Goal: Task Accomplishment & Management: Use online tool/utility

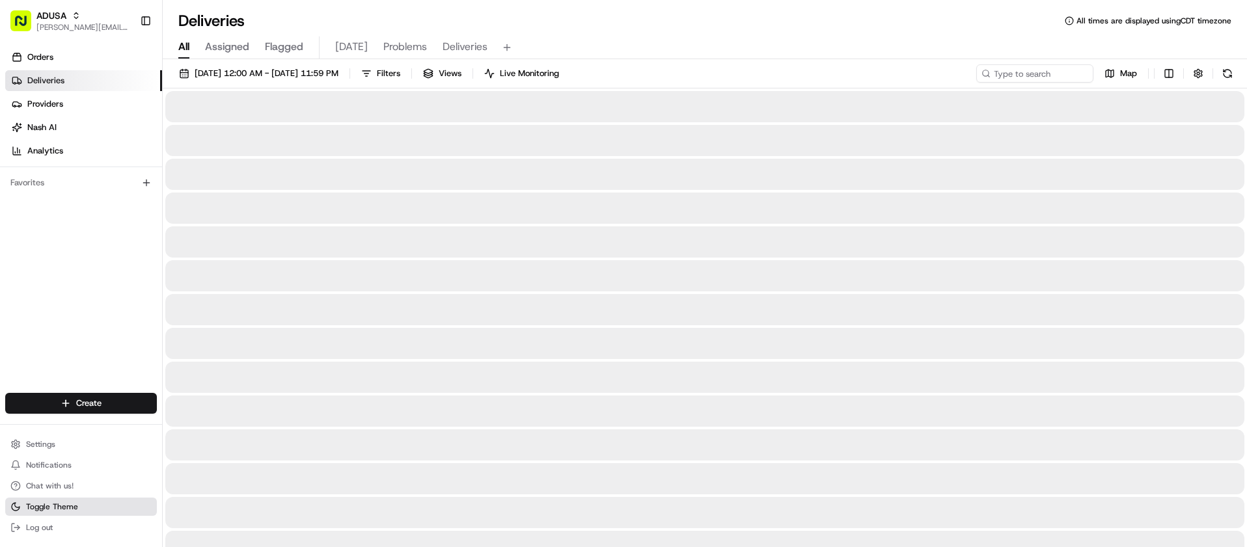
click at [64, 506] on span "Toggle Theme" at bounding box center [52, 507] width 52 height 10
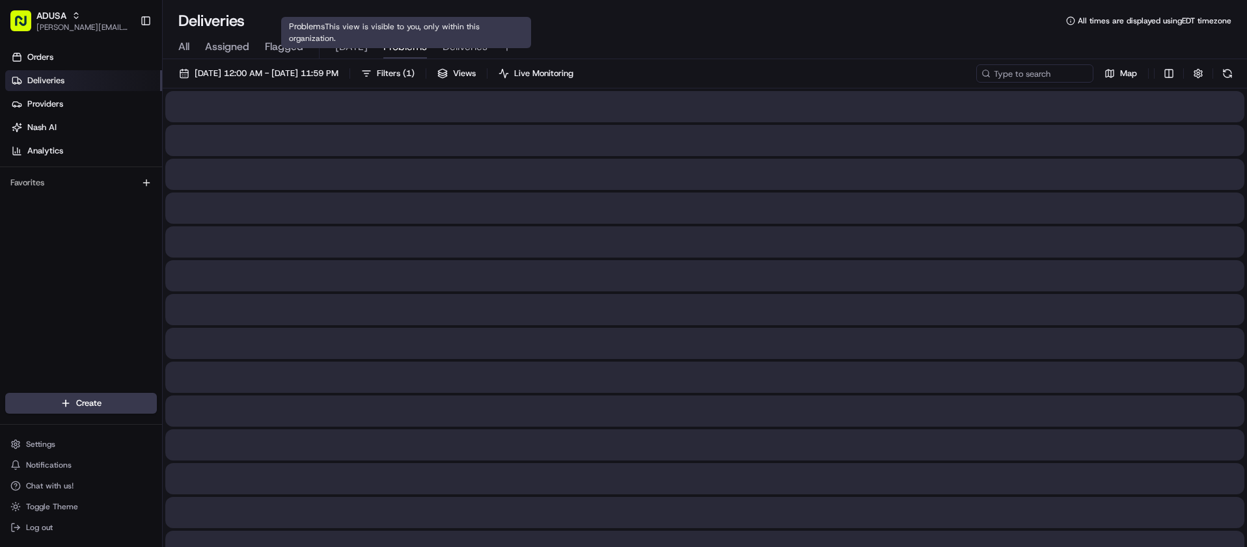
click at [411, 49] on span "Problems" at bounding box center [405, 47] width 44 height 16
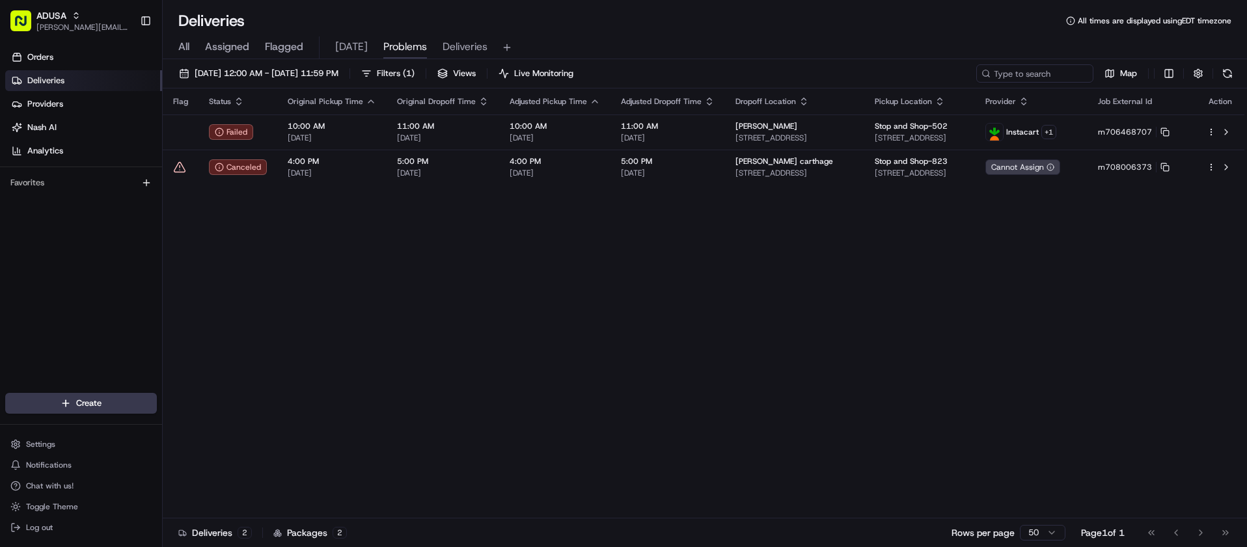
click at [566, 258] on div "Flag Status Original Pickup Time Original Dropoff Time Adjusted Pickup Time Adj…" at bounding box center [704, 304] width 1082 height 430
click at [443, 258] on div "Flag Status Original Pickup Time Original Dropoff Time Adjusted Pickup Time Adj…" at bounding box center [704, 304] width 1082 height 430
click at [36, 264] on div "Orders Deliveries Providers Nash AI Analytics Favorites" at bounding box center [81, 221] width 162 height 359
click at [20, 254] on div "Orders Deliveries Providers Nash AI Analytics Favorites" at bounding box center [81, 221] width 162 height 359
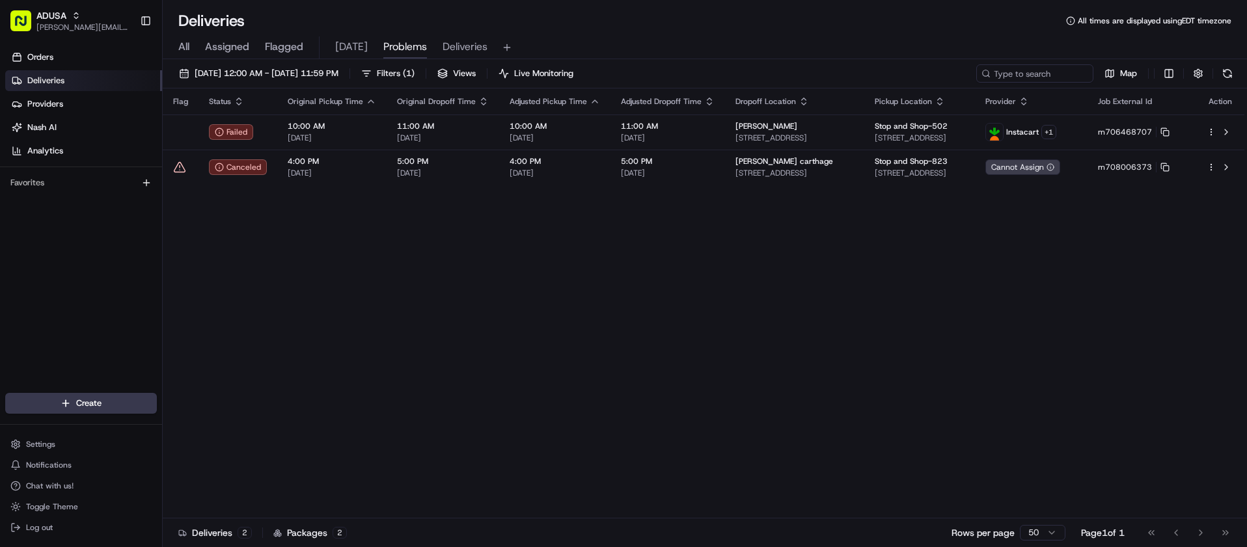
drag, startPoint x: 12, startPoint y: 275, endPoint x: 101, endPoint y: 230, distance: 99.0
click at [12, 275] on div "Orders Deliveries Providers Nash AI Analytics Favorites" at bounding box center [81, 221] width 162 height 359
click at [421, 381] on div "Flag Status Original Pickup Time Original Dropoff Time Adjusted Pickup Time Adj…" at bounding box center [704, 304] width 1082 height 430
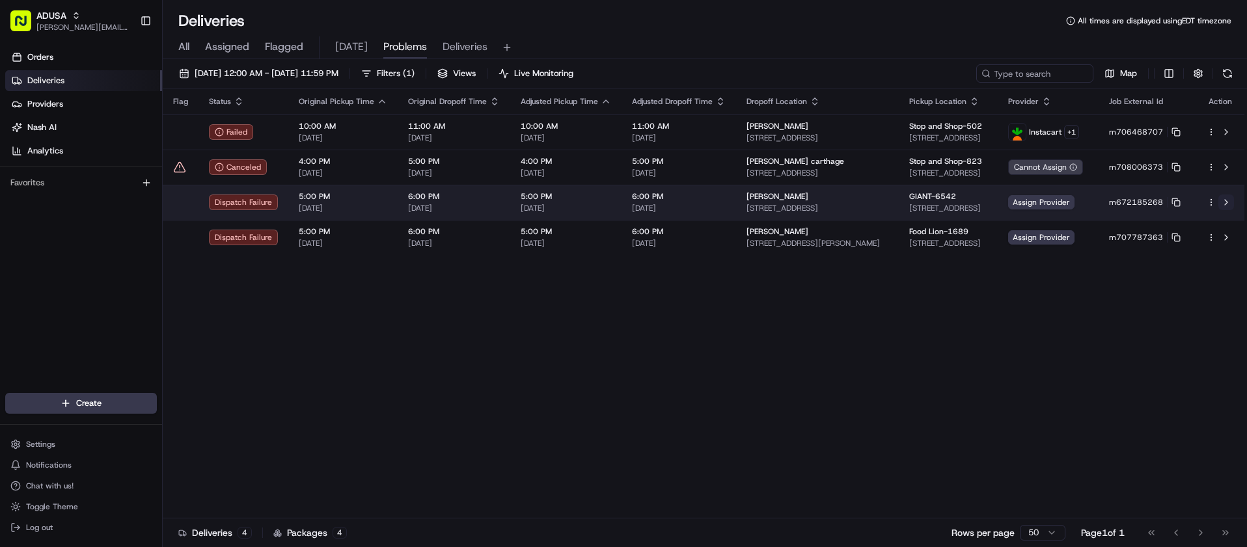
click at [1228, 202] on button at bounding box center [1227, 203] width 16 height 16
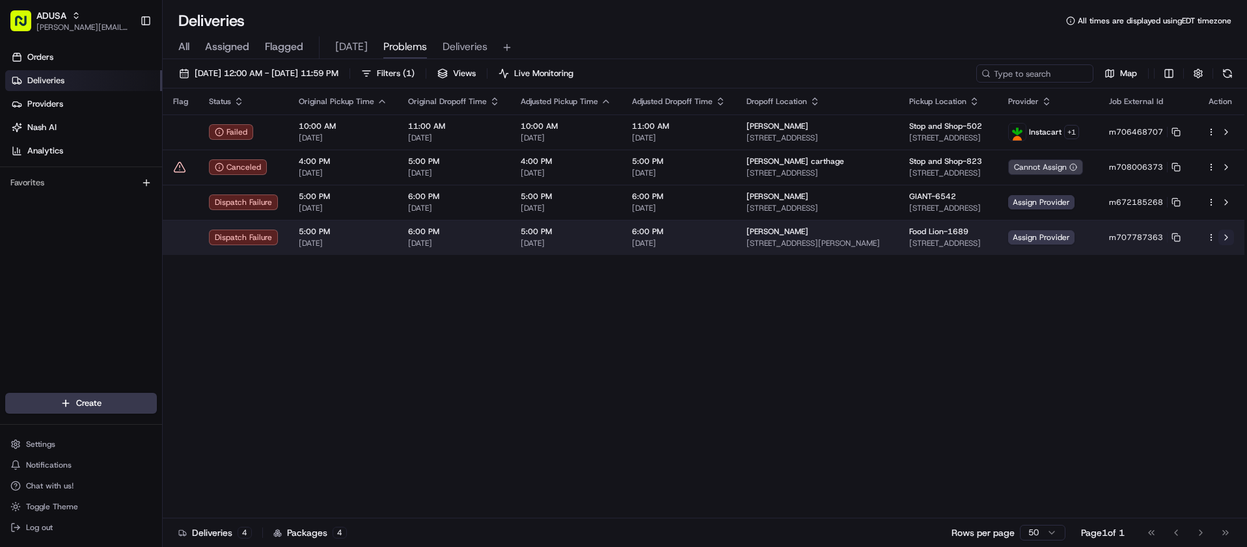
click at [1229, 237] on button at bounding box center [1227, 238] width 16 height 16
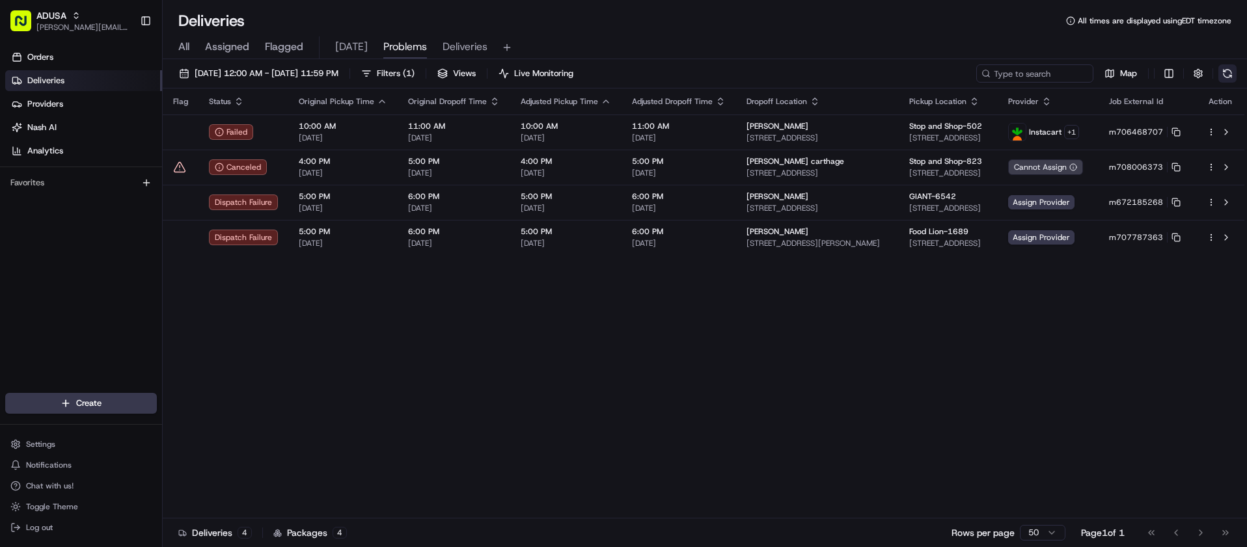
click at [1226, 72] on button at bounding box center [1228, 73] width 18 height 18
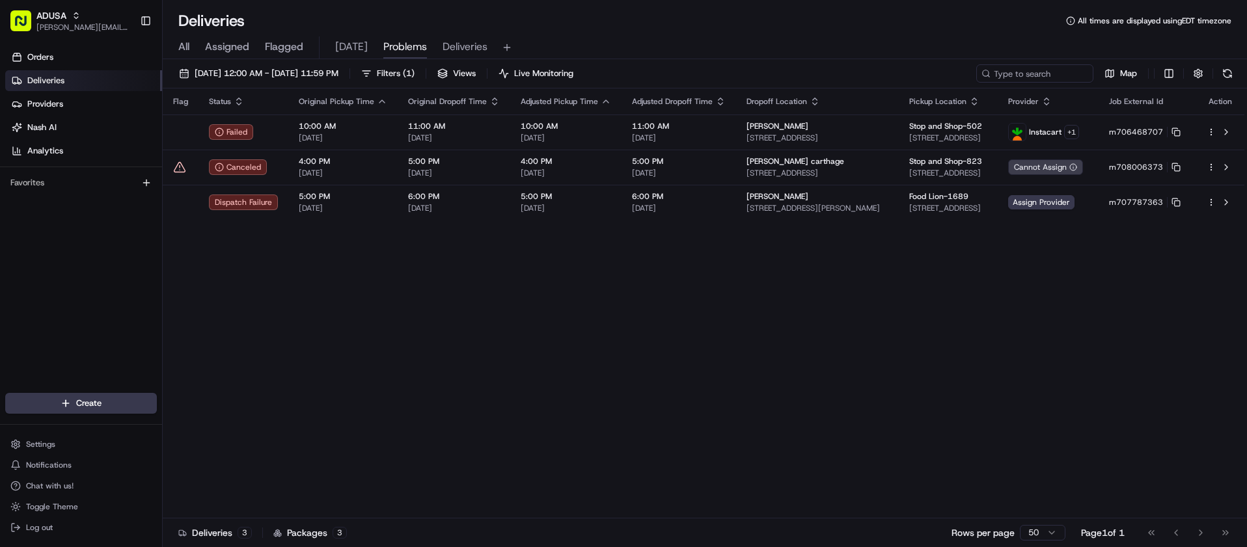
click at [551, 272] on div "Flag Status Original Pickup Time Original Dropoff Time Adjusted Pickup Time Adj…" at bounding box center [704, 304] width 1082 height 430
click at [733, 260] on div "Flag Status Original Pickup Time Original Dropoff Time Adjusted Pickup Time Adj…" at bounding box center [704, 304] width 1082 height 430
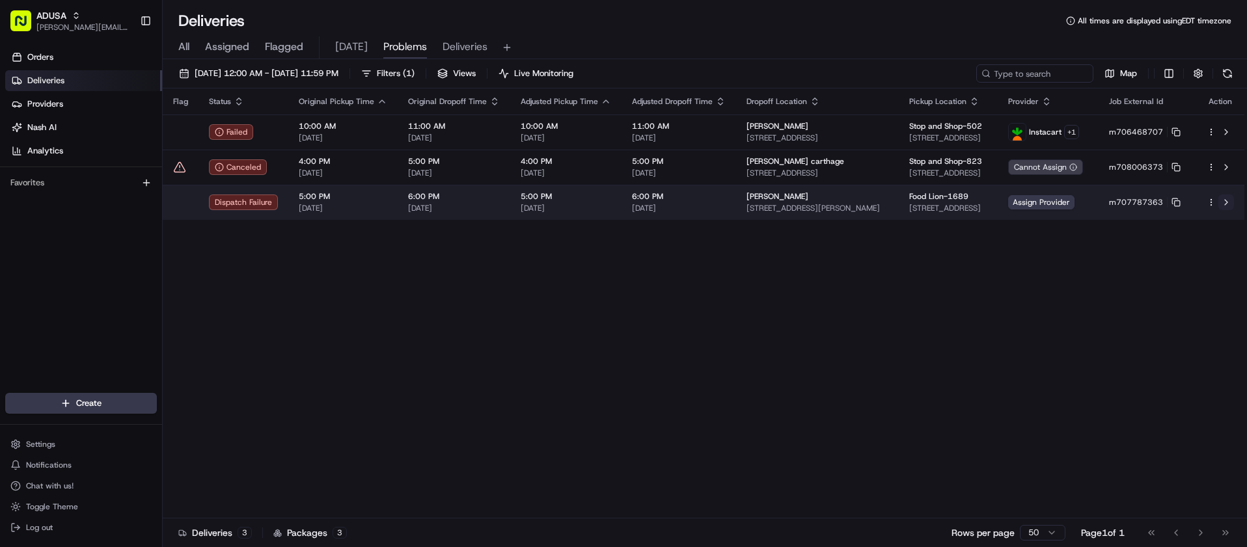
click at [1224, 202] on button at bounding box center [1227, 203] width 16 height 16
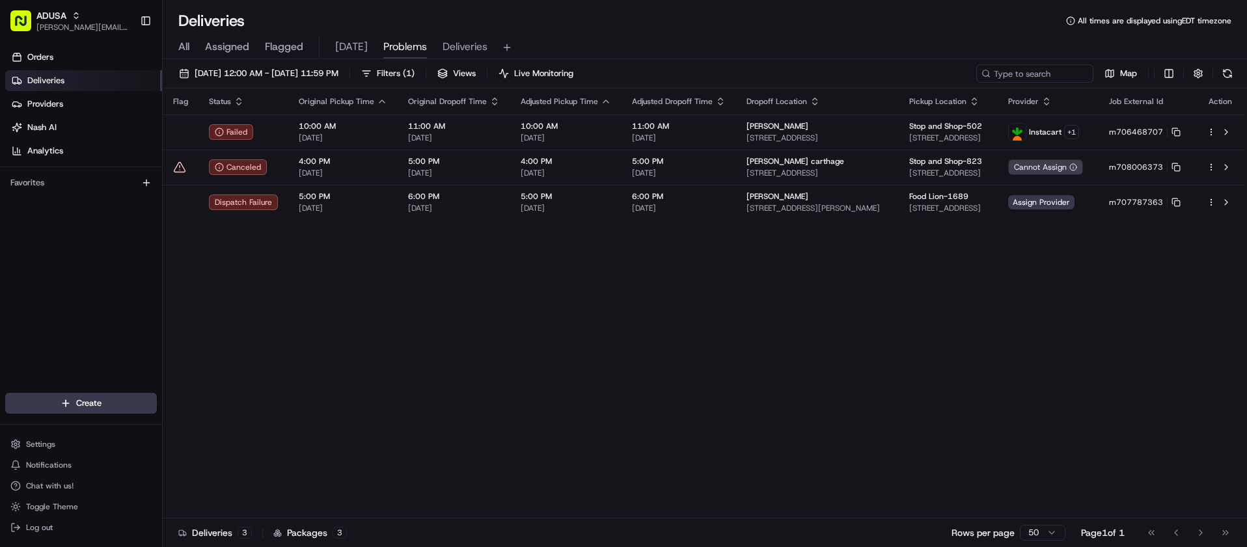
click at [288, 265] on div "Flag Status Original Pickup Time Original Dropoff Time Adjusted Pickup Time Adj…" at bounding box center [704, 304] width 1082 height 430
click at [366, 299] on div "Flag Status Original Pickup Time Original Dropoff Time Adjusted Pickup Time Adj…" at bounding box center [704, 304] width 1082 height 430
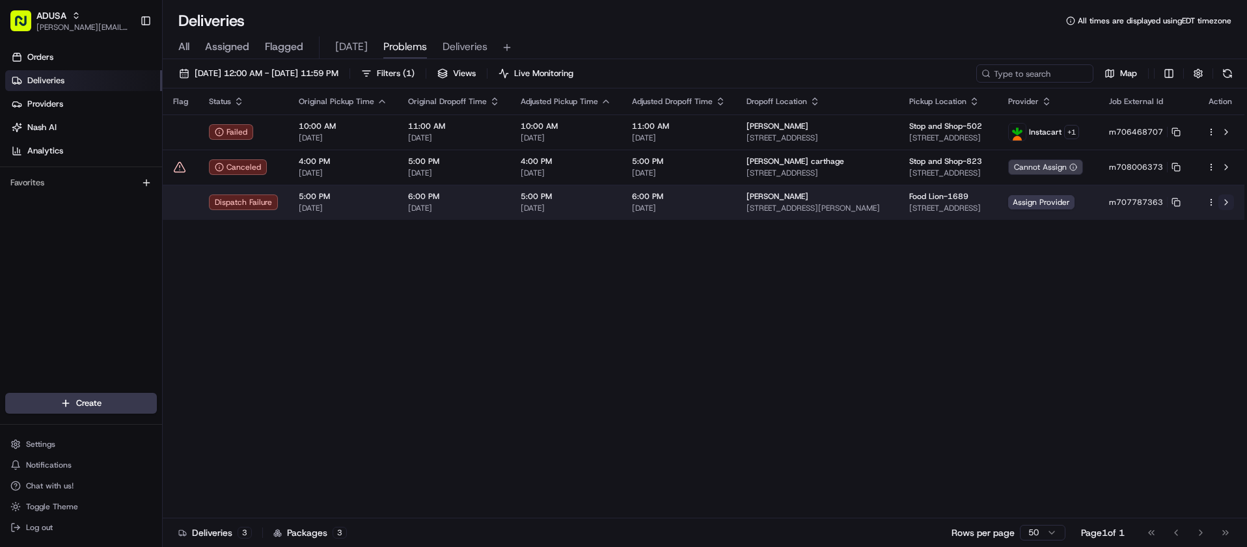
click at [1224, 203] on button at bounding box center [1227, 203] width 16 height 16
click at [1180, 202] on rect at bounding box center [1177, 203] width 5 height 5
click at [1226, 203] on button at bounding box center [1227, 203] width 16 height 16
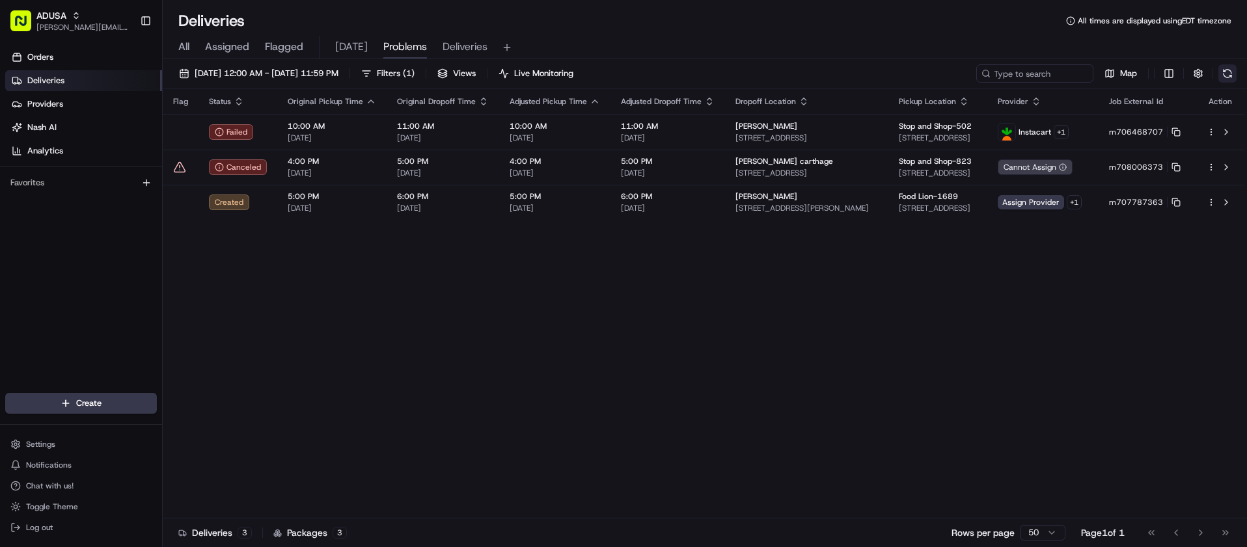
click at [1234, 71] on button at bounding box center [1228, 73] width 18 height 18
click at [401, 413] on div "Flag Status Original Pickup Time Original Dropoff Time Adjusted Pickup Time Adj…" at bounding box center [704, 304] width 1082 height 430
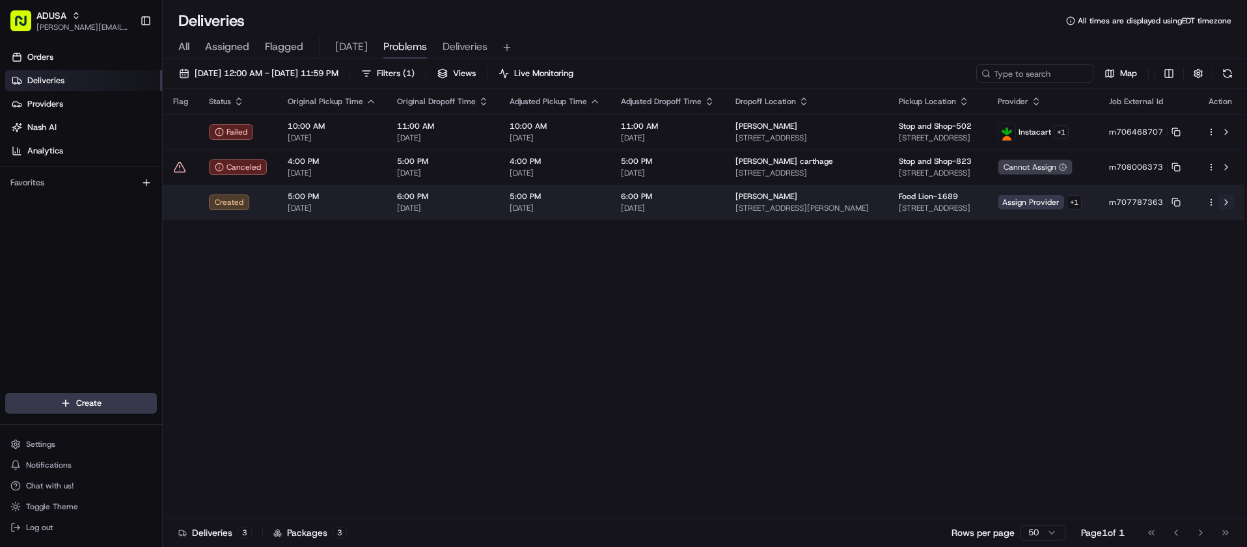
click at [1227, 204] on button at bounding box center [1227, 203] width 16 height 16
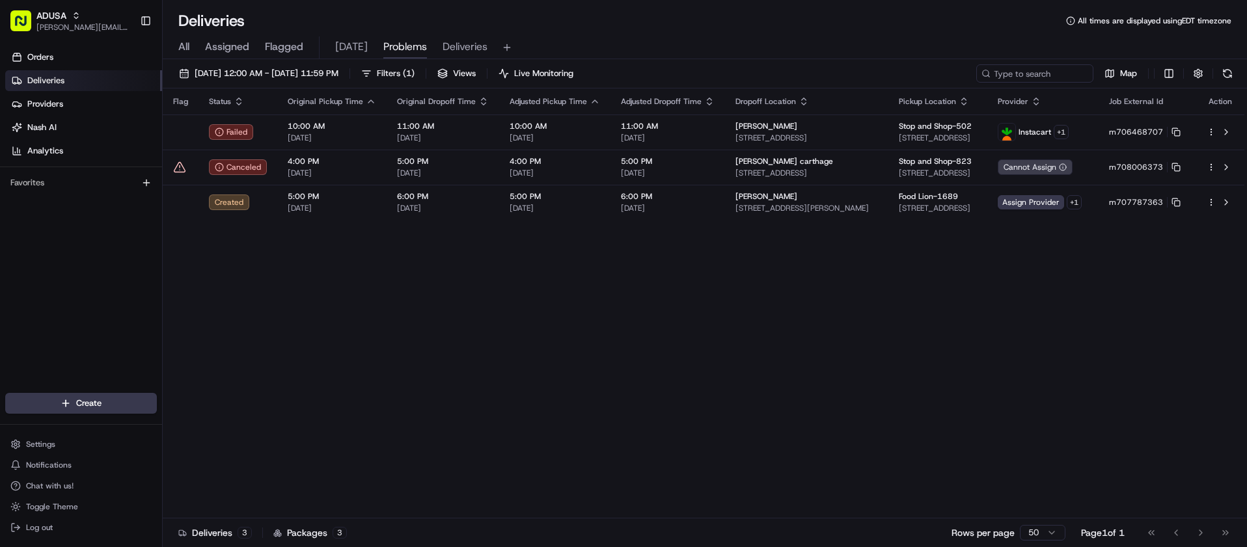
click at [549, 305] on div "Flag Status Original Pickup Time Original Dropoff Time Adjusted Pickup Time Adj…" at bounding box center [704, 304] width 1082 height 430
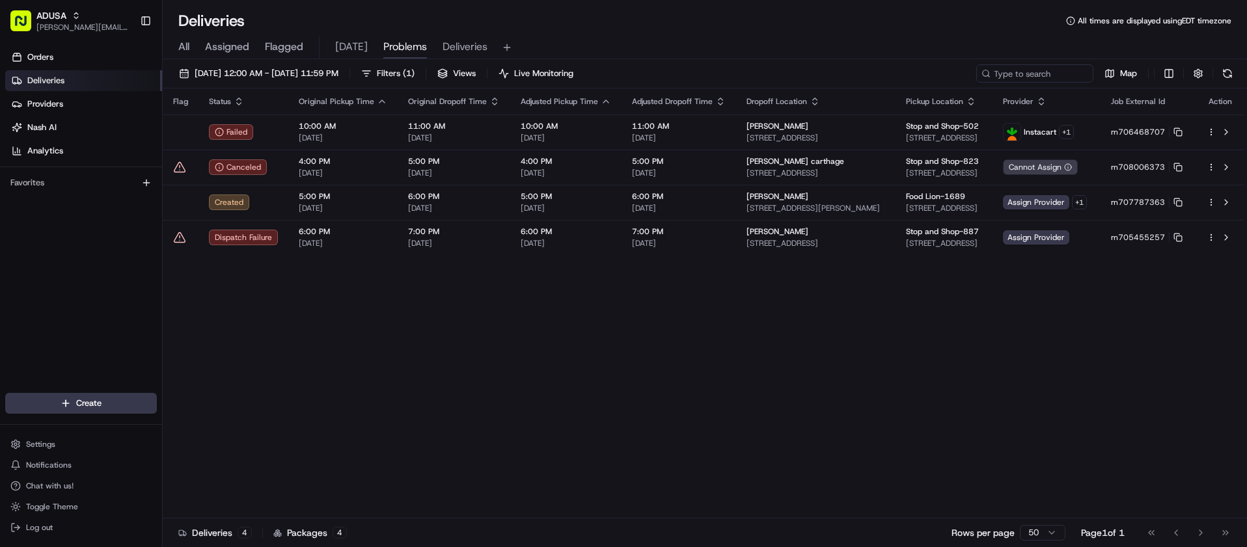
click at [33, 258] on div "Orders Deliveries Providers Nash AI Analytics Favorites" at bounding box center [81, 221] width 162 height 359
click at [1230, 72] on button at bounding box center [1228, 73] width 18 height 18
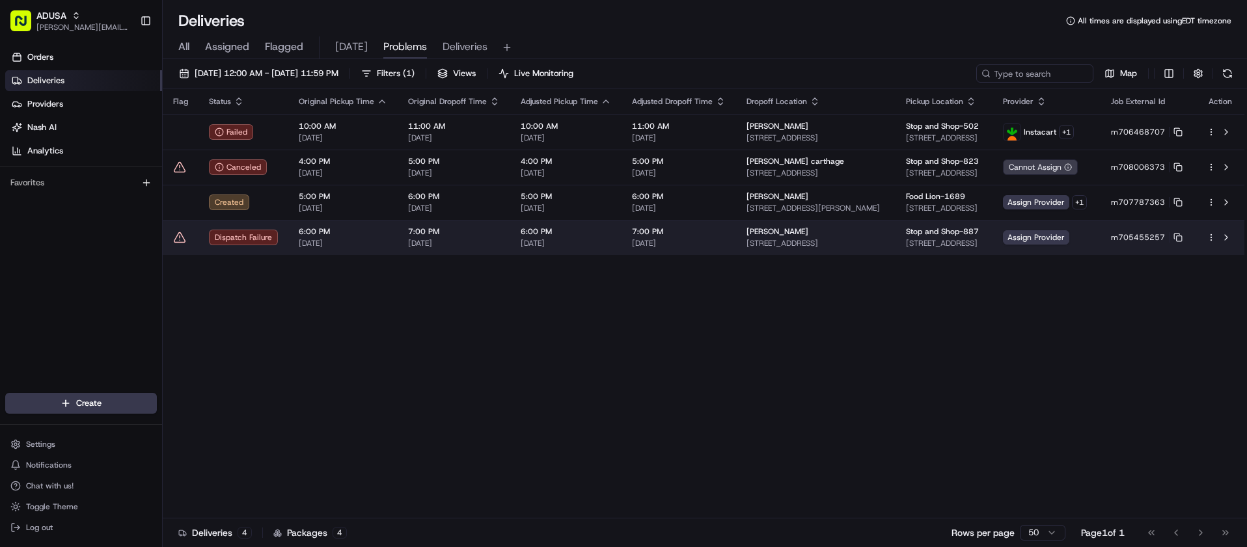
click at [426, 235] on span "7:00 PM" at bounding box center [454, 232] width 92 height 10
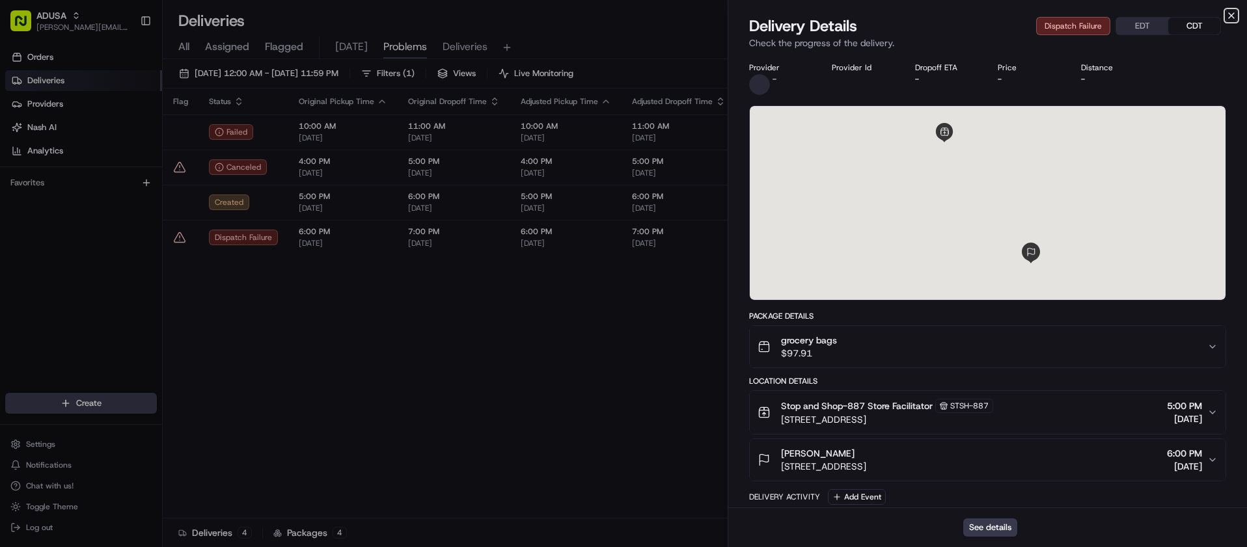
click at [1230, 14] on icon "button" at bounding box center [1231, 15] width 5 height 5
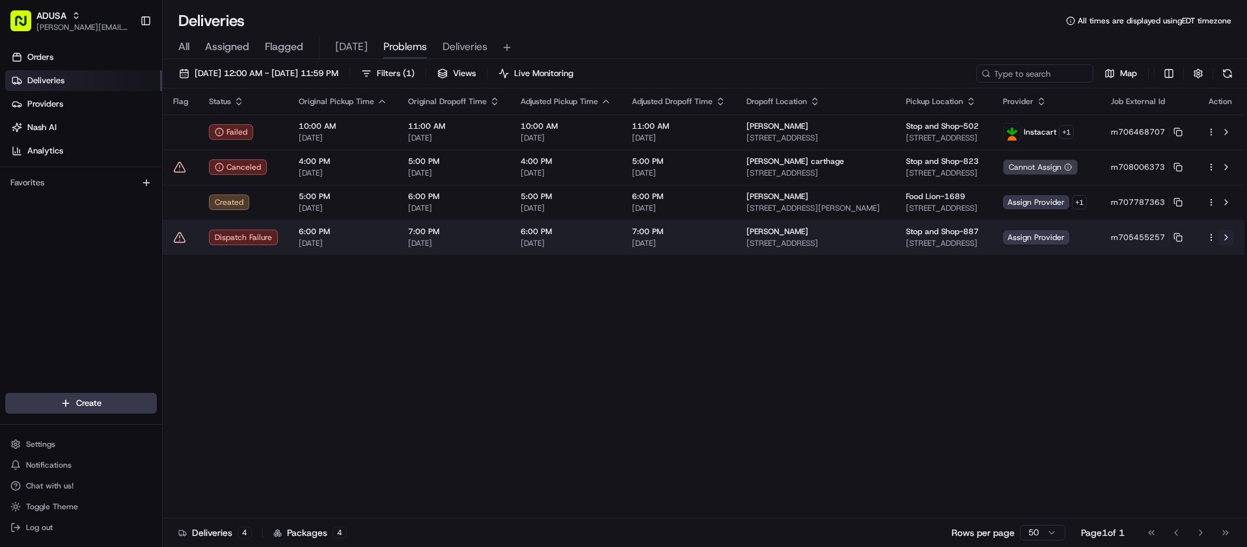
click at [1226, 238] on button at bounding box center [1227, 238] width 16 height 16
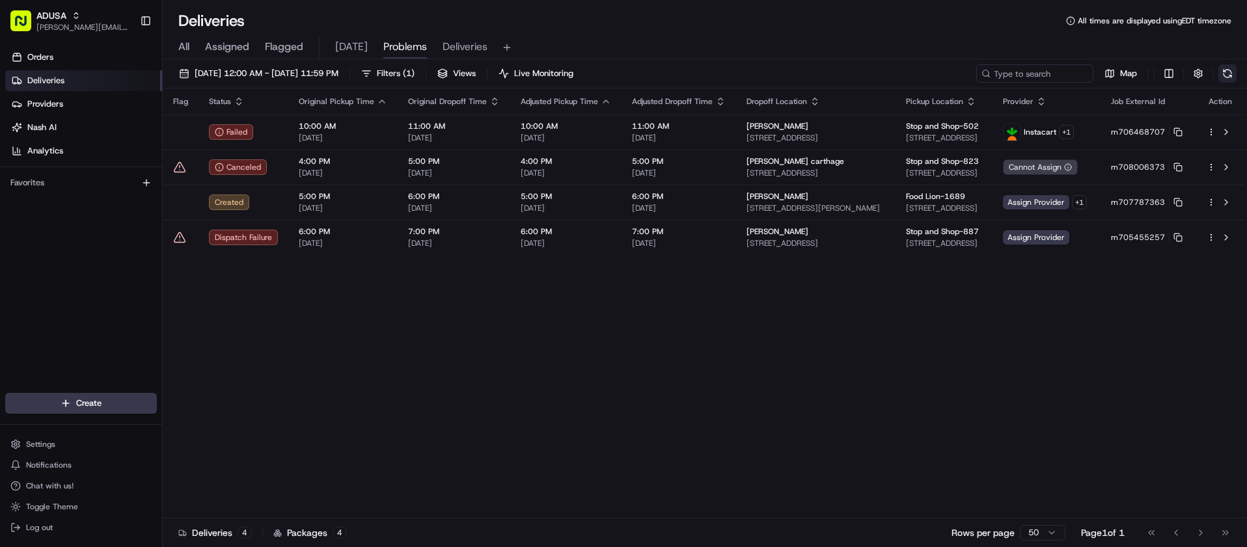
click at [1230, 75] on button at bounding box center [1228, 73] width 18 height 18
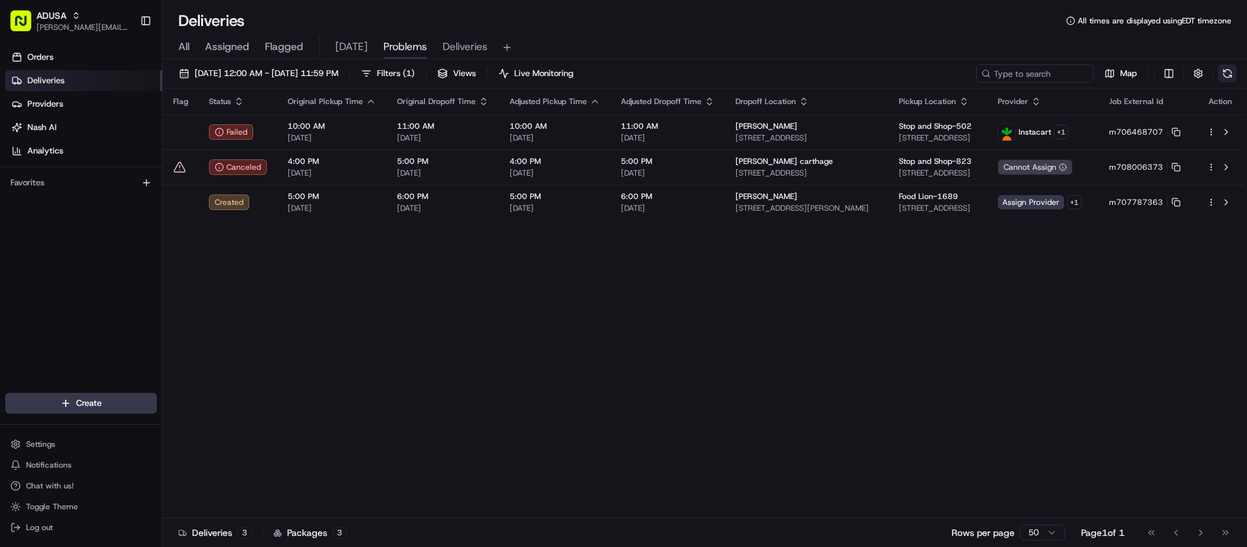
click at [1232, 68] on button at bounding box center [1228, 73] width 18 height 18
click at [1224, 70] on button at bounding box center [1228, 73] width 18 height 18
click at [1228, 73] on button at bounding box center [1228, 73] width 18 height 18
click at [16, 262] on div "Orders Deliveries Providers Nash AI Analytics Favorites" at bounding box center [81, 221] width 162 height 359
click at [1228, 77] on button at bounding box center [1228, 73] width 18 height 18
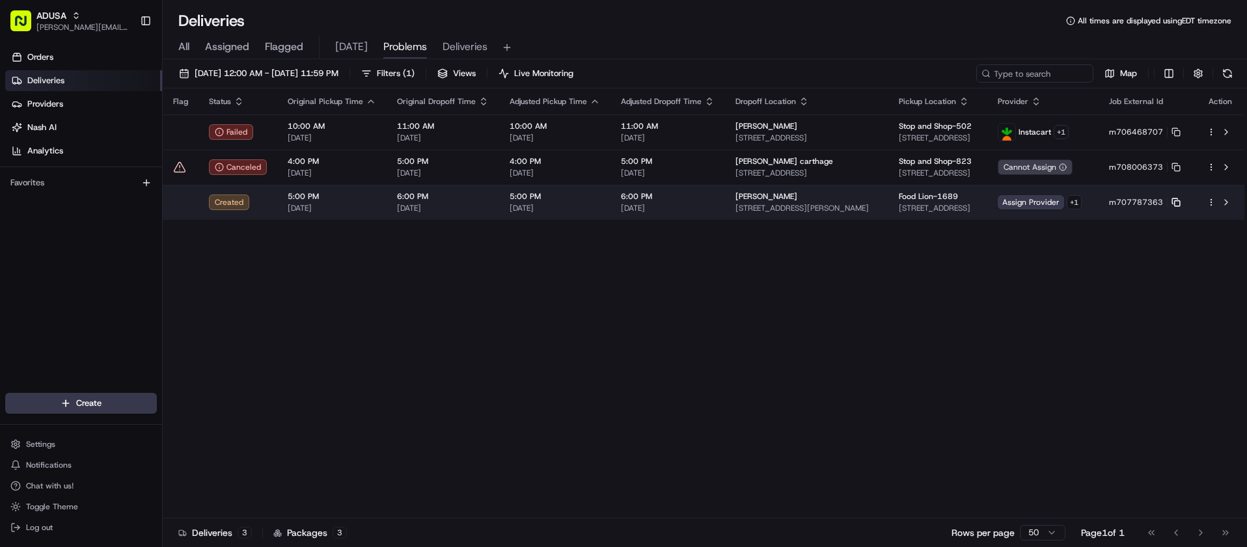
click at [1179, 201] on rect at bounding box center [1176, 203] width 5 height 5
click at [1224, 201] on button at bounding box center [1227, 203] width 16 height 16
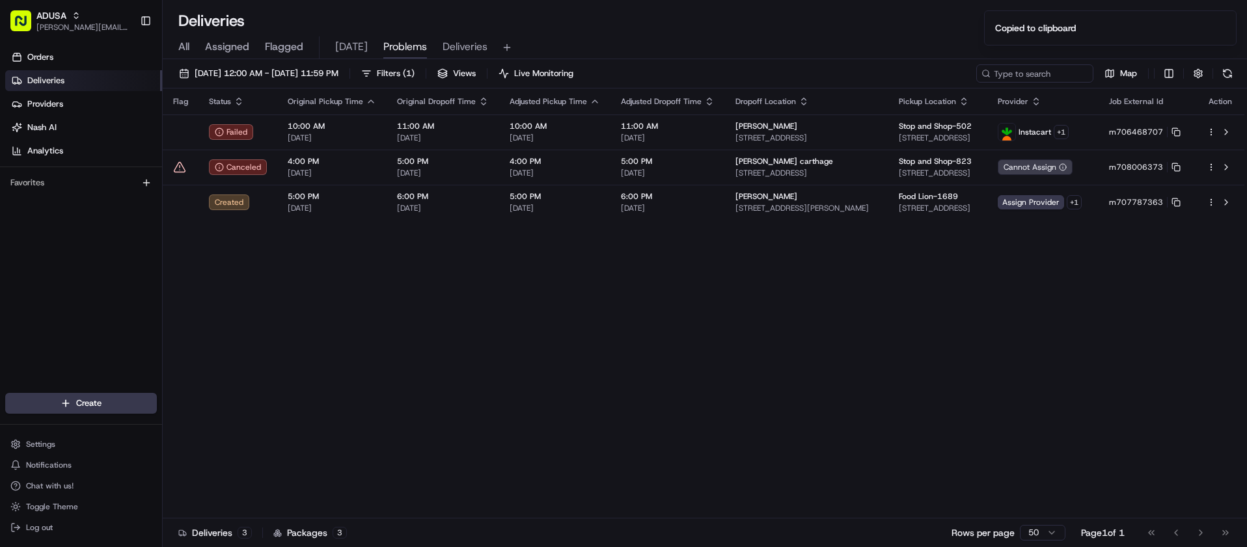
click at [1227, 74] on button at bounding box center [1228, 73] width 18 height 18
click at [342, 327] on div "Flag Status Original Pickup Time Original Dropoff Time Adjusted Pickup Time Adj…" at bounding box center [704, 304] width 1082 height 430
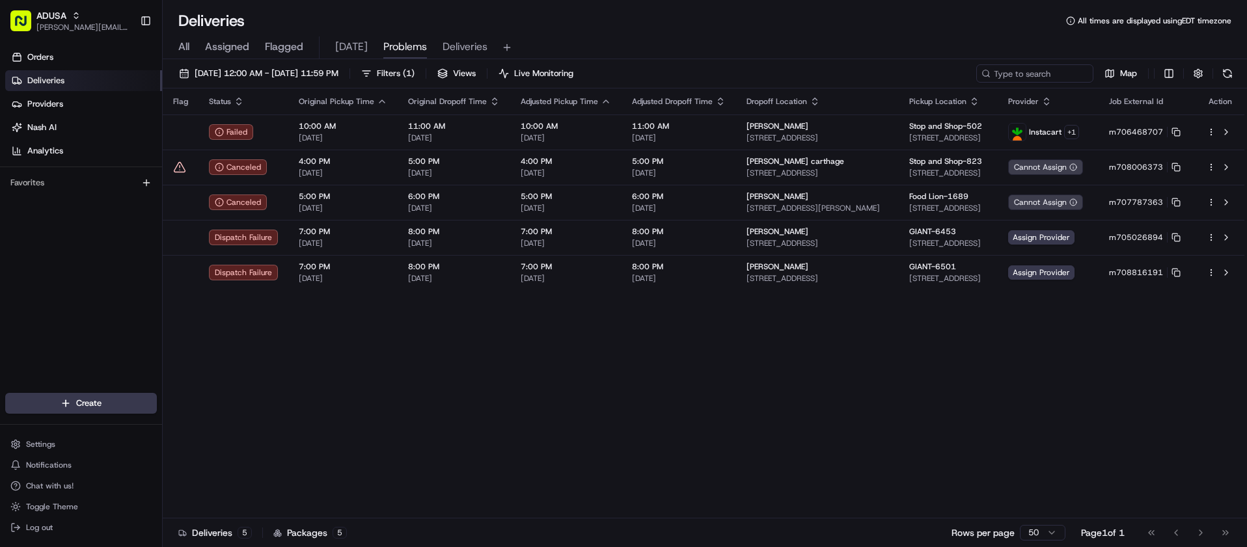
click at [15, 251] on div "Orders Deliveries Providers Nash AI Analytics Favorites" at bounding box center [81, 221] width 162 height 359
click at [1235, 72] on button at bounding box center [1228, 73] width 18 height 18
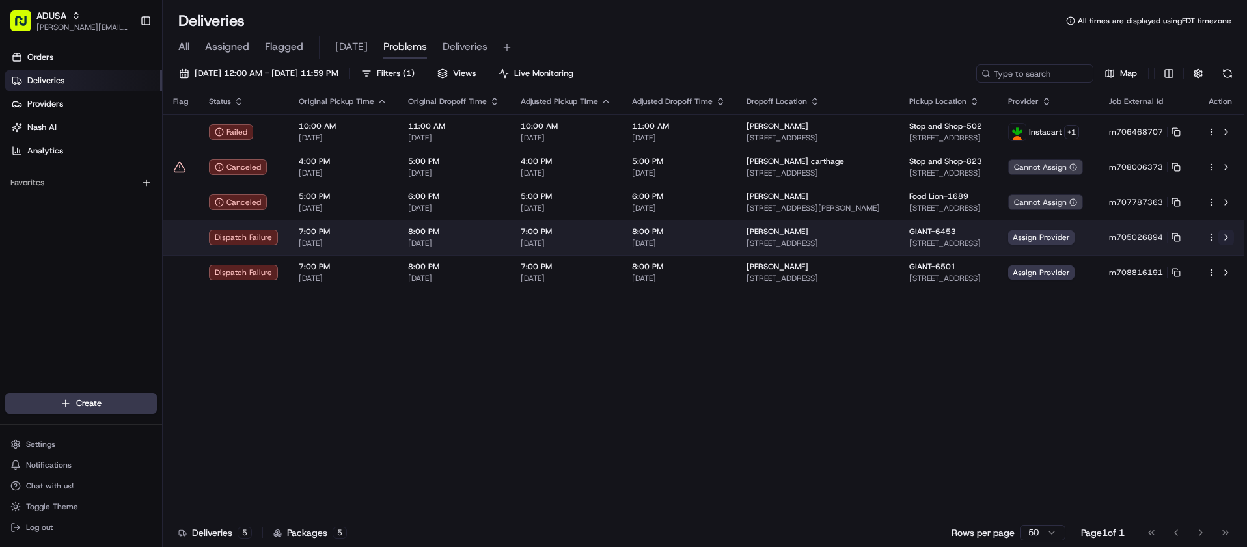
click at [1226, 234] on button at bounding box center [1227, 238] width 16 height 16
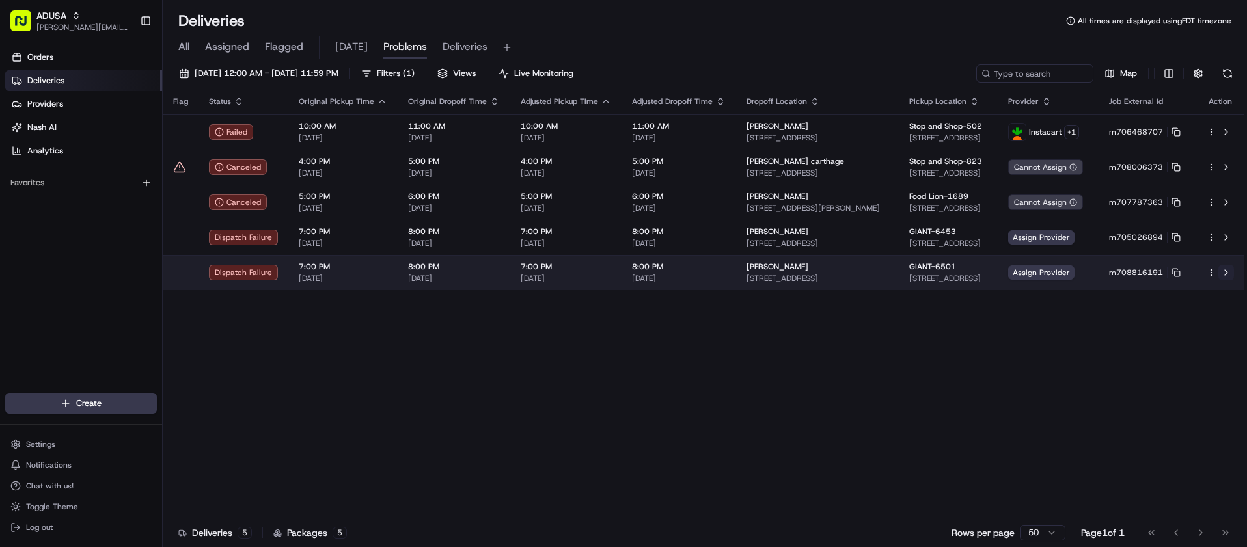
click at [1226, 273] on button at bounding box center [1227, 273] width 16 height 16
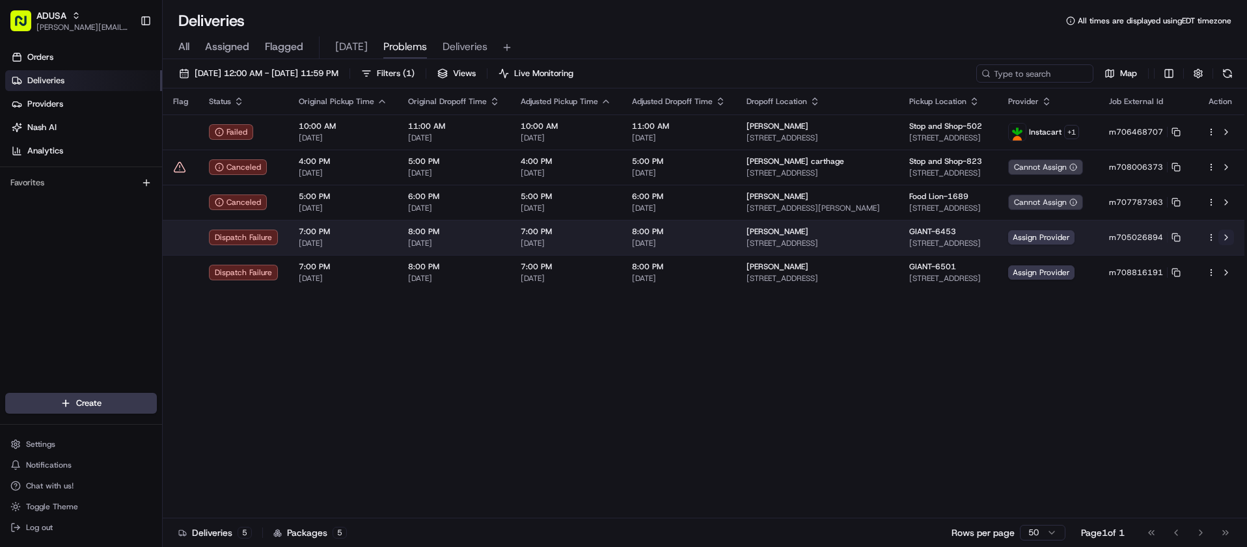
click at [1224, 234] on button at bounding box center [1227, 238] width 16 height 16
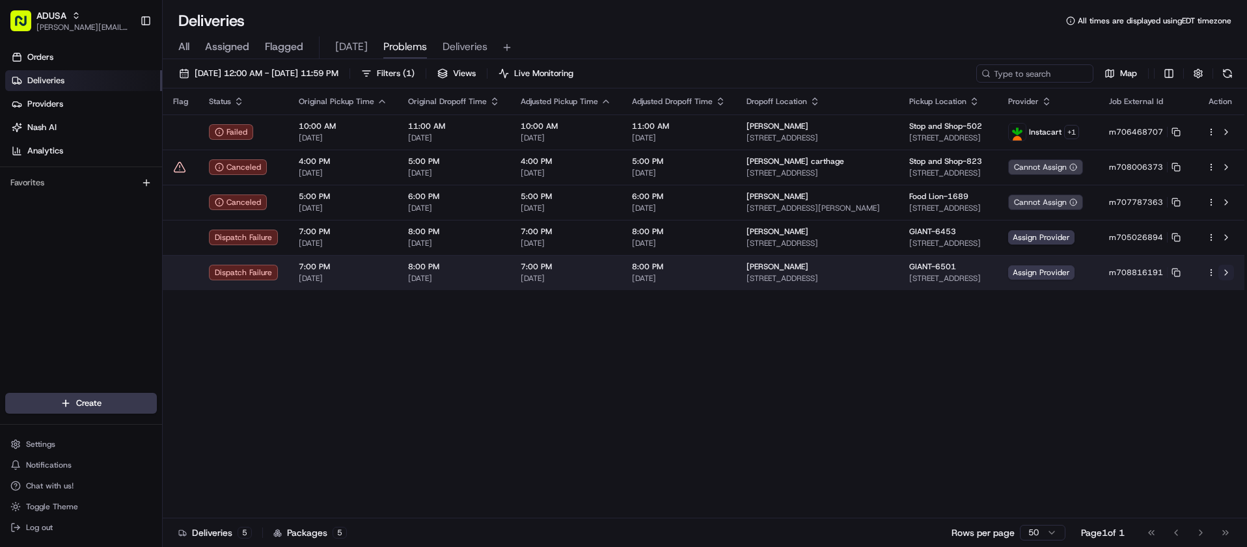
click at [1226, 271] on button at bounding box center [1227, 273] width 16 height 16
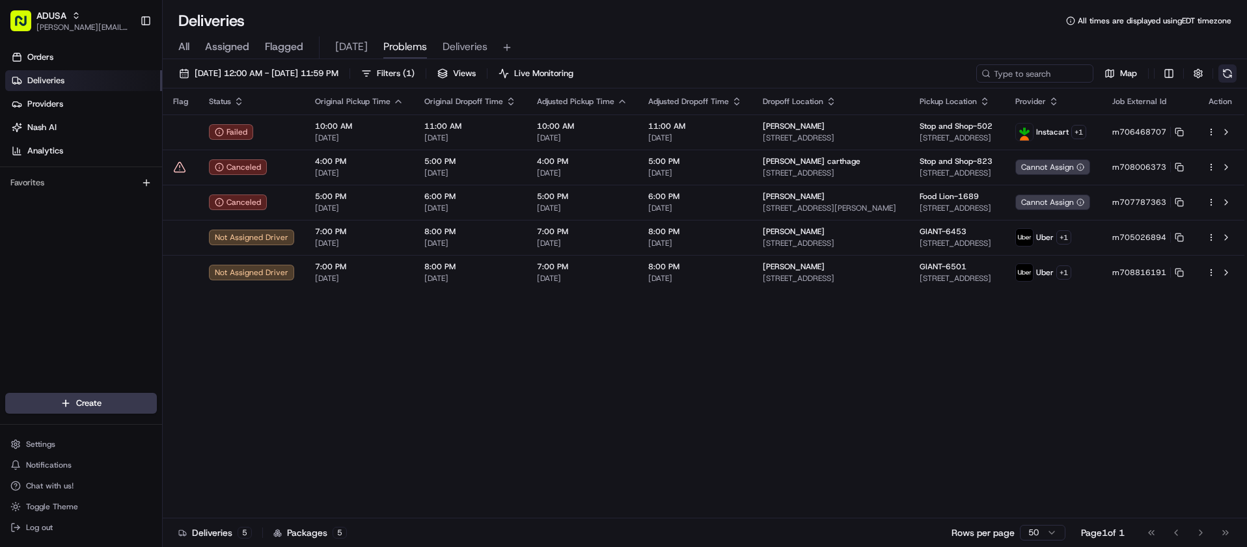
click at [1228, 78] on button at bounding box center [1228, 73] width 18 height 18
click at [536, 430] on div "Flag Status Original Pickup Time Original Dropoff Time Adjusted Pickup Time Adj…" at bounding box center [704, 304] width 1082 height 430
click at [1230, 76] on button at bounding box center [1228, 73] width 18 height 18
click at [1233, 66] on button at bounding box center [1228, 73] width 18 height 18
click at [1230, 74] on button at bounding box center [1228, 73] width 18 height 18
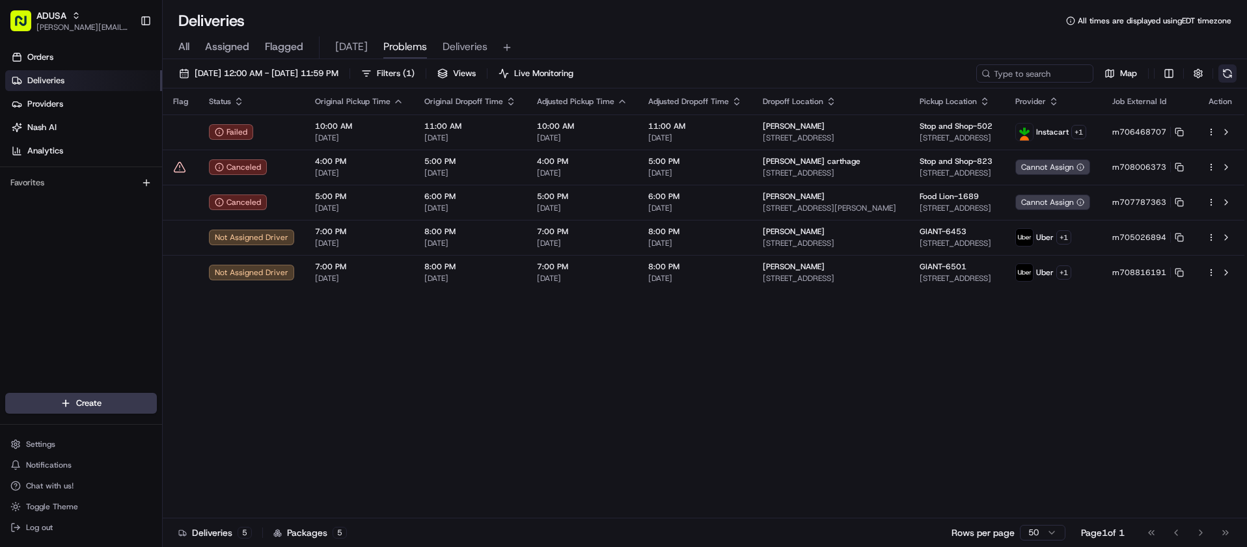
click at [1225, 67] on button at bounding box center [1228, 73] width 18 height 18
click at [1223, 79] on button at bounding box center [1228, 73] width 18 height 18
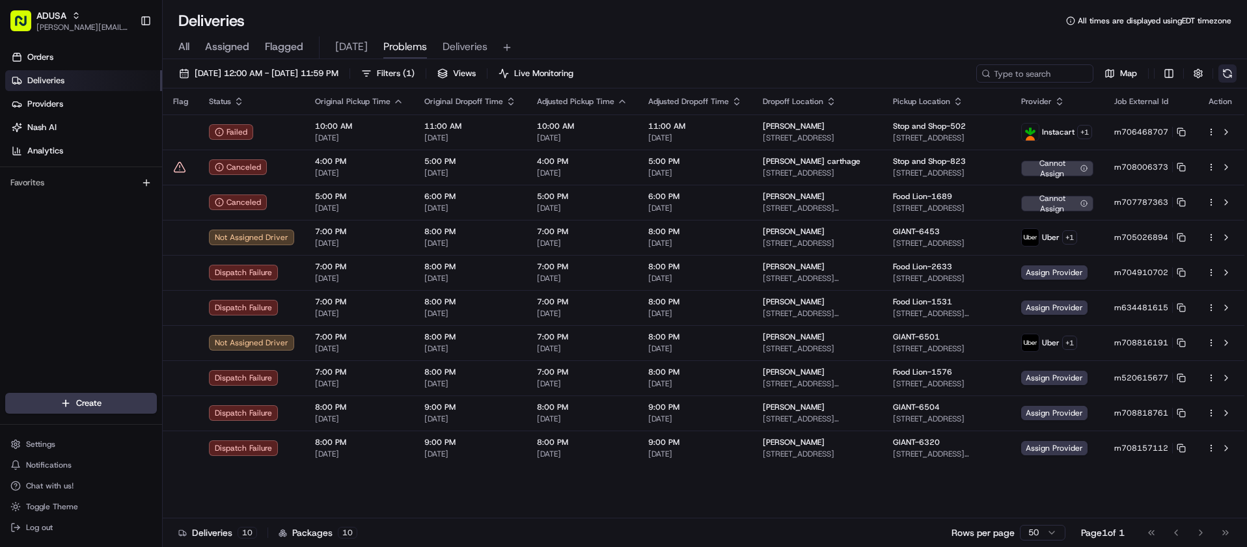
click at [1233, 76] on button at bounding box center [1228, 73] width 18 height 18
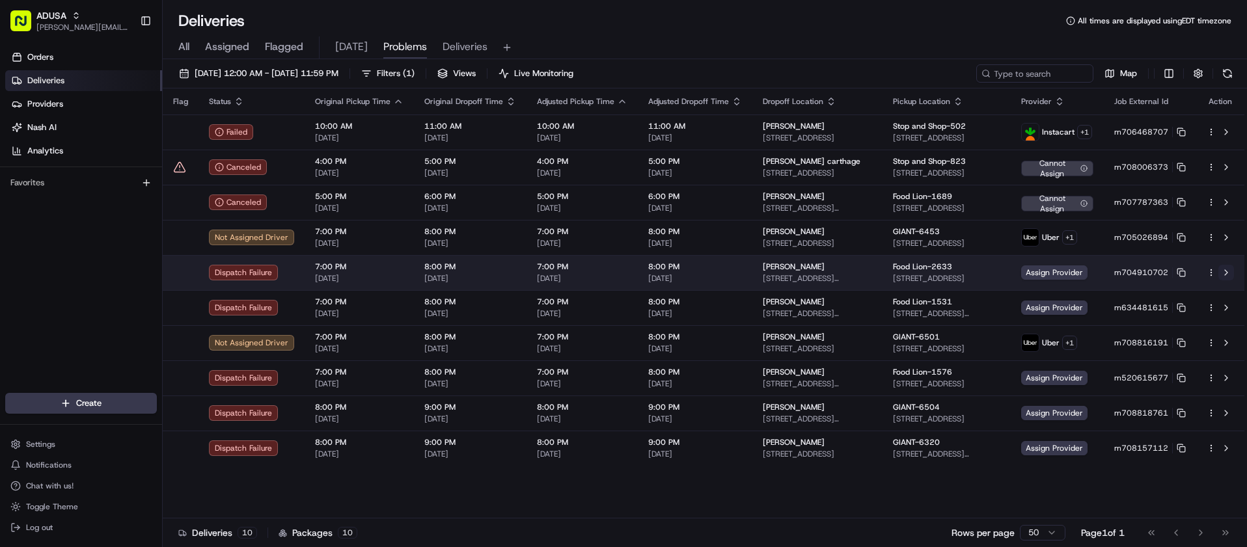
click at [1226, 271] on button at bounding box center [1227, 273] width 16 height 16
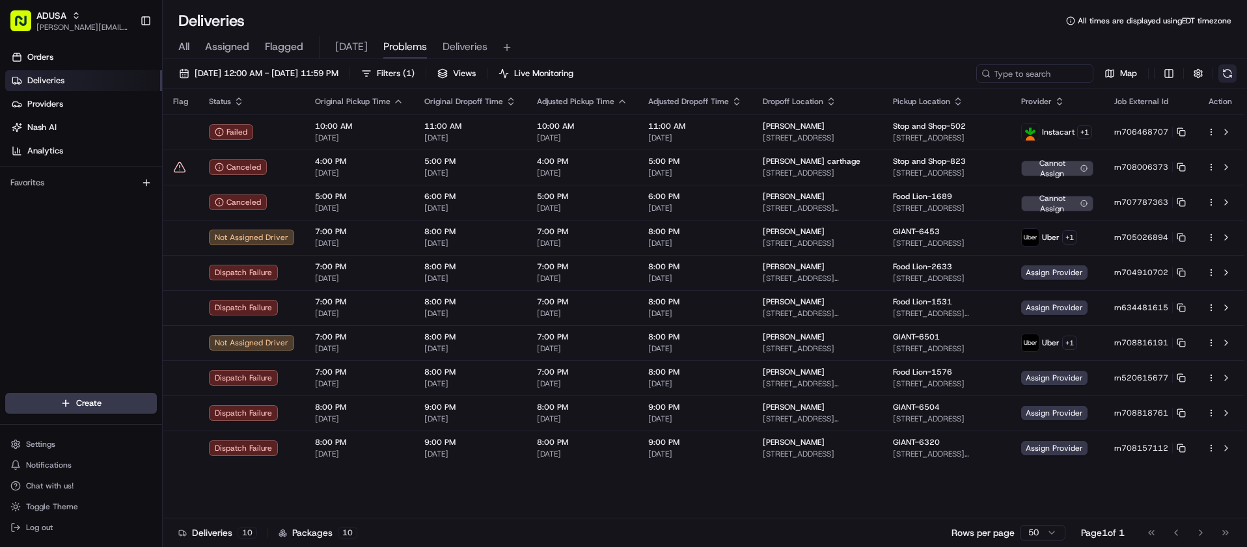
click at [1229, 72] on button at bounding box center [1228, 73] width 18 height 18
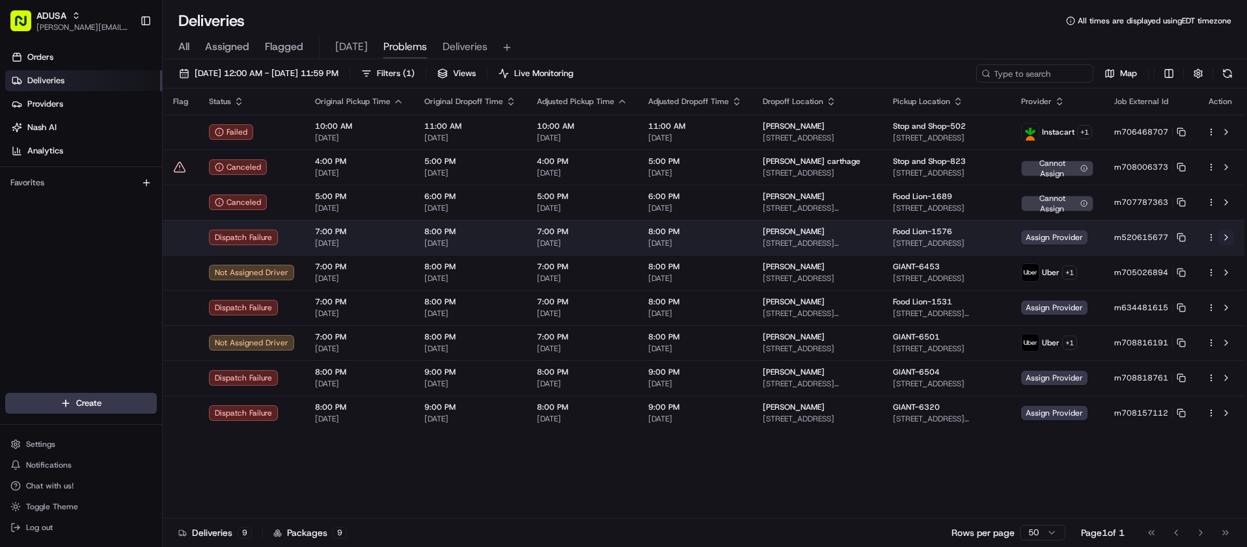
click at [1228, 235] on button at bounding box center [1227, 238] width 16 height 16
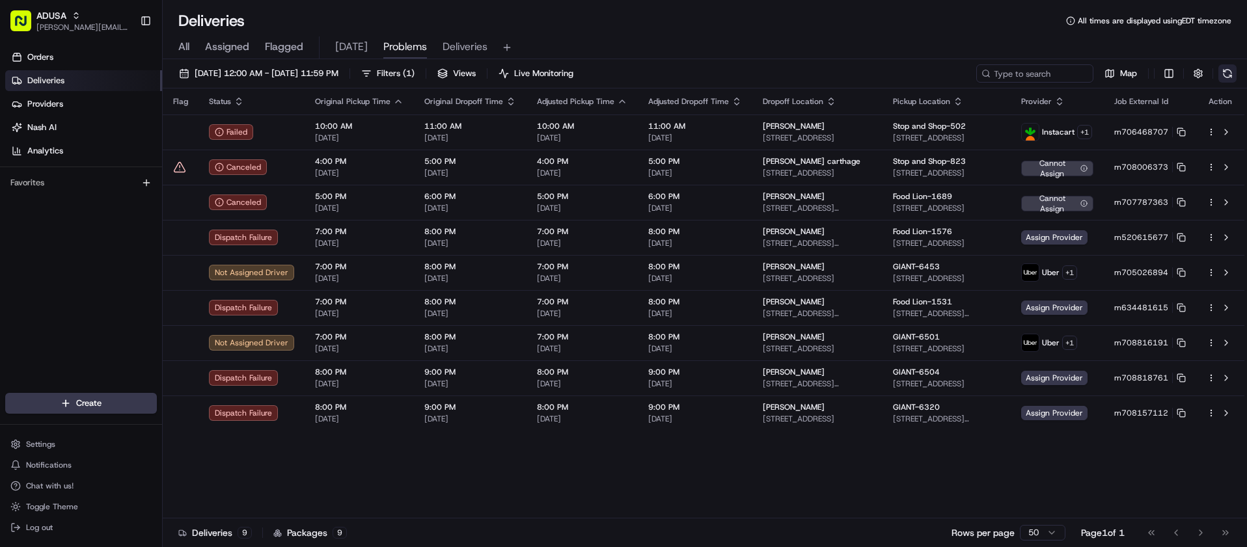
click at [1230, 75] on button at bounding box center [1228, 73] width 18 height 18
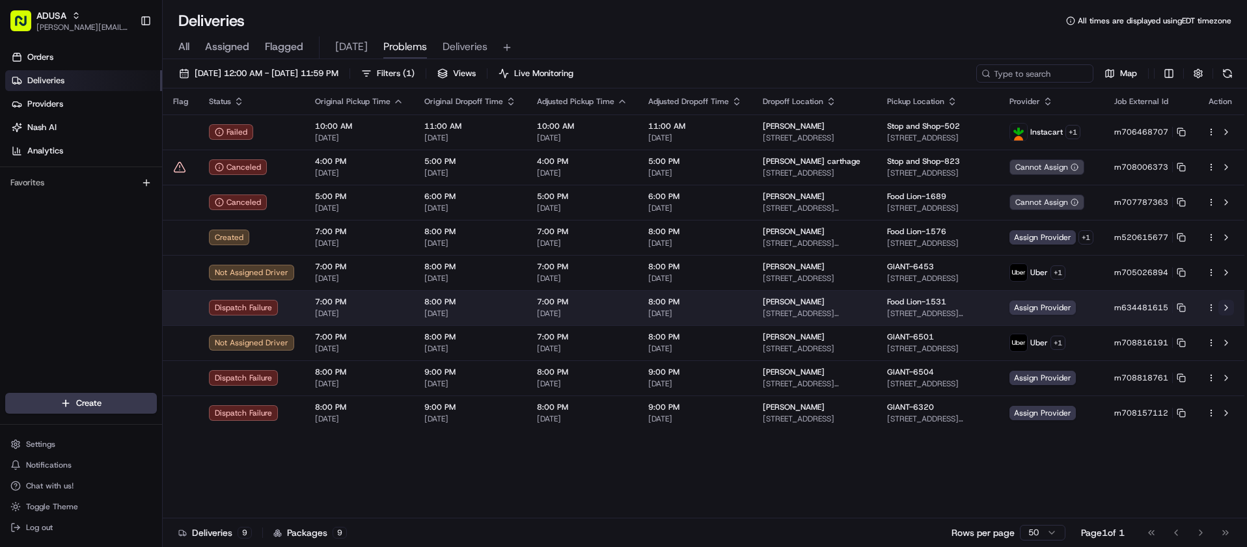
click at [1228, 307] on button at bounding box center [1227, 308] width 16 height 16
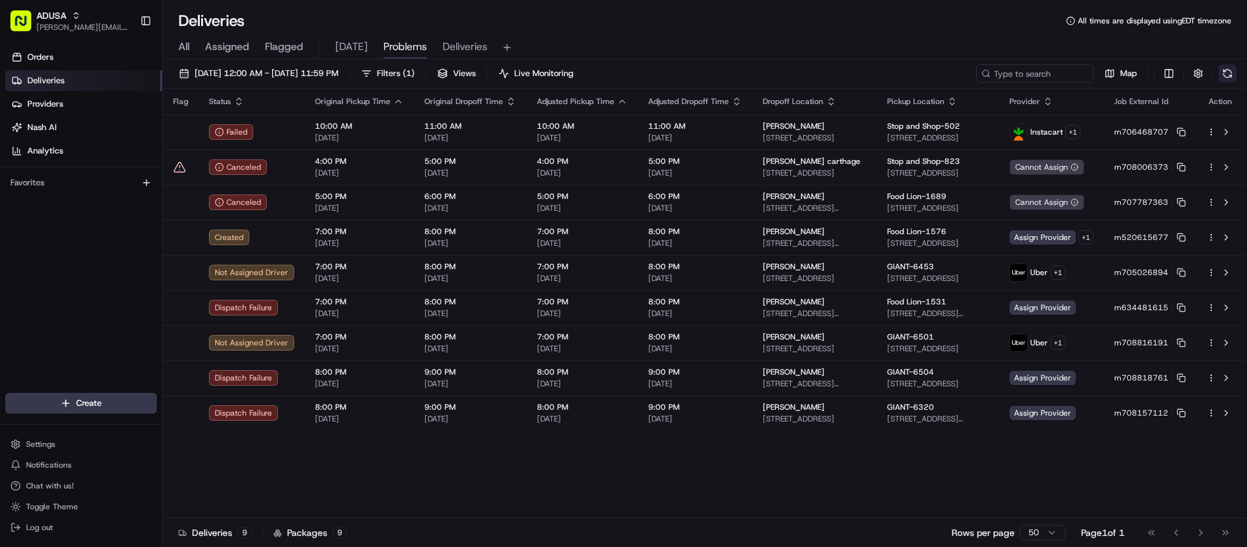
click at [1230, 75] on button at bounding box center [1228, 73] width 18 height 18
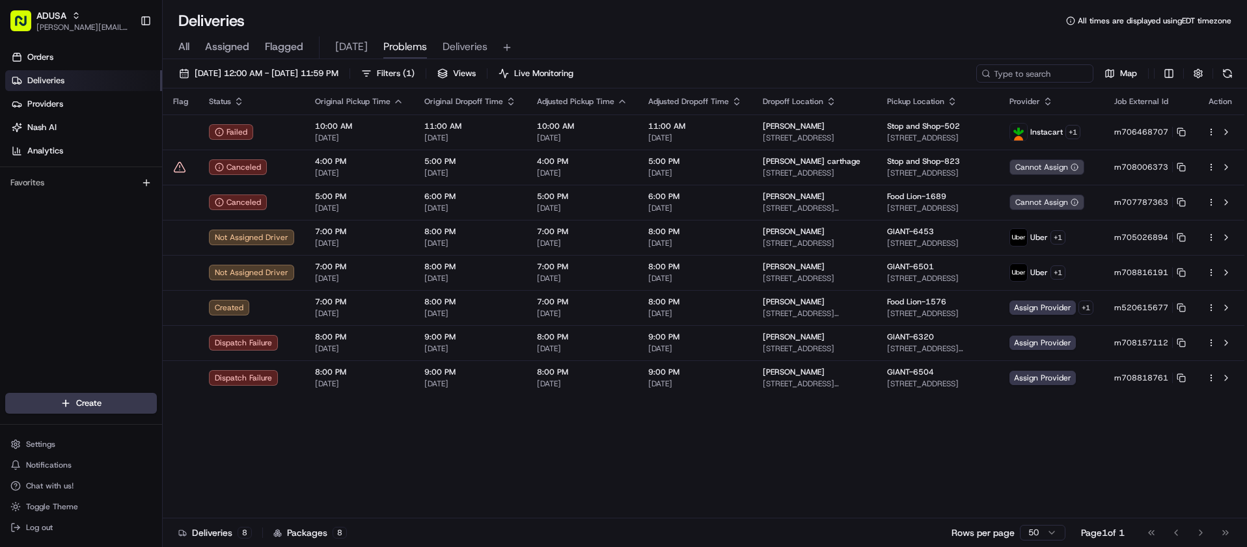
click at [25, 277] on div "Orders Deliveries Providers Nash AI Analytics Favorites" at bounding box center [81, 221] width 162 height 359
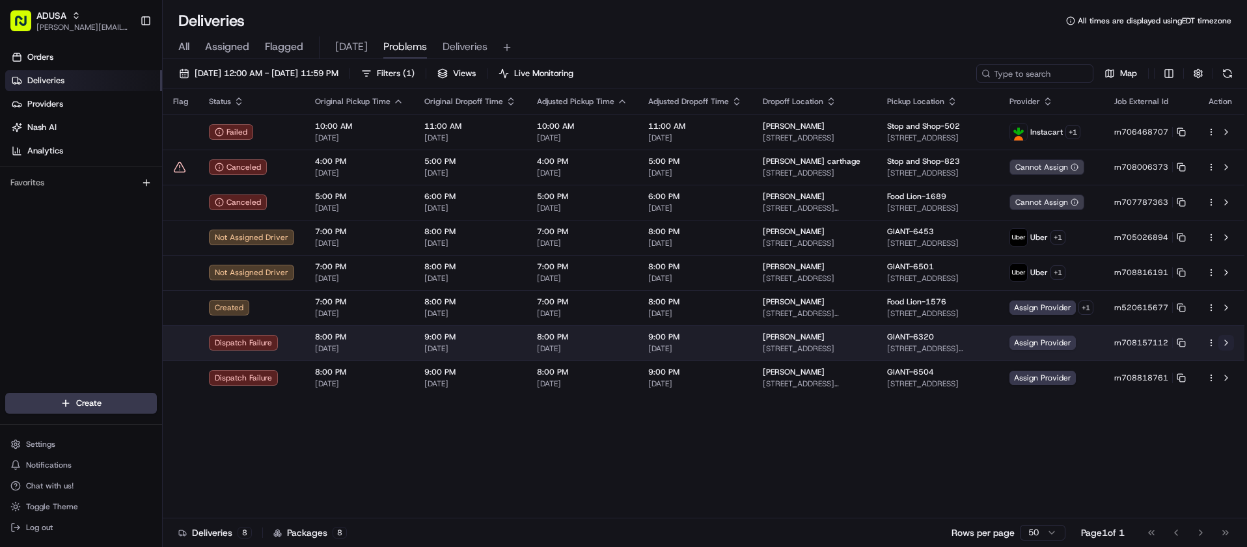
click at [1225, 344] on button at bounding box center [1227, 343] width 16 height 16
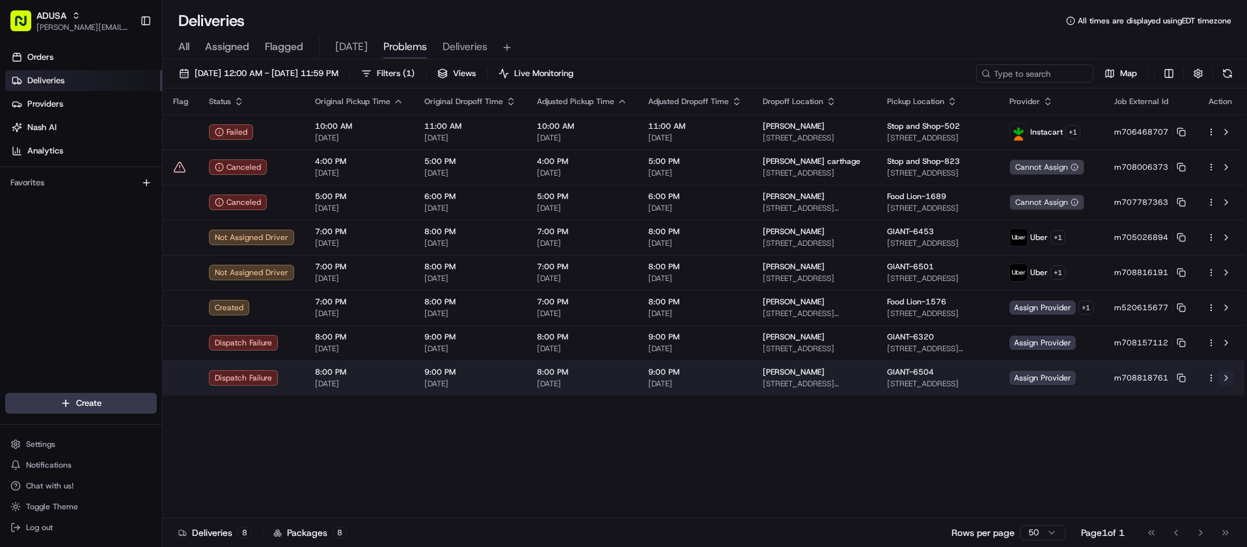
click at [1224, 375] on button at bounding box center [1227, 378] width 16 height 16
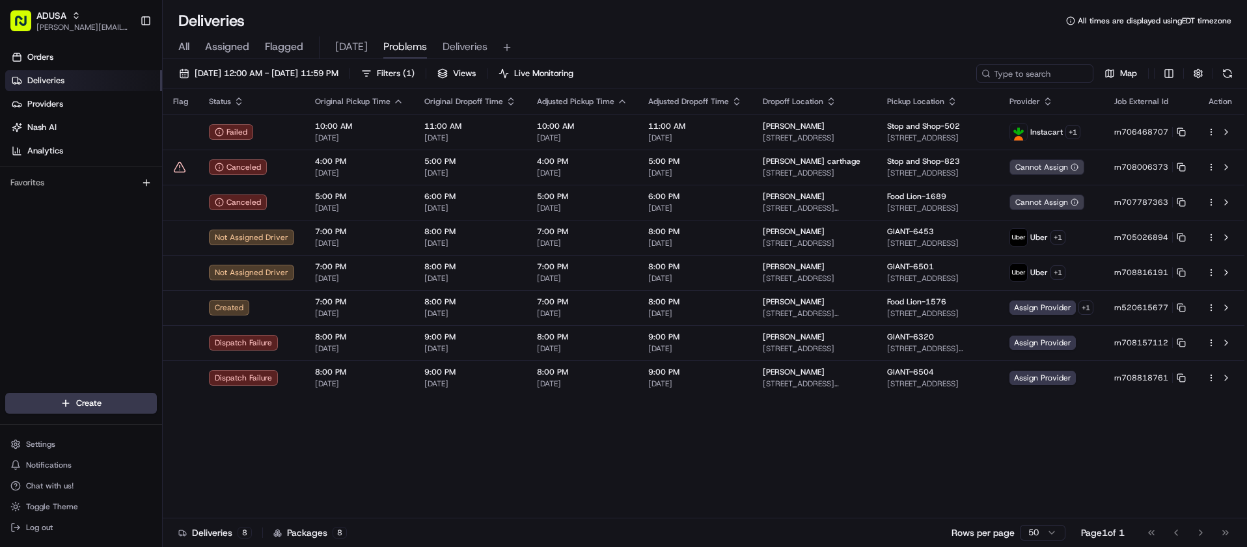
click at [491, 493] on div "Flag Status Original Pickup Time Original Dropoff Time Adjusted Pickup Time Adj…" at bounding box center [704, 304] width 1082 height 430
click at [1230, 71] on button at bounding box center [1228, 73] width 18 height 18
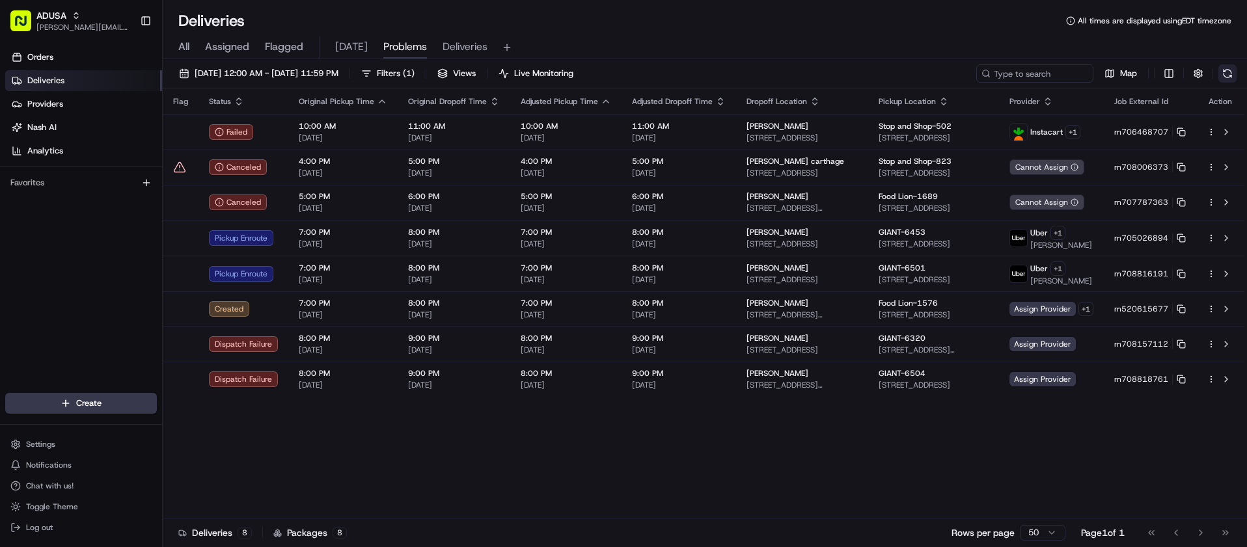
click at [1229, 72] on button at bounding box center [1228, 73] width 18 height 18
click at [674, 438] on div "Flag Status Original Pickup Time Original Dropoff Time Adjusted Pickup Time Adj…" at bounding box center [704, 304] width 1082 height 430
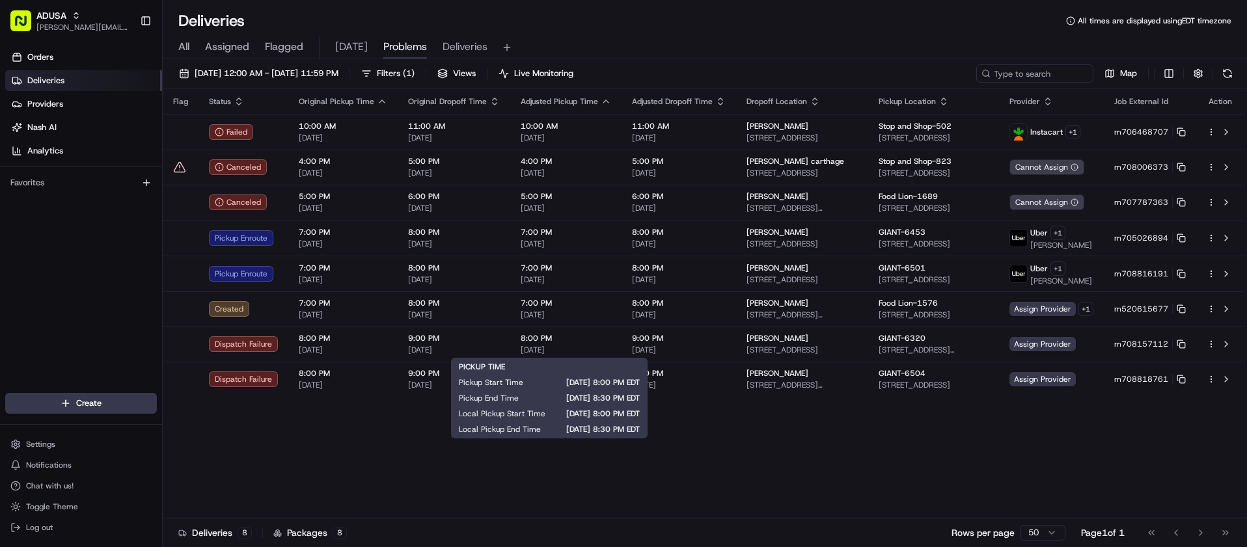
click at [643, 465] on div "Flag Status Original Pickup Time Original Dropoff Time Adjusted Pickup Time Adj…" at bounding box center [704, 304] width 1082 height 430
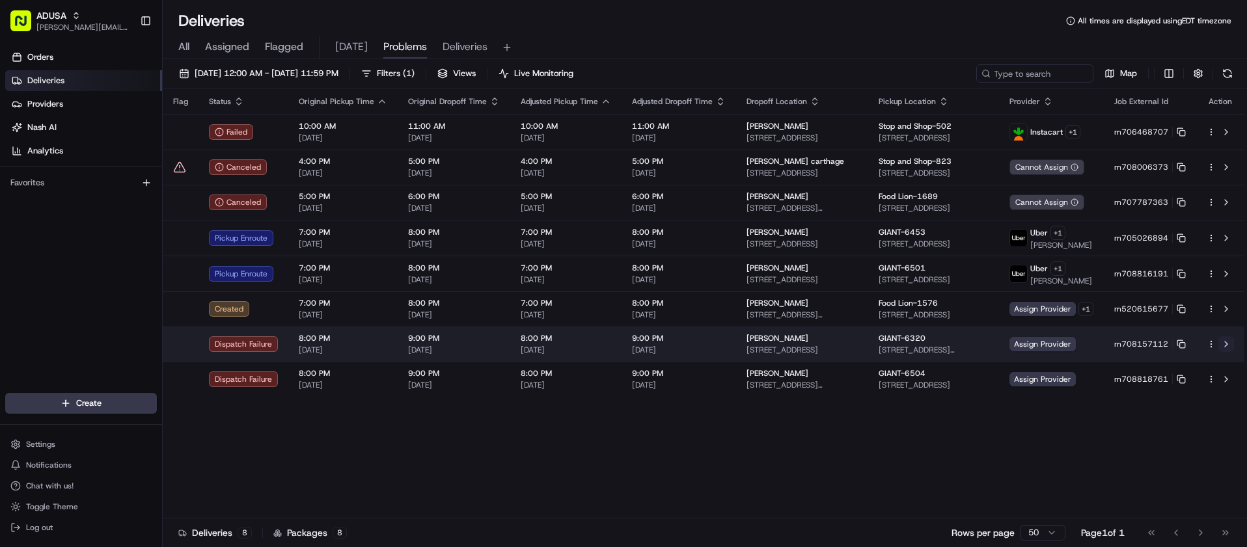
click at [1228, 342] on button at bounding box center [1227, 345] width 16 height 16
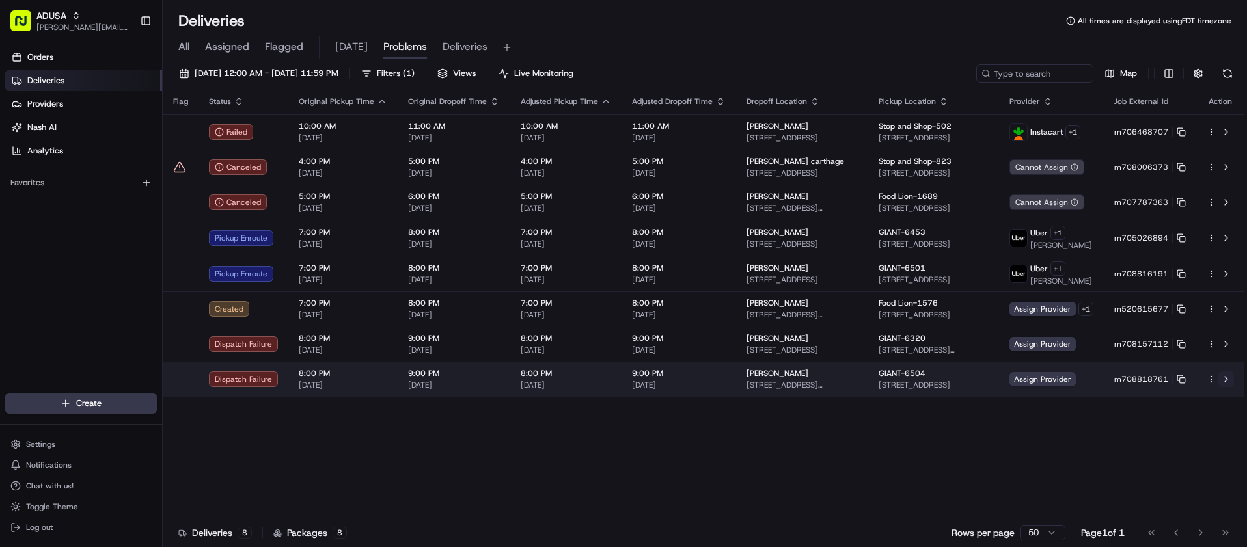
click at [1225, 379] on button at bounding box center [1227, 380] width 16 height 16
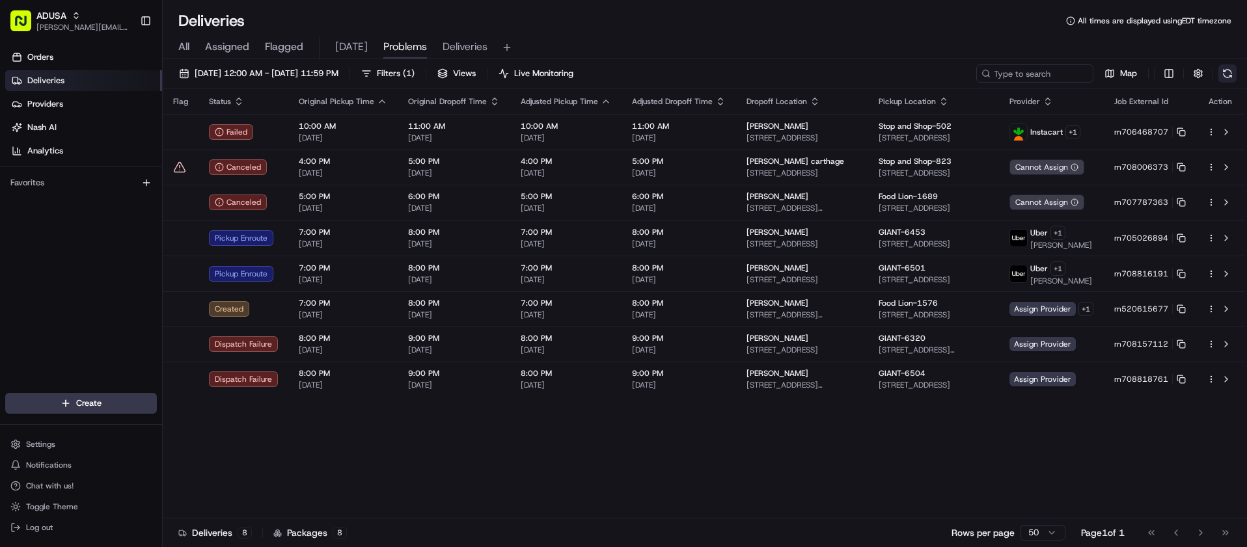
click at [1228, 71] on button at bounding box center [1228, 73] width 18 height 18
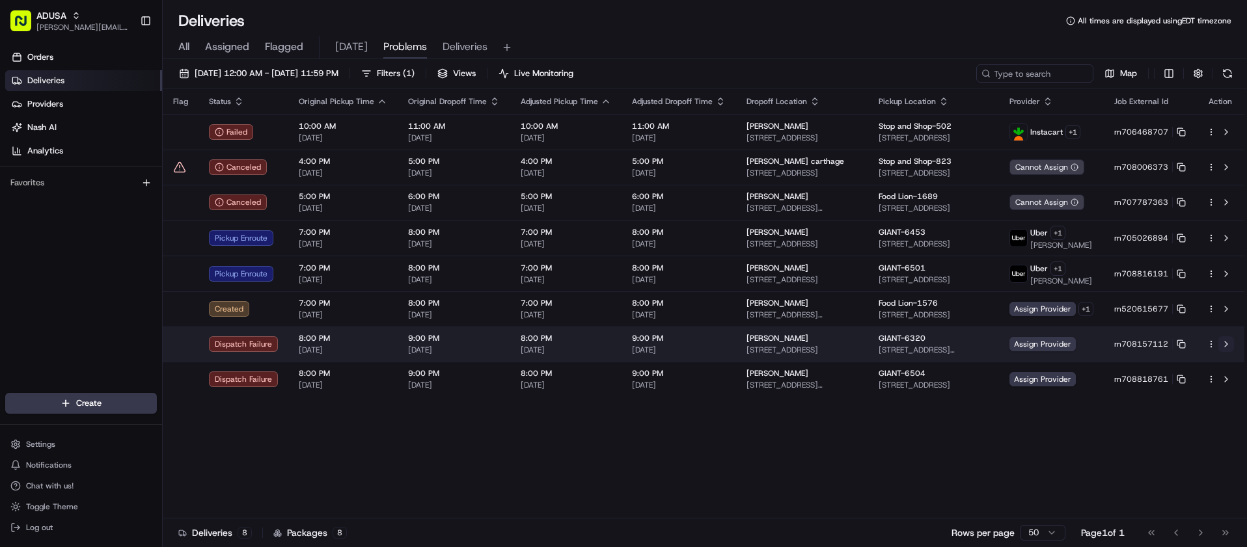
click at [1225, 345] on button at bounding box center [1227, 345] width 16 height 16
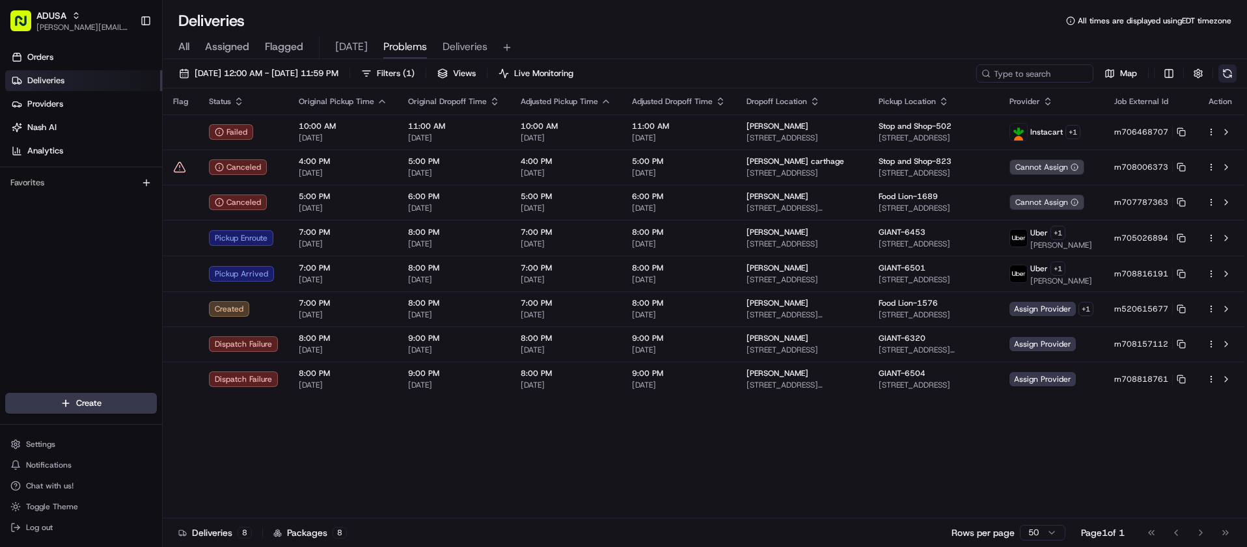
click at [1232, 72] on button at bounding box center [1228, 73] width 18 height 18
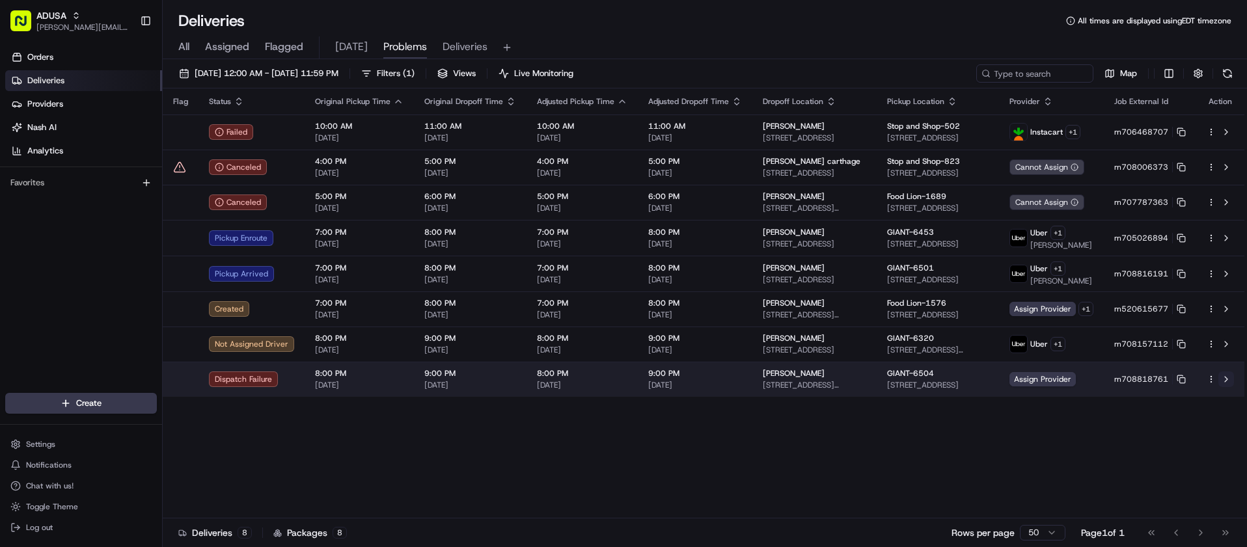
click at [1228, 377] on button at bounding box center [1227, 380] width 16 height 16
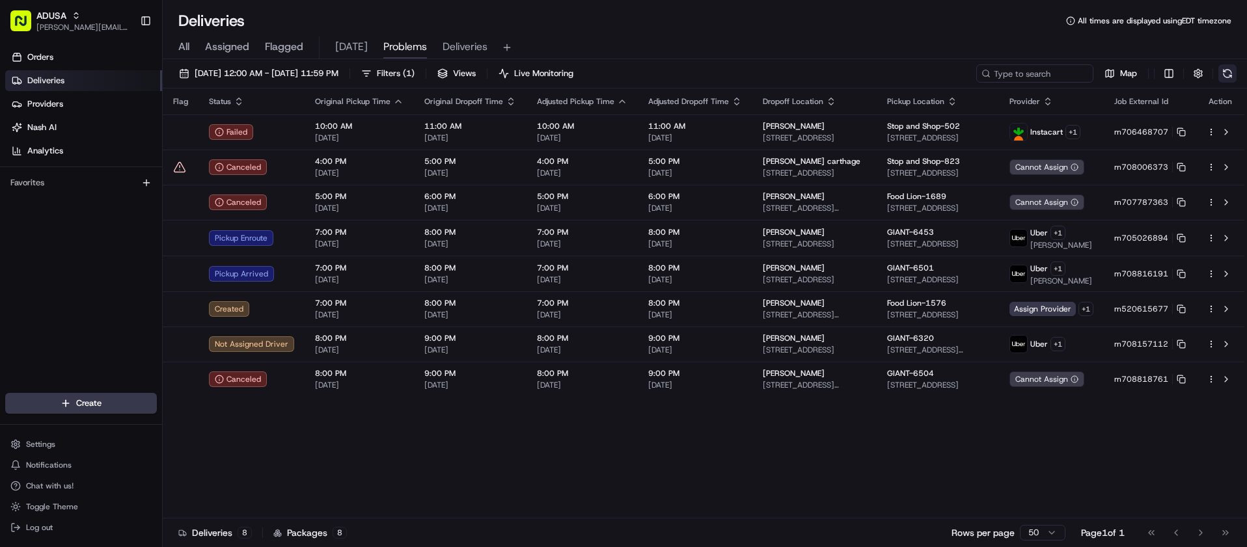
click at [1222, 74] on button at bounding box center [1228, 73] width 18 height 18
click at [1226, 72] on button at bounding box center [1228, 73] width 18 height 18
click at [1228, 76] on button at bounding box center [1228, 73] width 18 height 18
click at [1230, 77] on button at bounding box center [1228, 73] width 18 height 18
click at [24, 278] on div "Orders Deliveries Providers [PERSON_NAME] Analytics Favorites" at bounding box center [81, 221] width 162 height 359
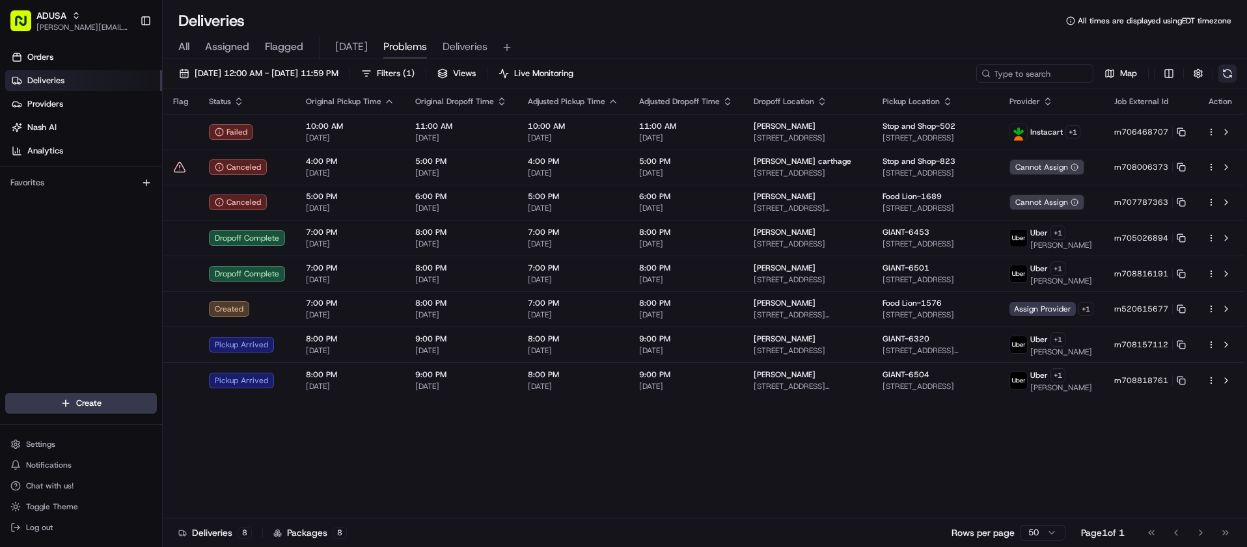
click at [1232, 74] on button at bounding box center [1228, 73] width 18 height 18
click at [508, 439] on div "Flag Status Original Pickup Time Original Dropoff Time Adjusted Pickup Time Adj…" at bounding box center [704, 304] width 1082 height 430
click at [1227, 72] on button at bounding box center [1228, 73] width 18 height 18
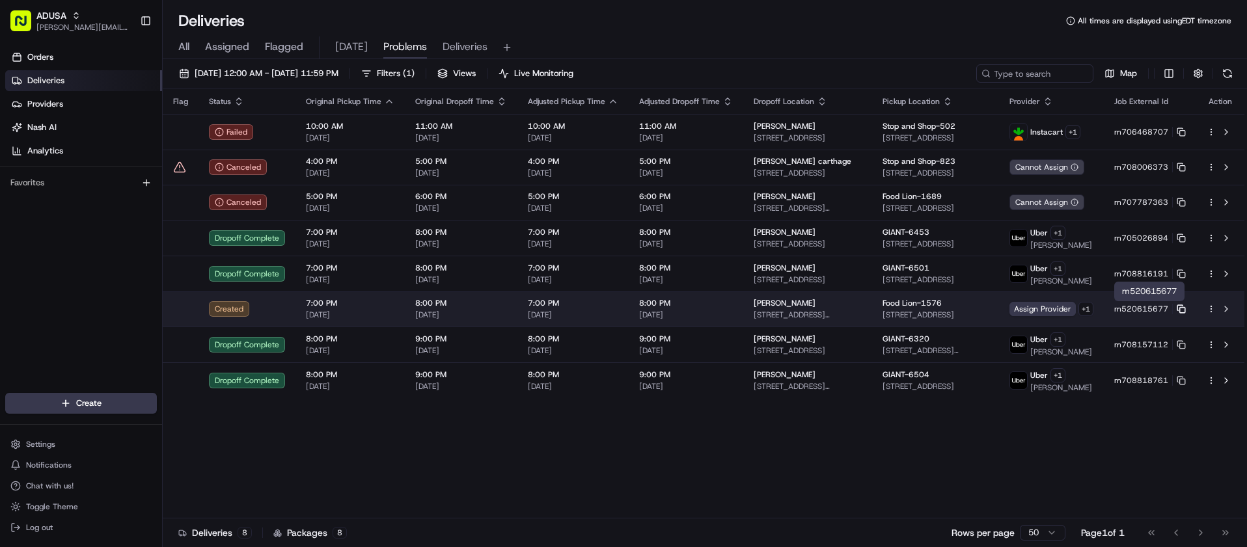
click at [1182, 309] on icon at bounding box center [1181, 309] width 9 height 9
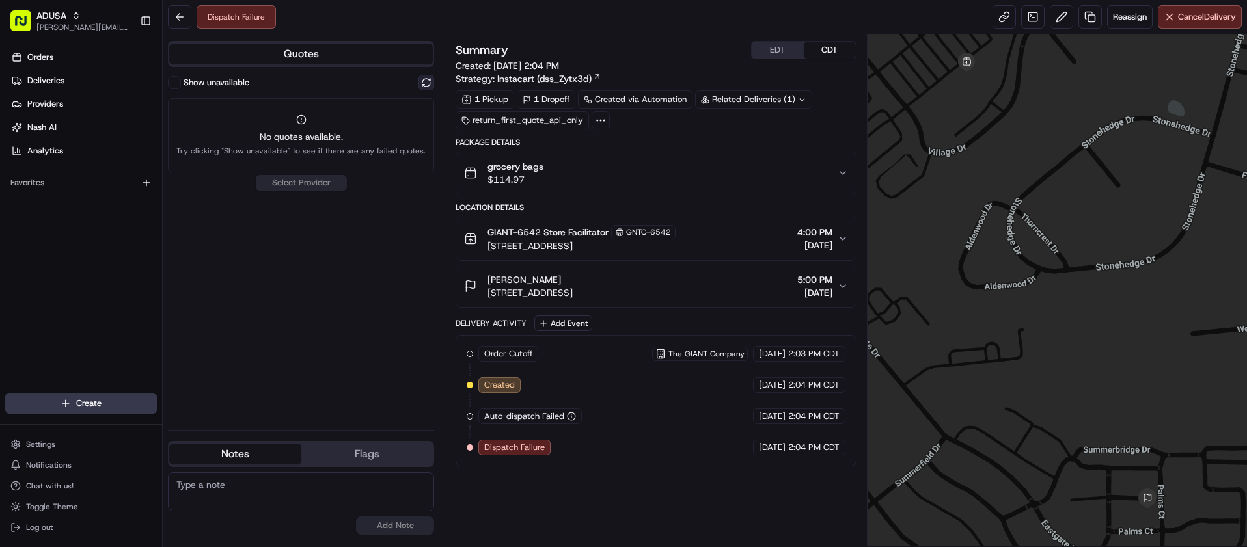
click at [429, 80] on button at bounding box center [427, 83] width 16 height 16
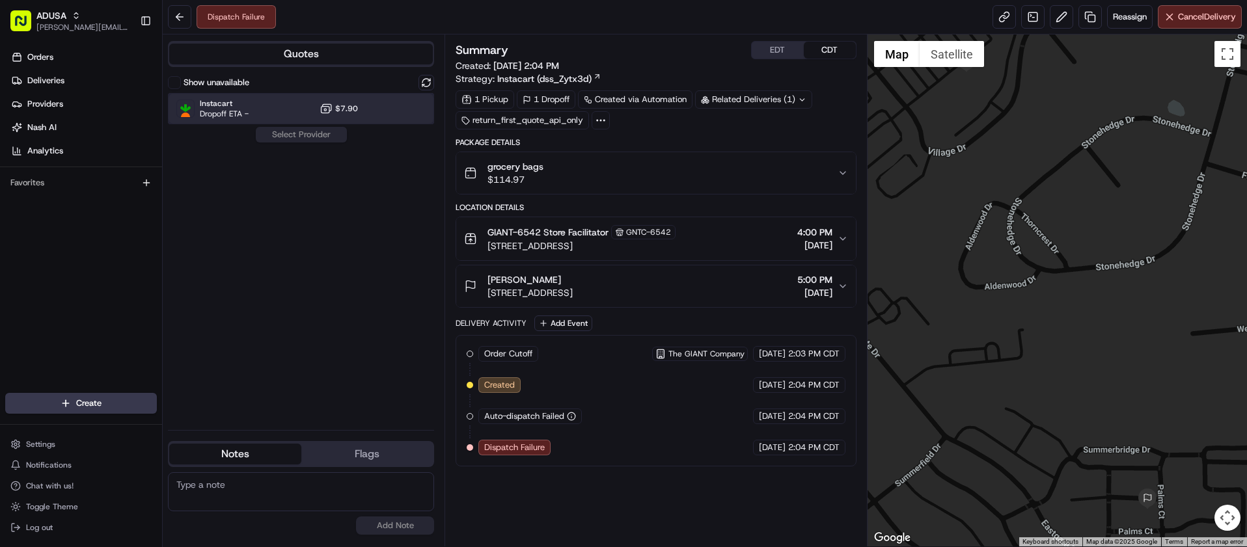
click at [299, 106] on div "Instacart Dropoff ETA - $7.90" at bounding box center [301, 108] width 266 height 31
click at [299, 129] on button "Assign Provider" at bounding box center [301, 135] width 92 height 16
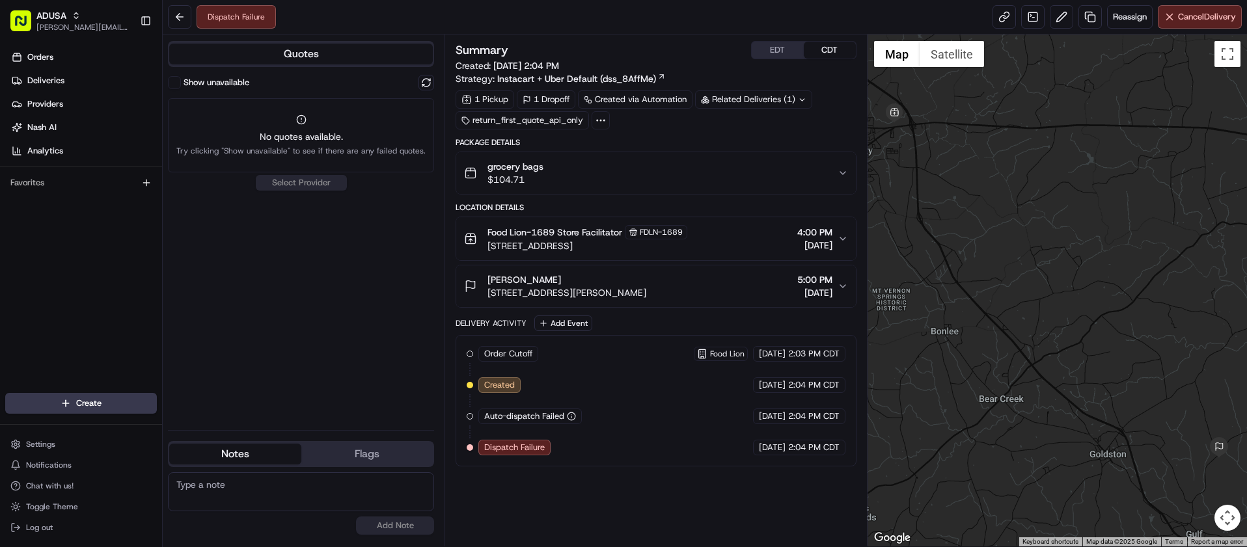
click at [437, 84] on div "Quotes Show unavailable No quotes available. Try clicking "Show unavailable" to…" at bounding box center [304, 290] width 282 height 512
click at [428, 79] on button at bounding box center [427, 83] width 16 height 16
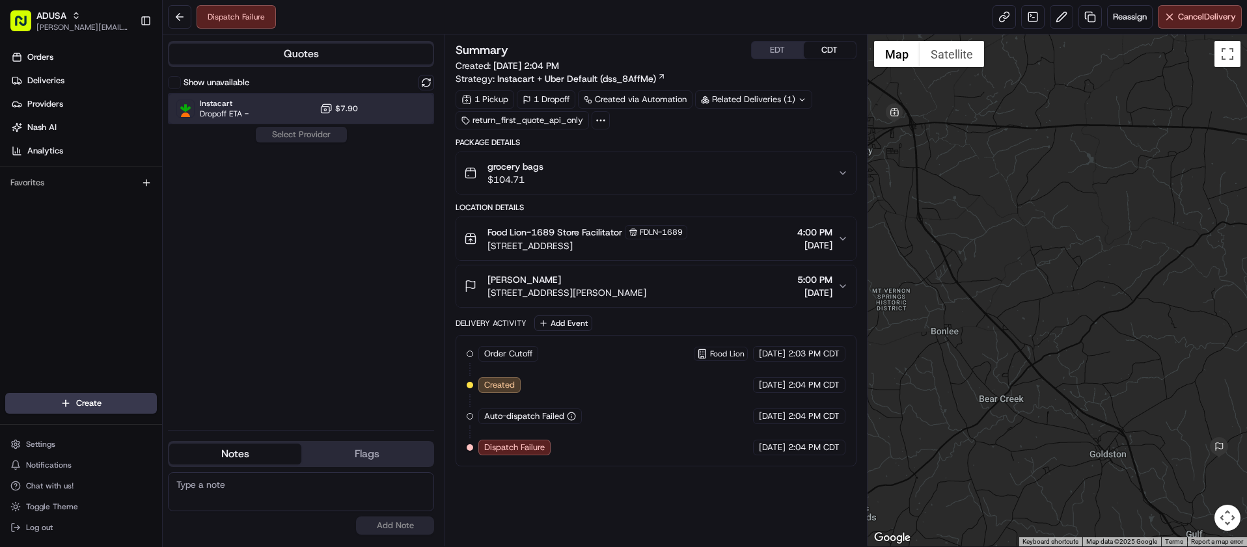
click at [272, 115] on div "Instacart Dropoff ETA - $7.90" at bounding box center [301, 108] width 266 height 31
click at [287, 139] on button "Assign Provider" at bounding box center [301, 135] width 92 height 16
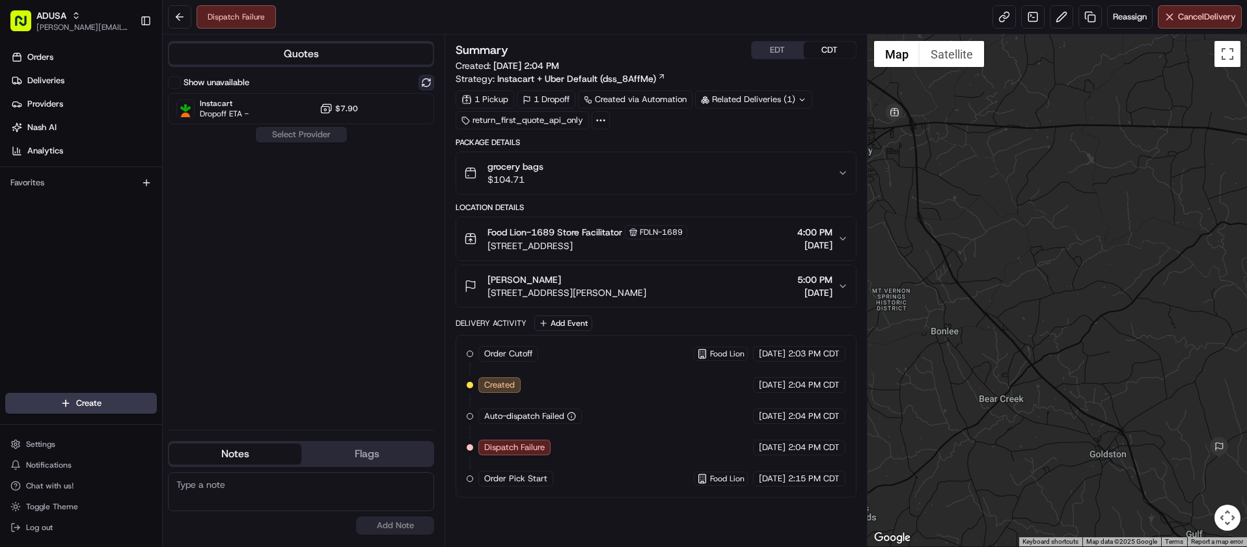
click at [420, 78] on button at bounding box center [427, 83] width 16 height 16
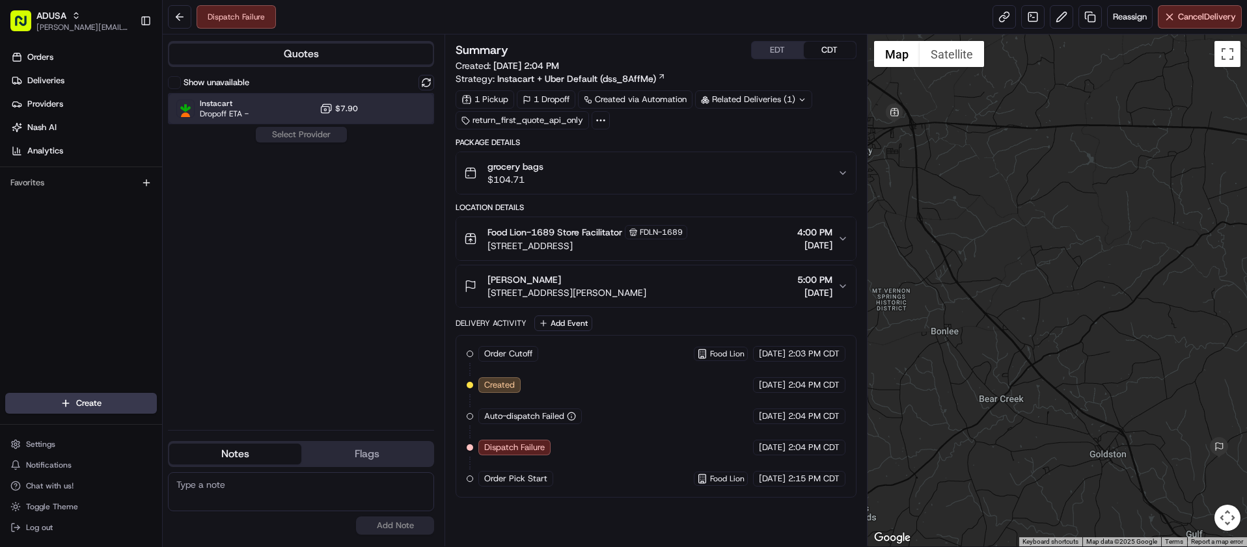
click at [277, 118] on div "Instacart Dropoff ETA - $7.90" at bounding box center [301, 108] width 266 height 31
click at [297, 140] on button "Assign Provider" at bounding box center [301, 135] width 92 height 16
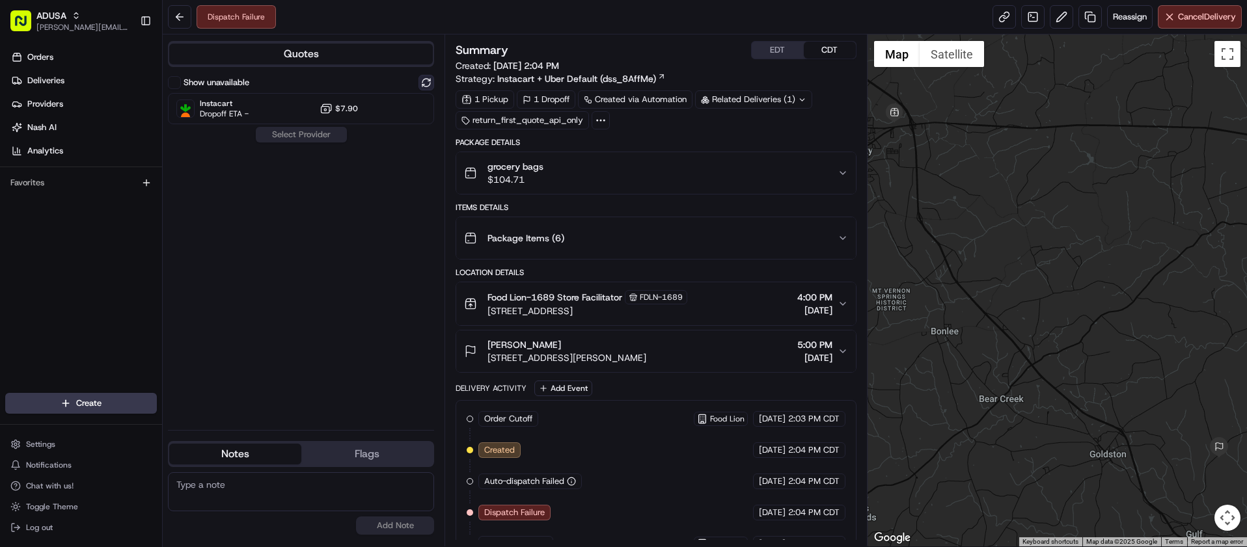
click at [426, 77] on button at bounding box center [427, 83] width 16 height 16
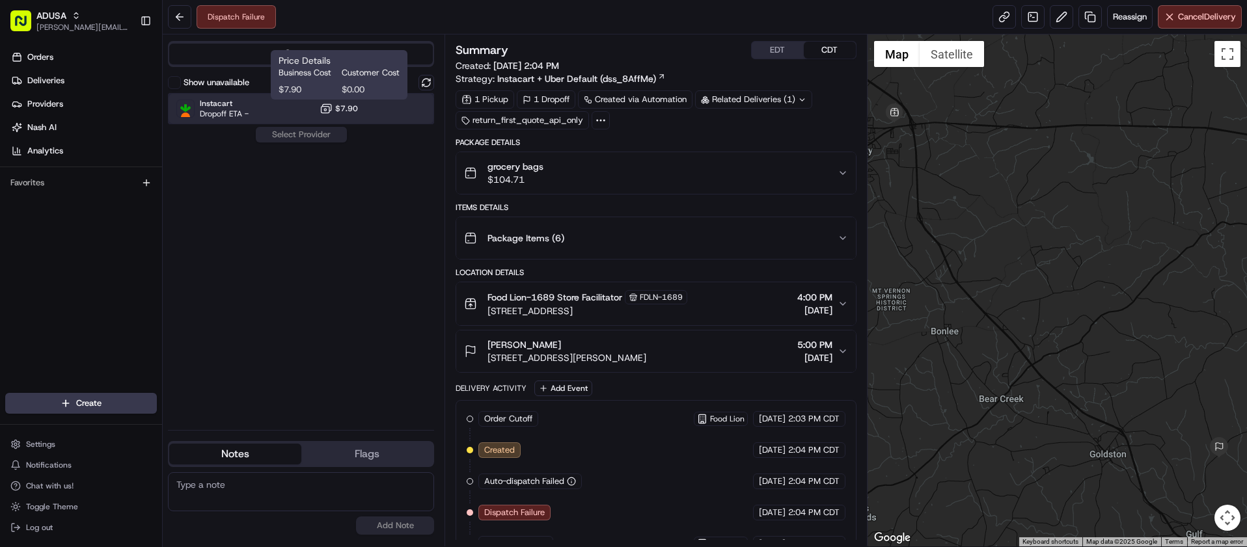
click at [286, 108] on div "Instacart Dropoff ETA - $7.90" at bounding box center [301, 108] width 266 height 31
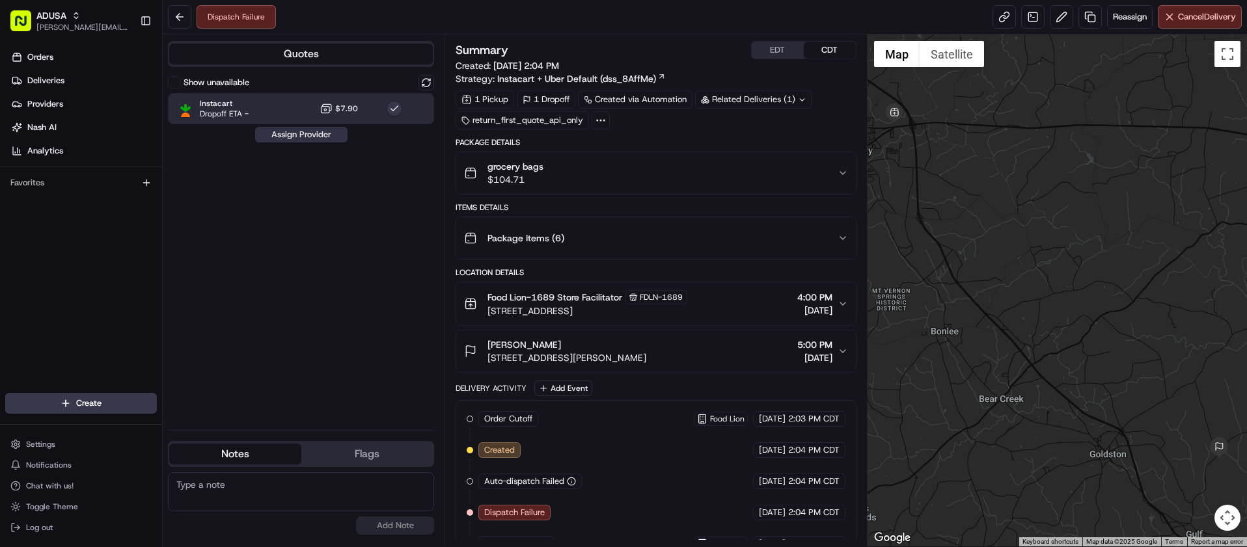
click at [296, 134] on button "Assign Provider" at bounding box center [301, 135] width 92 height 16
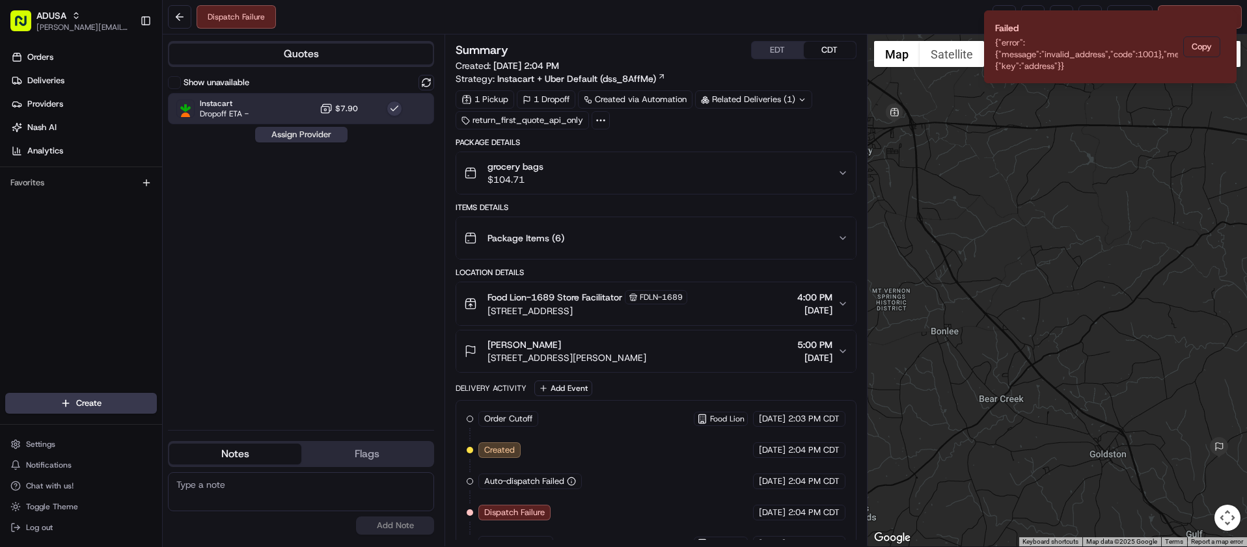
click at [312, 131] on button "Assign Provider" at bounding box center [301, 135] width 92 height 16
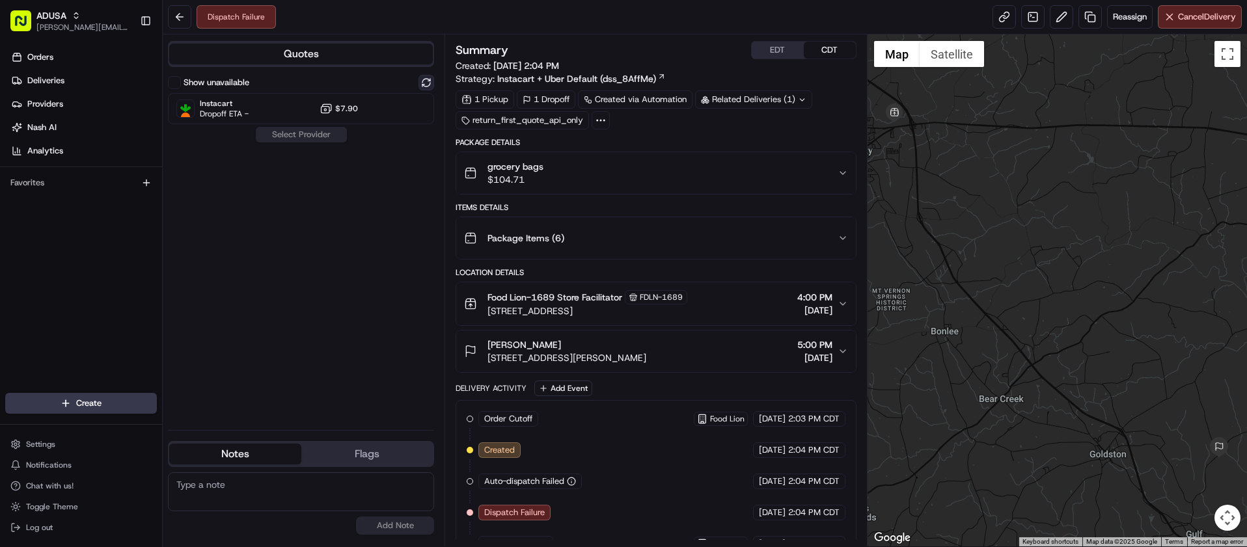
click at [424, 83] on button at bounding box center [427, 83] width 16 height 16
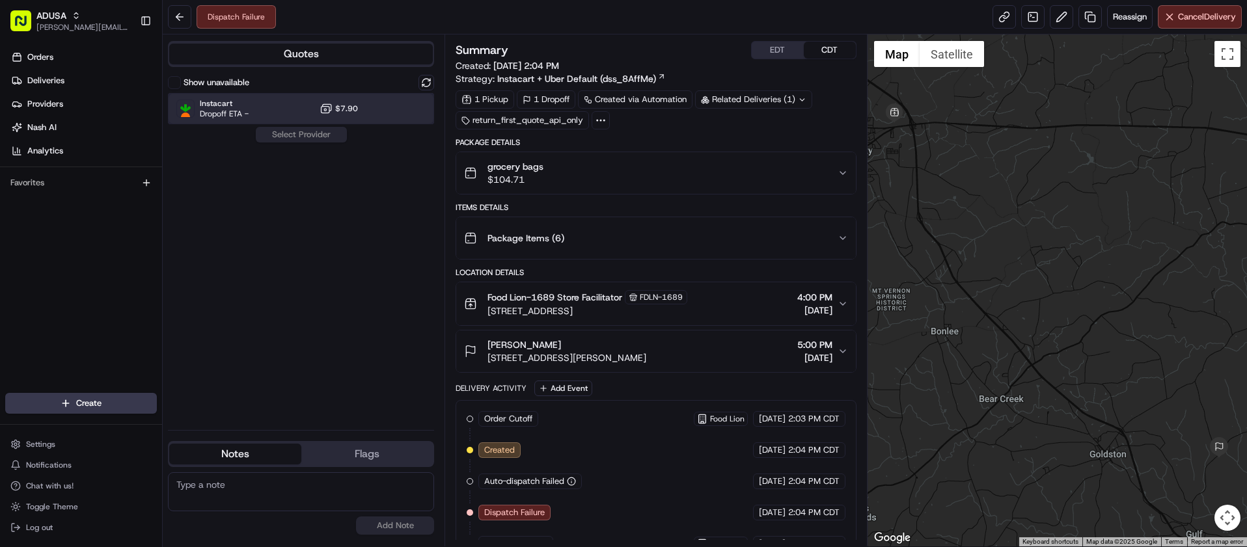
click at [295, 109] on div "Instacart Dropoff ETA - $7.90" at bounding box center [301, 108] width 266 height 31
click at [299, 139] on button "Assign Provider" at bounding box center [301, 135] width 92 height 16
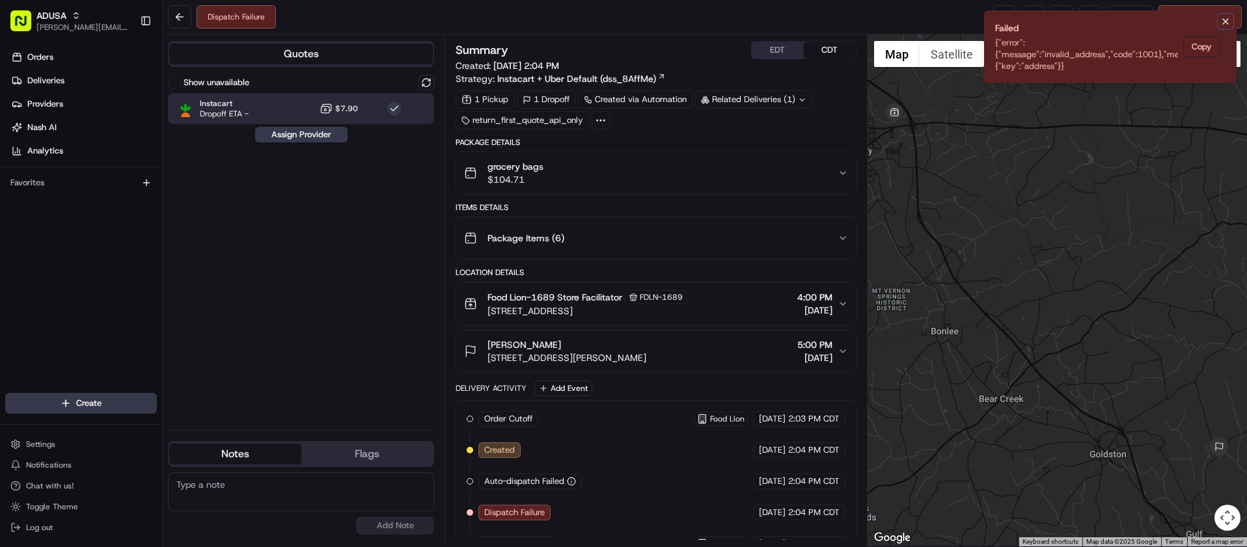
click at [1218, 23] on button "Notifications (F8)" at bounding box center [1226, 22] width 16 height 16
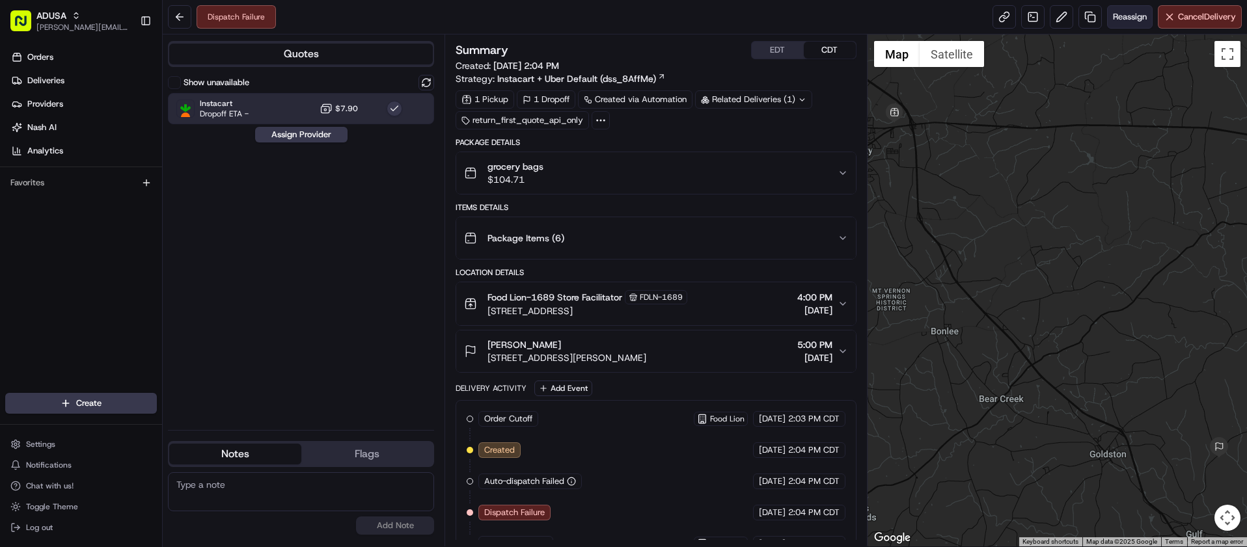
click at [1127, 18] on span "Reassign" at bounding box center [1130, 17] width 34 height 12
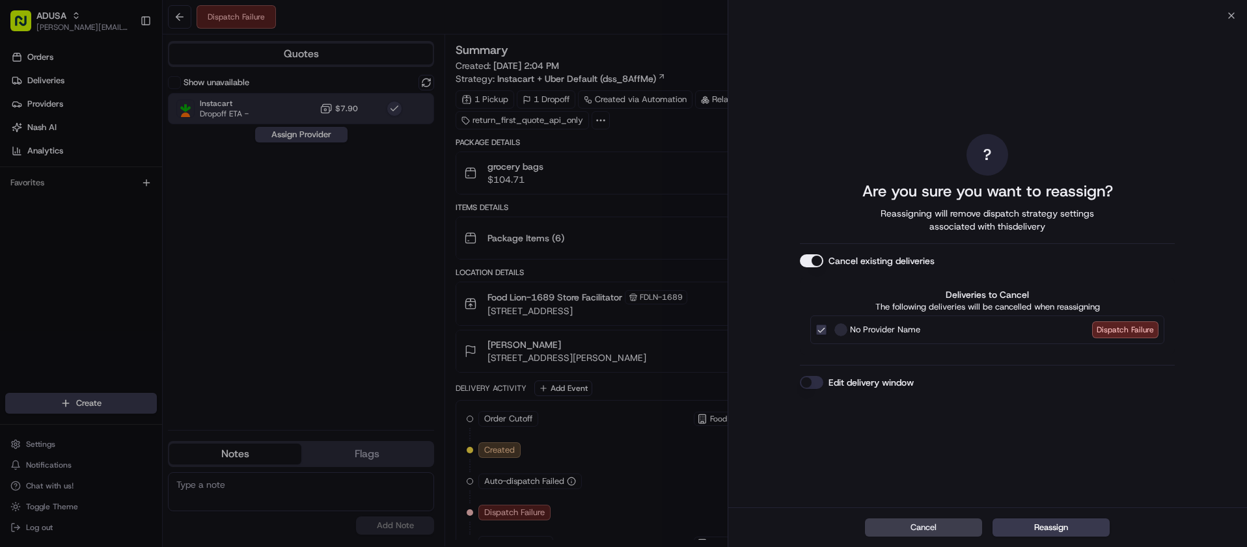
click at [814, 381] on button "Edit delivery window" at bounding box center [811, 382] width 23 height 13
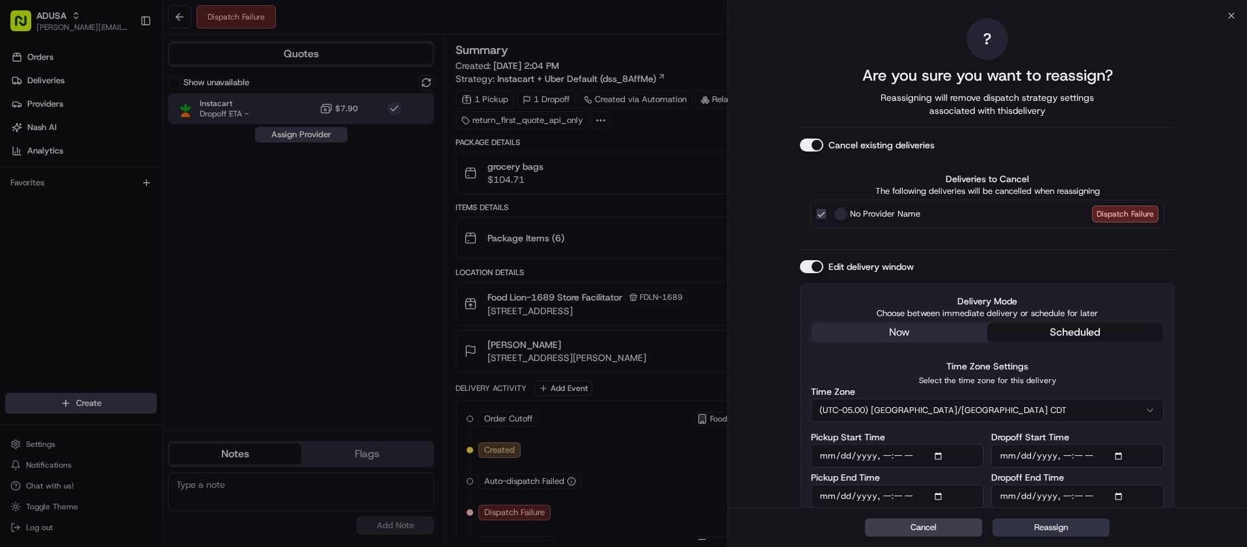
click at [1061, 525] on button "Reassign" at bounding box center [1051, 528] width 117 height 18
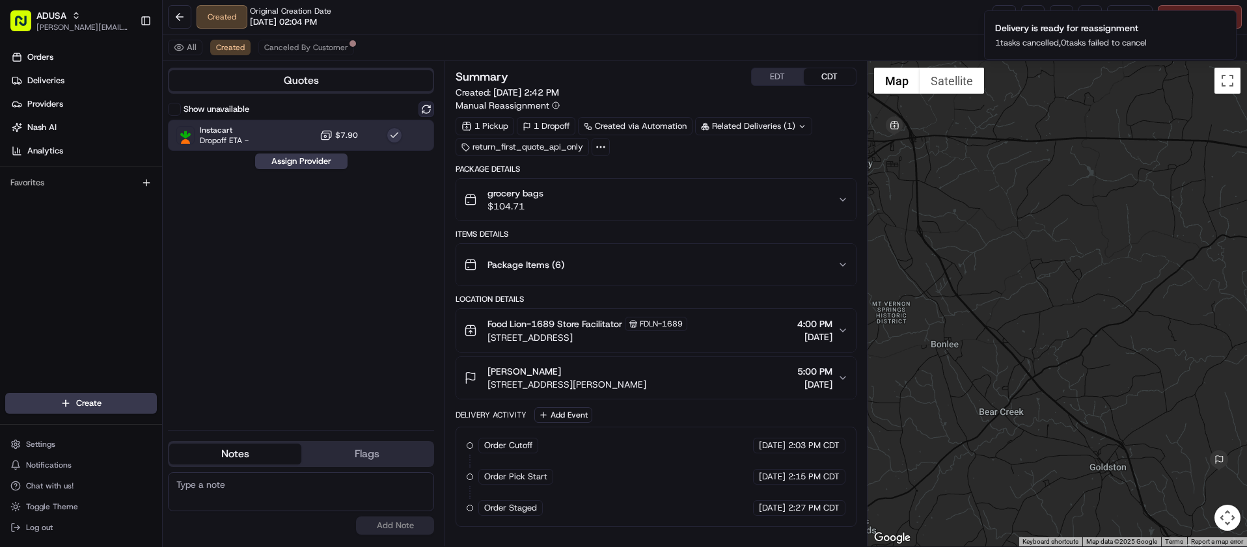
click at [426, 105] on button at bounding box center [427, 110] width 16 height 16
click at [283, 130] on div "Instacart Dropoff ETA - $7.90" at bounding box center [301, 135] width 266 height 31
click at [297, 137] on div "Instacart Dropoff ETA - $7.90" at bounding box center [301, 135] width 266 height 31
click at [297, 164] on button "Assign Provider" at bounding box center [301, 162] width 92 height 16
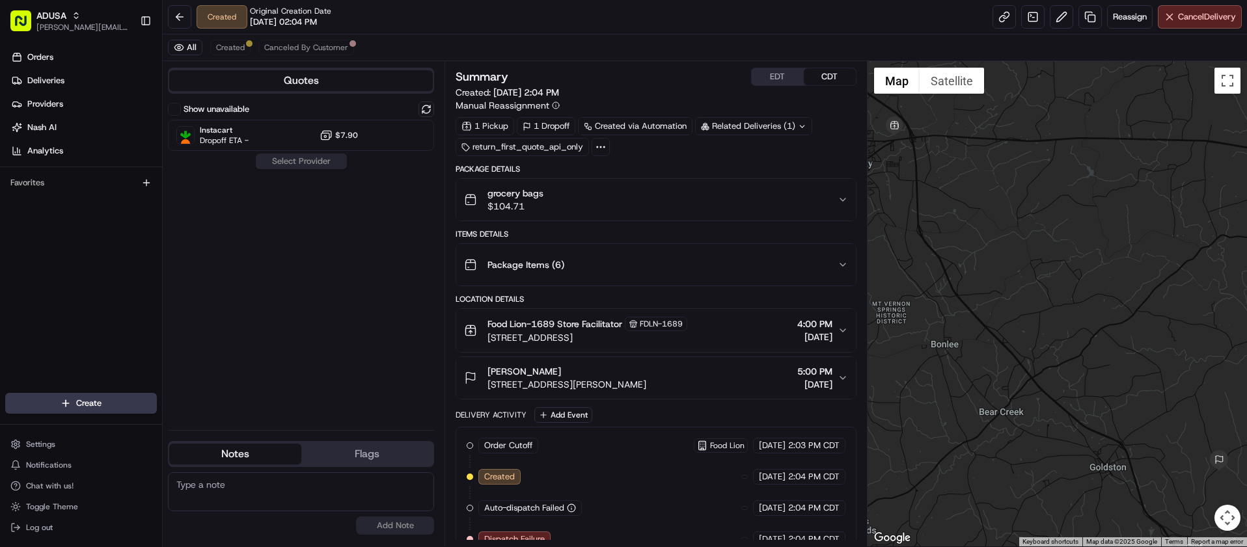
click at [292, 486] on textarea at bounding box center [301, 492] width 266 height 39
type textarea "Order has restricted item-"
click at [414, 518] on button "Add Note" at bounding box center [395, 526] width 78 height 18
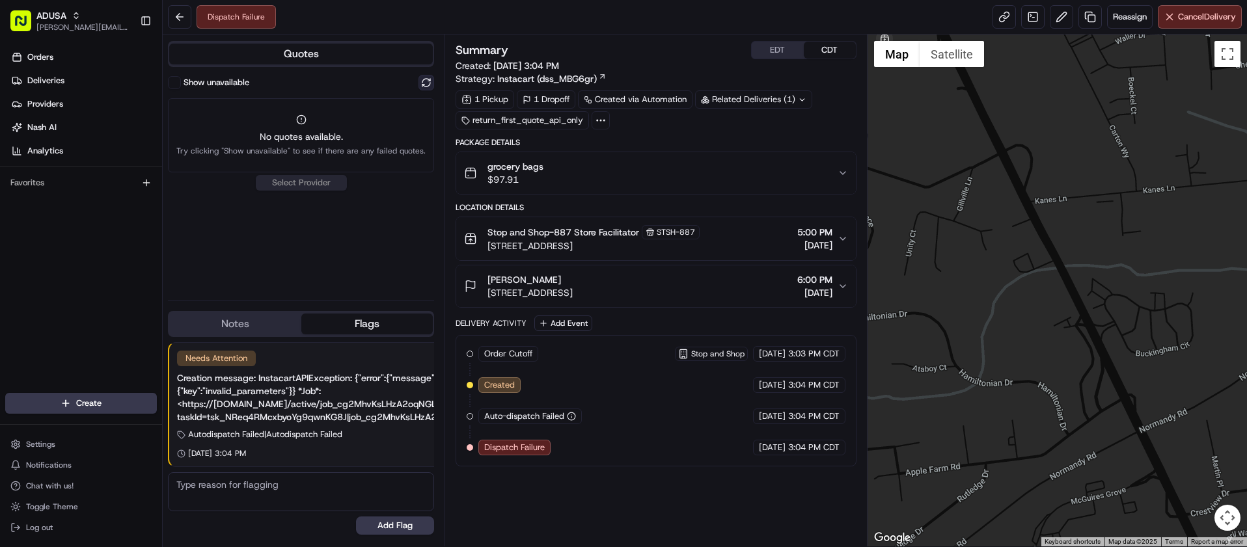
click at [428, 79] on button at bounding box center [427, 83] width 16 height 16
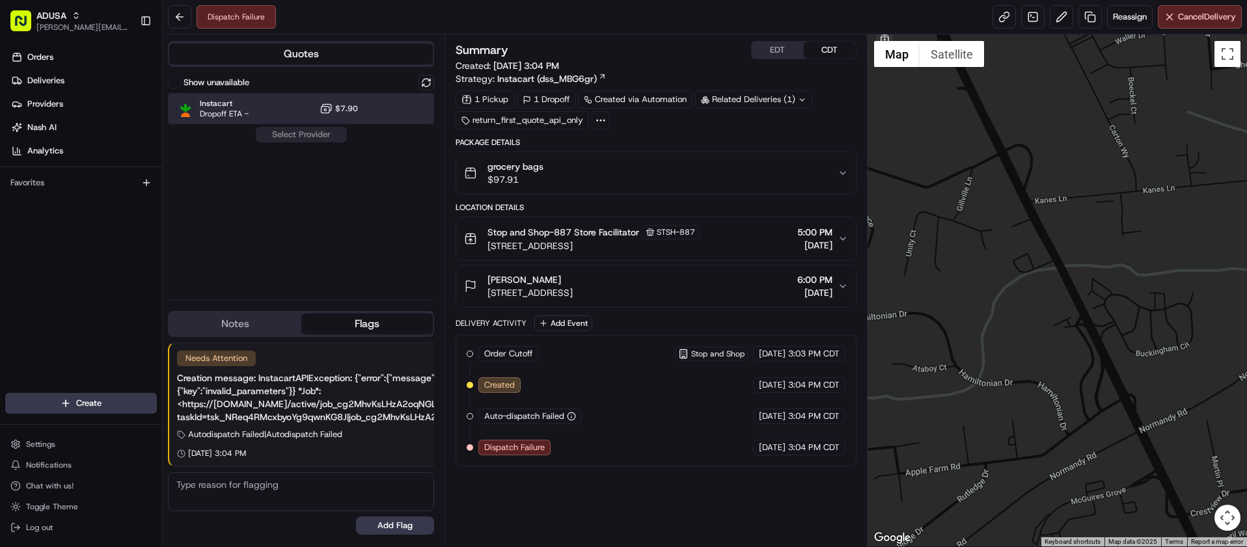
click at [275, 98] on div "Instacart Dropoff ETA - $7.90" at bounding box center [301, 108] width 266 height 31
click at [288, 126] on div "Show unavailable Instacart Dropoff ETA - $7.90 Assign Provider" at bounding box center [301, 182] width 266 height 215
click at [301, 139] on button "Assign Provider" at bounding box center [301, 135] width 92 height 16
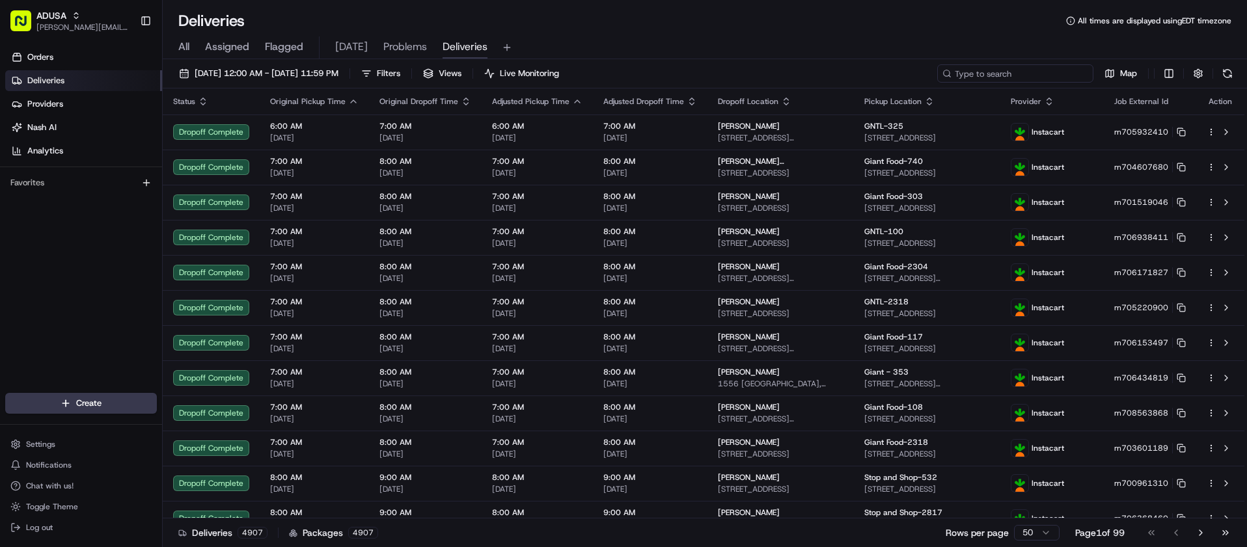
click at [1021, 68] on input at bounding box center [1015, 73] width 156 height 18
paste input "m708682417"
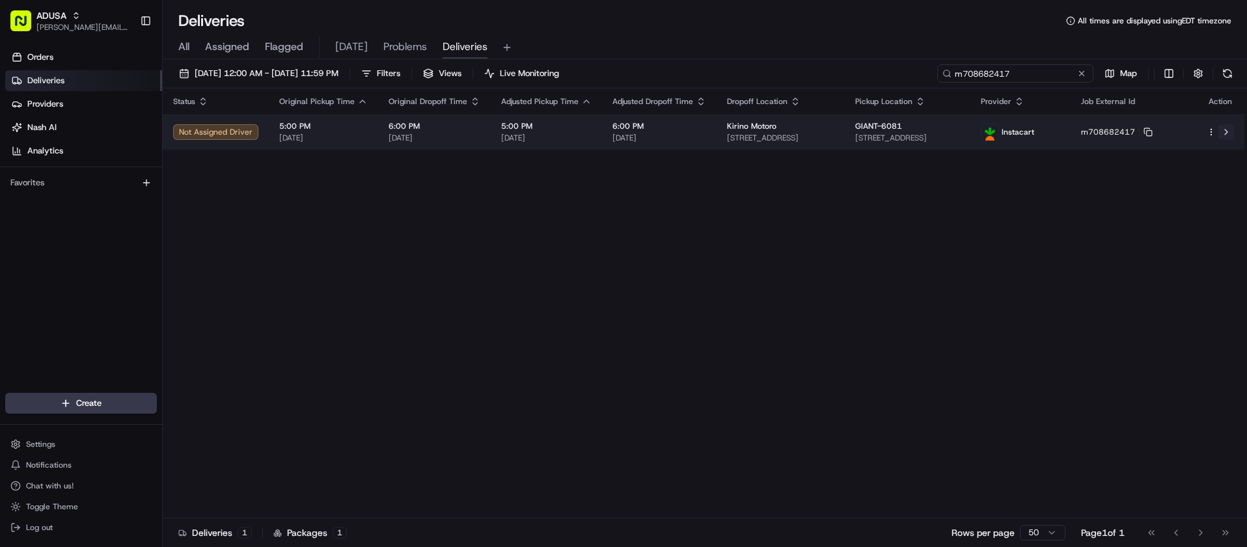
type input "m708682417"
click at [1226, 132] on button at bounding box center [1227, 132] width 16 height 16
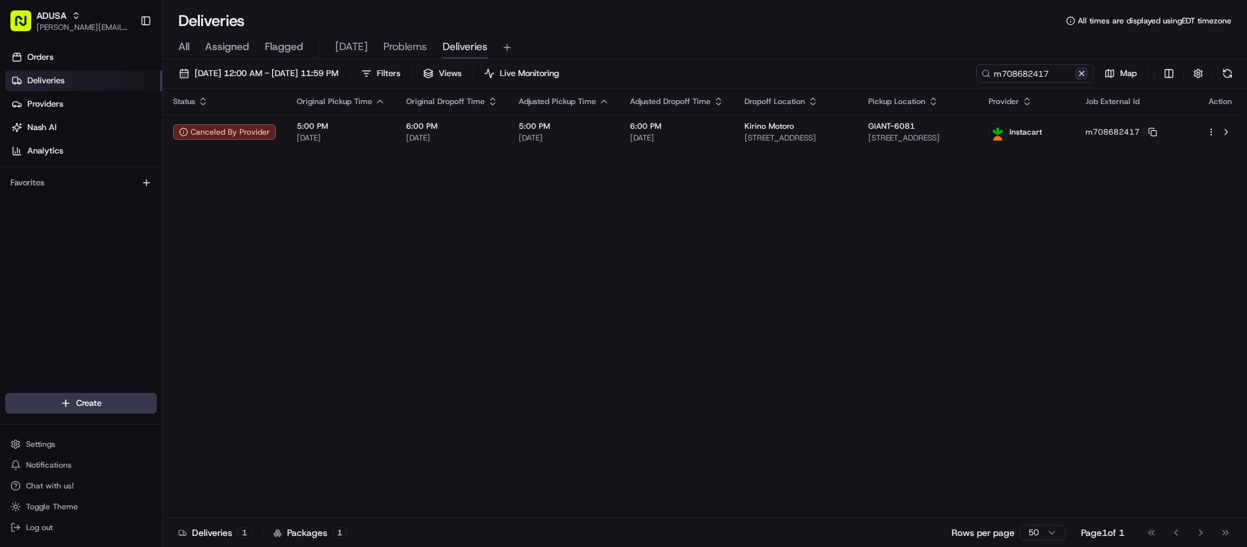
click at [1080, 74] on button at bounding box center [1081, 73] width 13 height 13
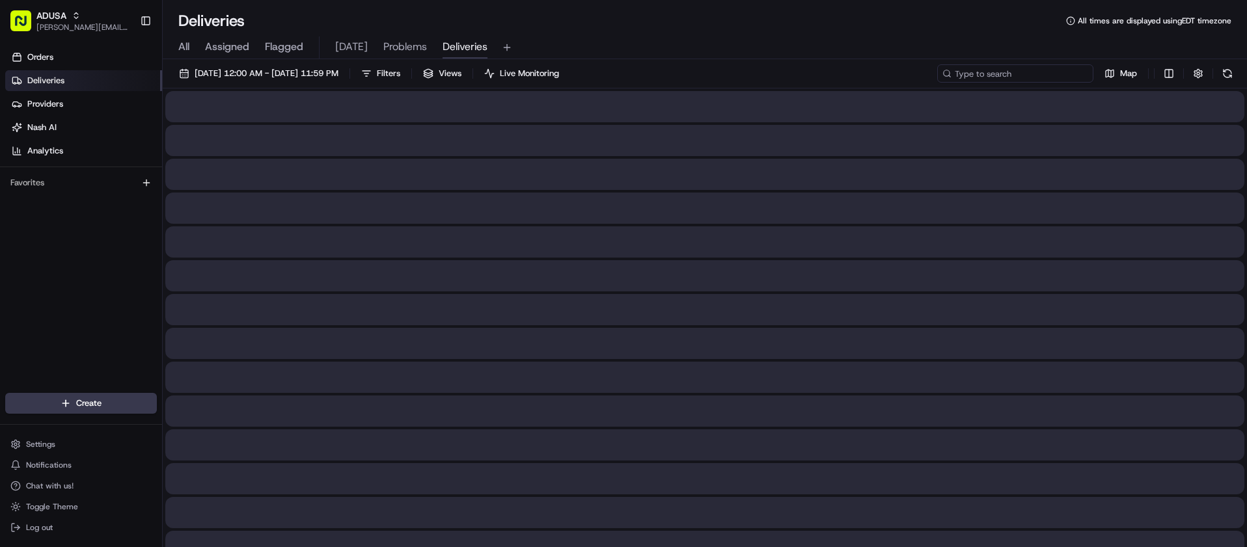
click at [1022, 78] on input at bounding box center [1015, 73] width 156 height 18
paste input "m708814935"
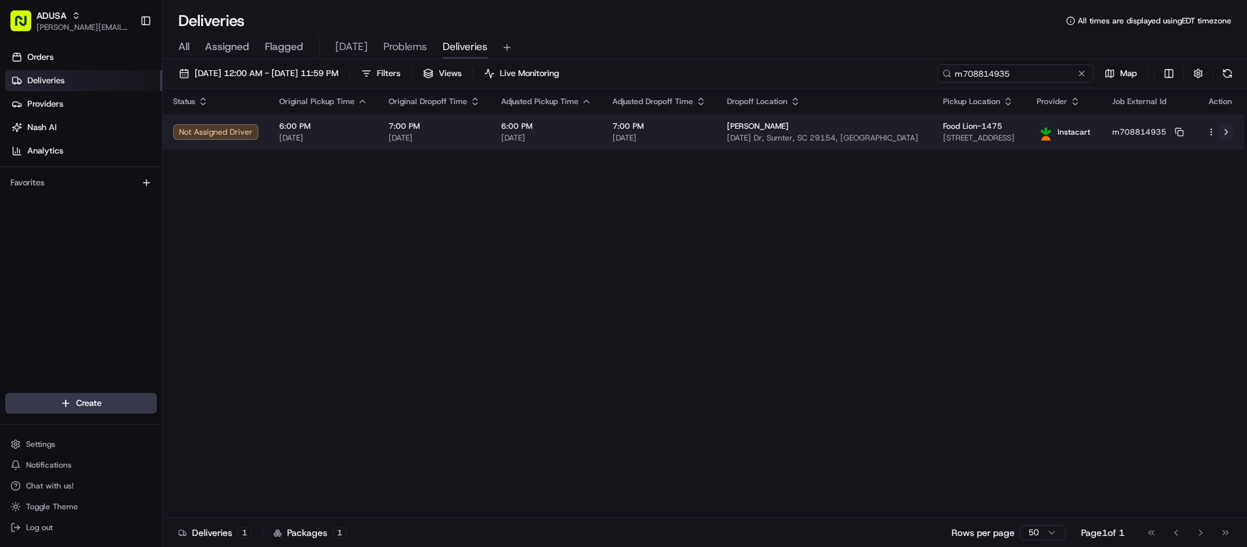
type input "m708814935"
click at [1224, 128] on button at bounding box center [1227, 132] width 16 height 16
click at [1210, 130] on html "ADUSA [PERSON_NAME][EMAIL_ADDRESS][PERSON_NAME][DOMAIN_NAME] Toggle Sidebar Ord…" at bounding box center [623, 273] width 1247 height 547
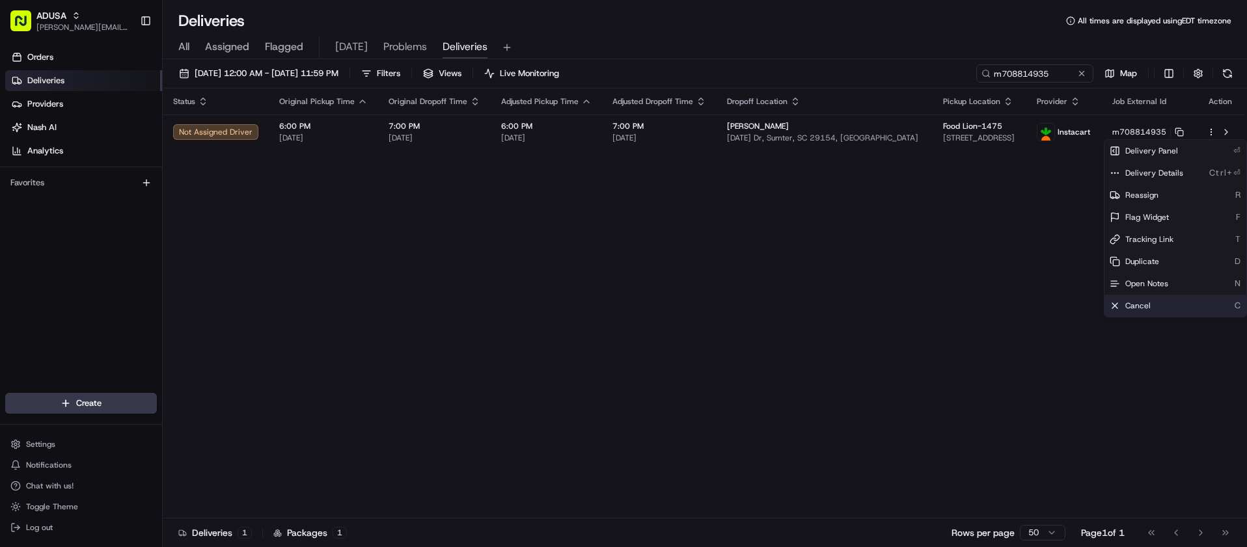
click at [1161, 305] on div "Cancel C" at bounding box center [1176, 306] width 142 height 22
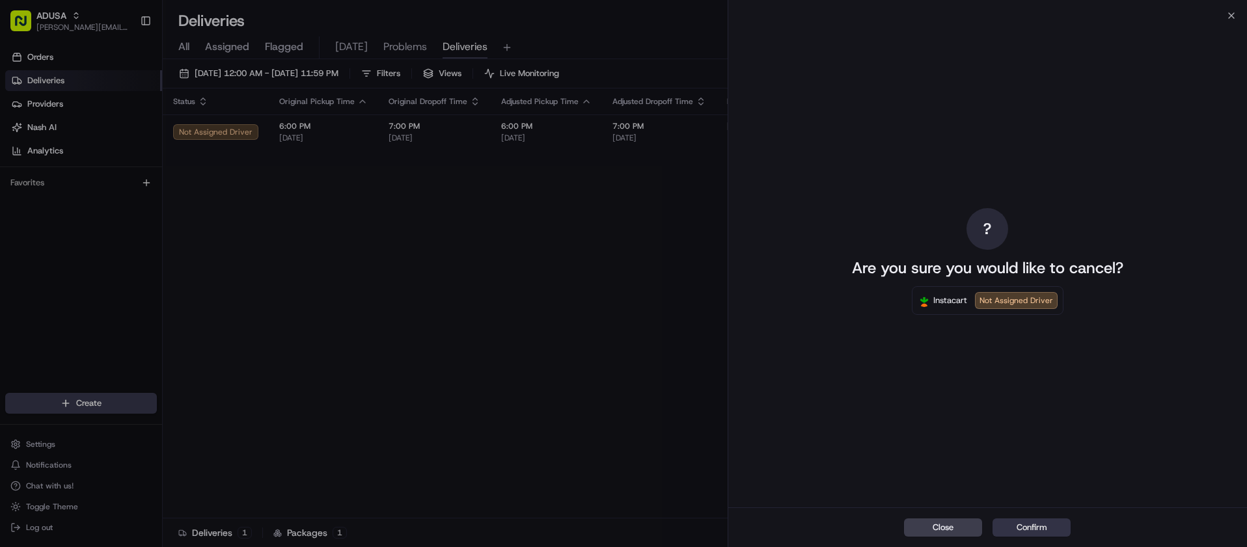
click at [1045, 528] on button "Confirm" at bounding box center [1032, 528] width 78 height 18
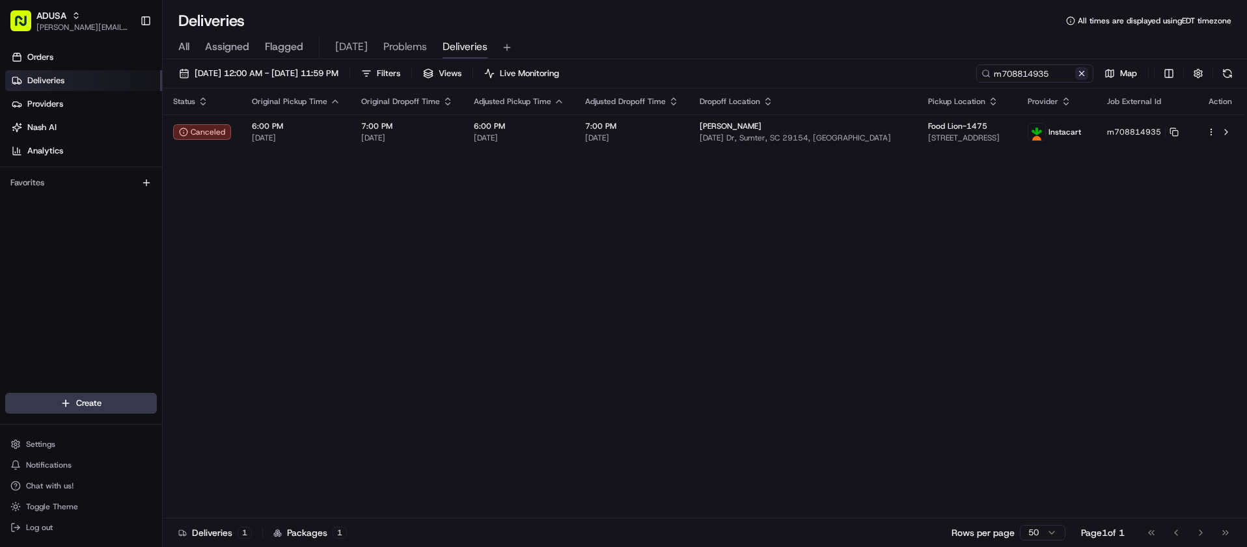
click at [1079, 70] on button at bounding box center [1081, 73] width 13 height 13
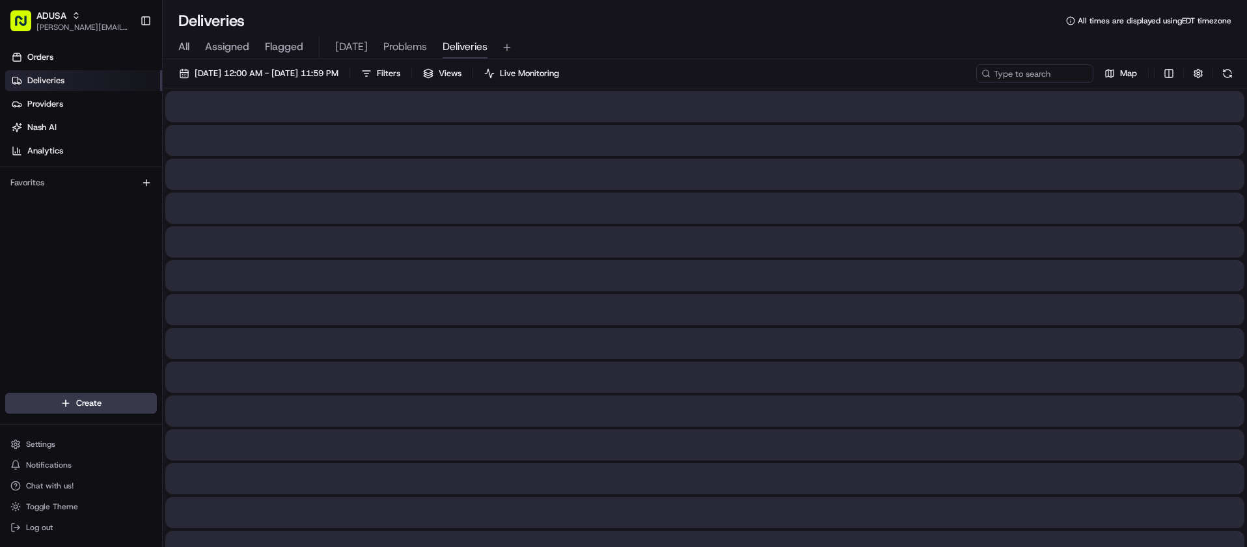
click at [678, 34] on div "All Assigned Flagged TODAY Problems Deliveries" at bounding box center [705, 45] width 1084 height 28
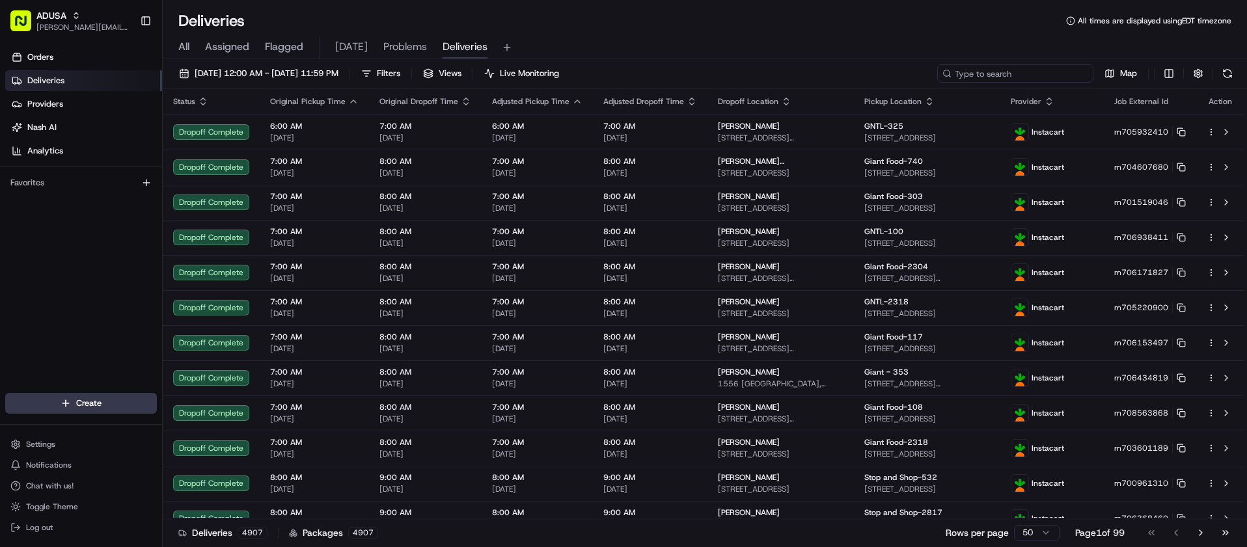
click at [1052, 74] on input at bounding box center [1015, 73] width 156 height 18
paste input "m708766151"
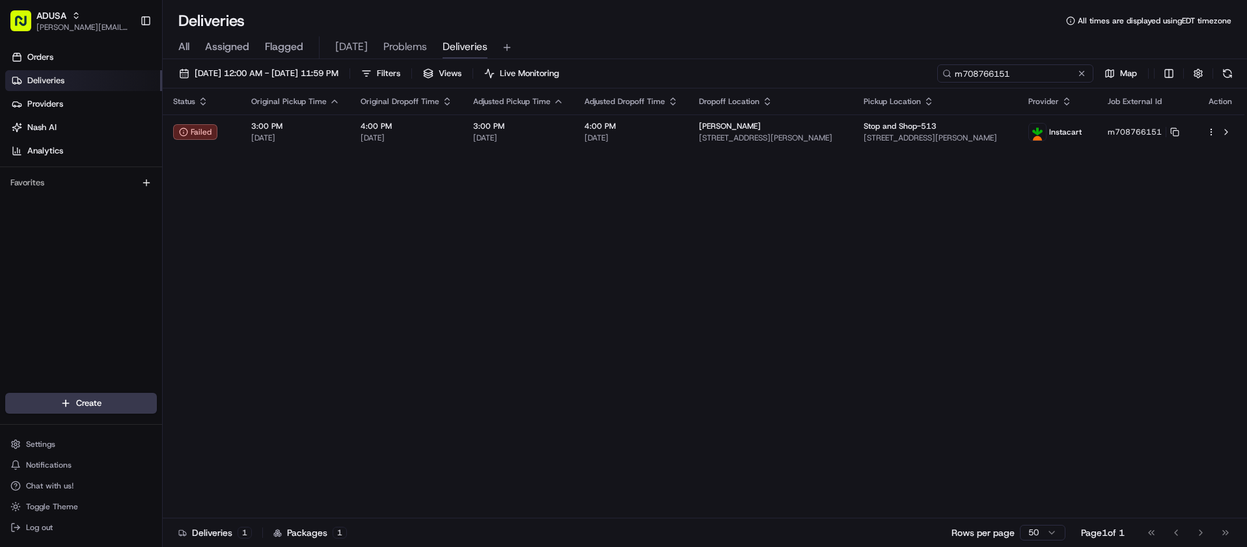
type input "m708766151"
click at [16, 280] on div "Orders Deliveries Providers Nash AI Analytics Favorites" at bounding box center [81, 221] width 162 height 359
click at [1076, 76] on button at bounding box center [1081, 73] width 13 height 13
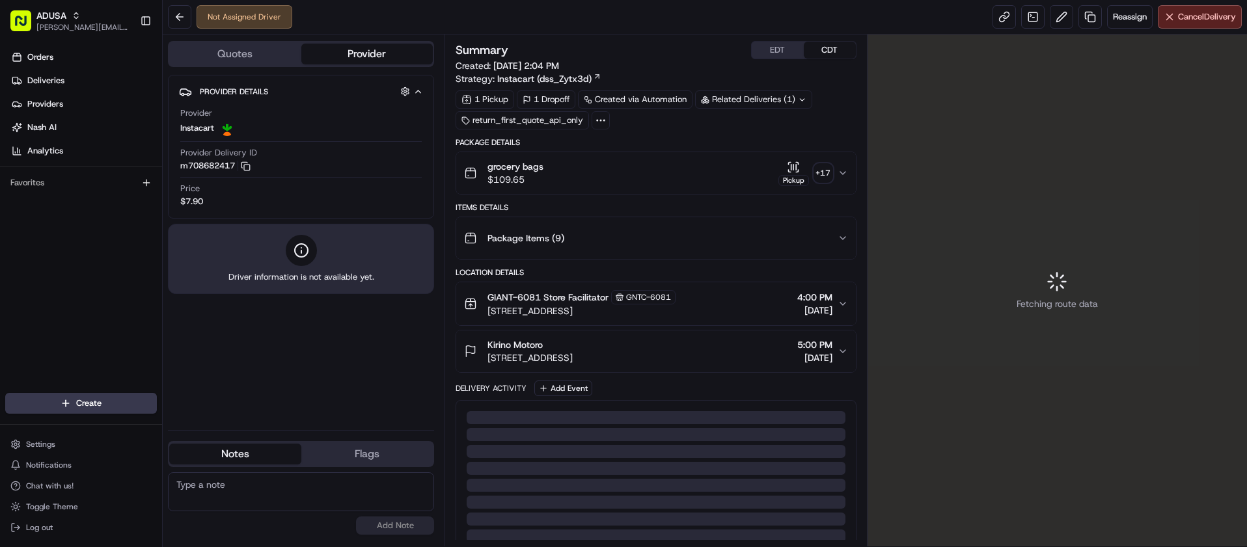
click at [298, 497] on textarea at bounding box center [301, 492] width 266 height 39
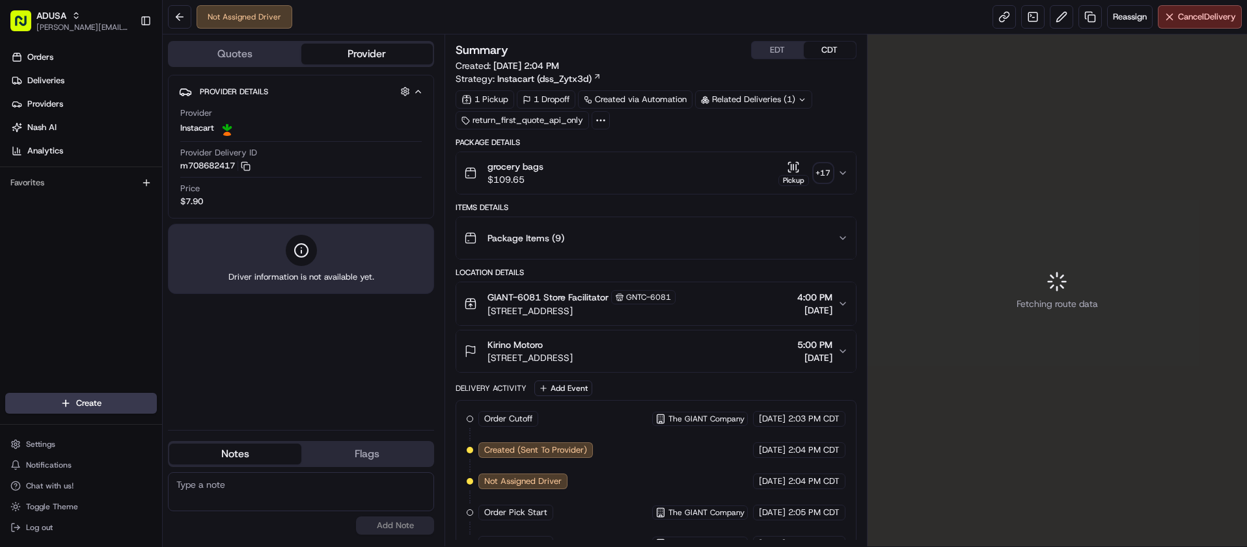
paste textarea "[DATE] 43270886 $ .00 S-945 FRAUD CASE"
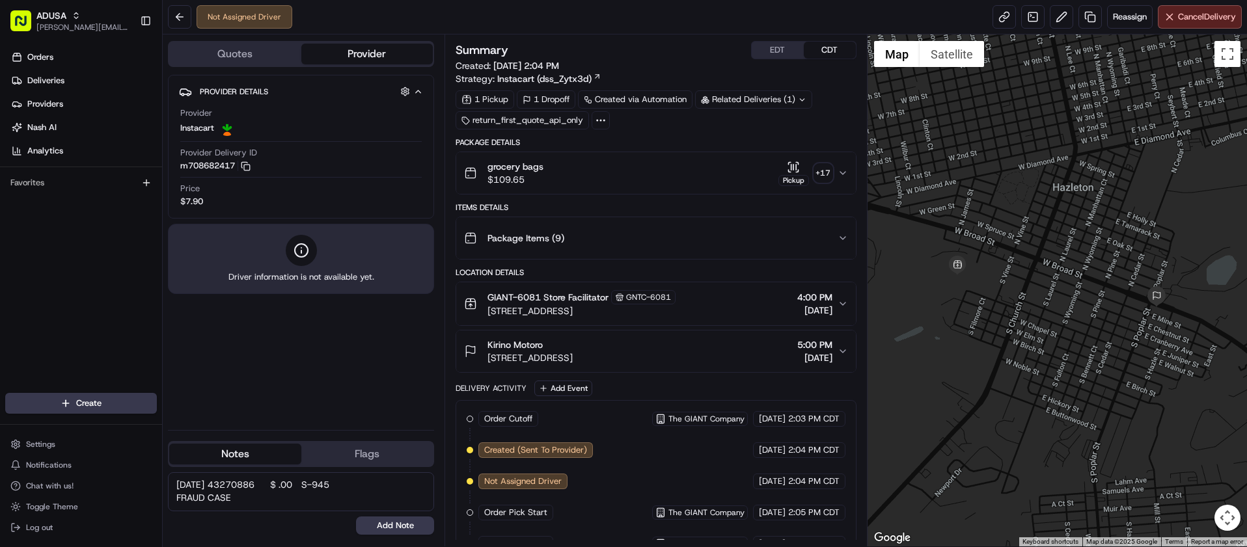
drag, startPoint x: 242, startPoint y: 488, endPoint x: 290, endPoint y: 488, distance: 48.2
click at [290, 488] on textarea "[DATE] 43270886 $ .00 S-945 FRAUD CASE" at bounding box center [301, 492] width 266 height 39
click at [304, 488] on textarea "08/19/2025 43270886 $ .00 S-945 FRAUD CASE" at bounding box center [301, 492] width 266 height 39
drag, startPoint x: 299, startPoint y: 485, endPoint x: 342, endPoint y: 483, distance: 43.0
click at [342, 483] on textarea "08/19/2025 43270886 $ .00 S-945 FRAUD CASE" at bounding box center [301, 492] width 266 height 39
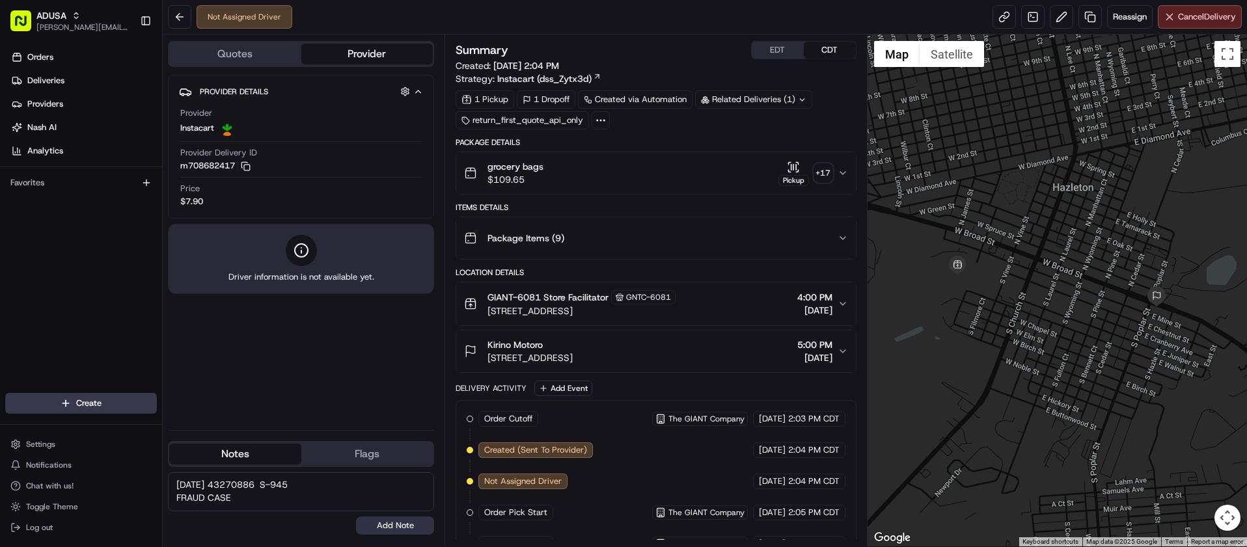
type textarea "08/19/2025 43270886 S-945 FRAUD CASE"
click at [370, 521] on button "Add Note" at bounding box center [395, 526] width 78 height 18
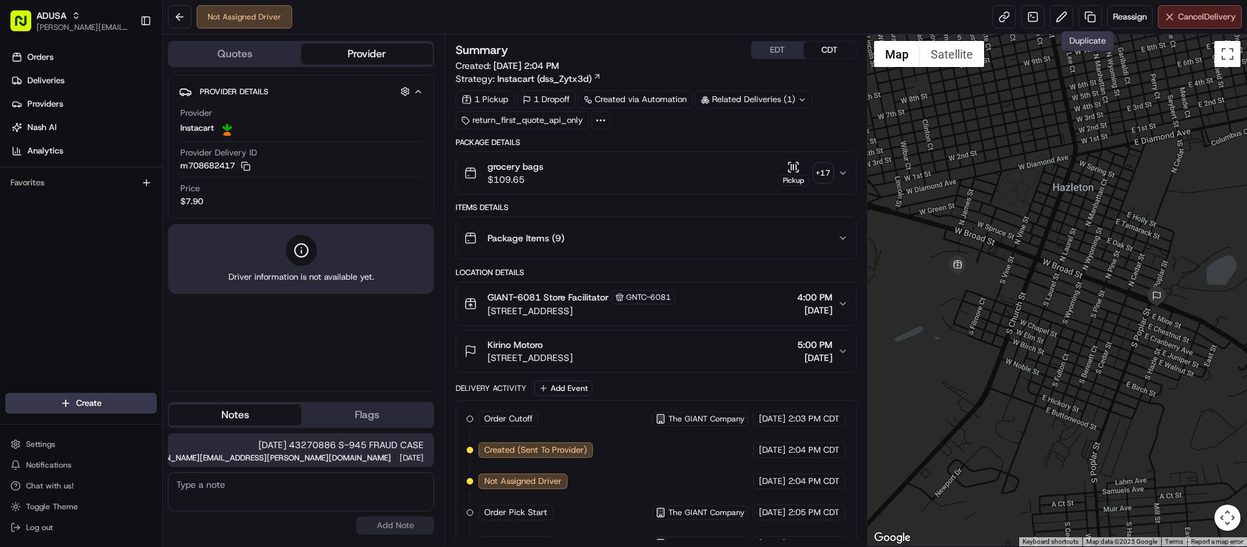
click at [1186, 7] on button "Cancel Delivery" at bounding box center [1200, 16] width 84 height 23
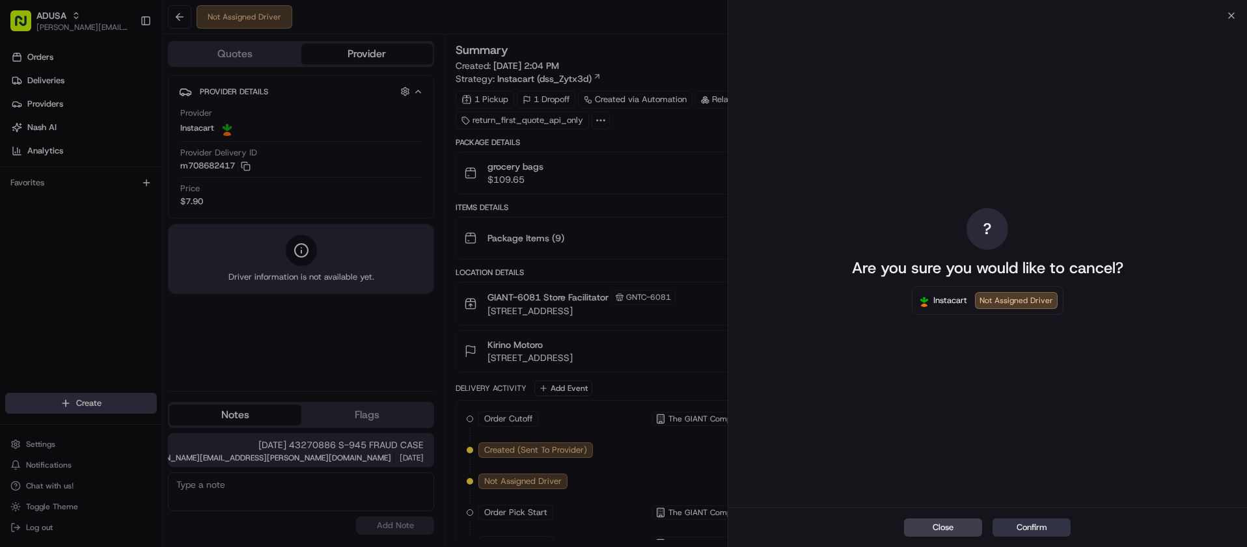
click at [1053, 524] on button "Confirm" at bounding box center [1032, 528] width 78 height 18
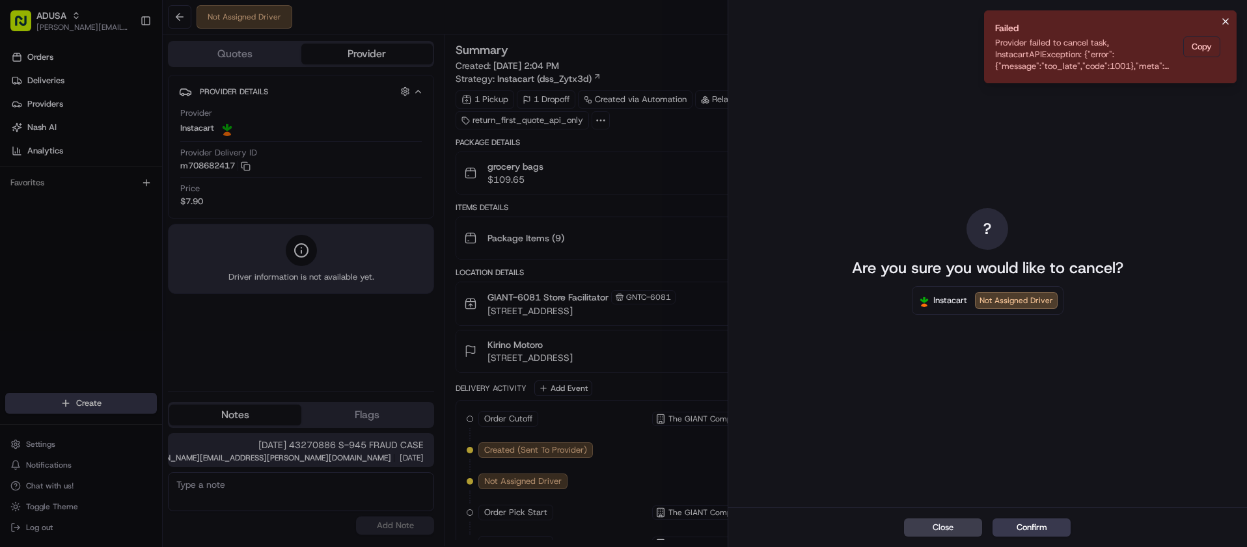
click at [1223, 19] on icon "Notifications (F8)" at bounding box center [1225, 21] width 5 height 5
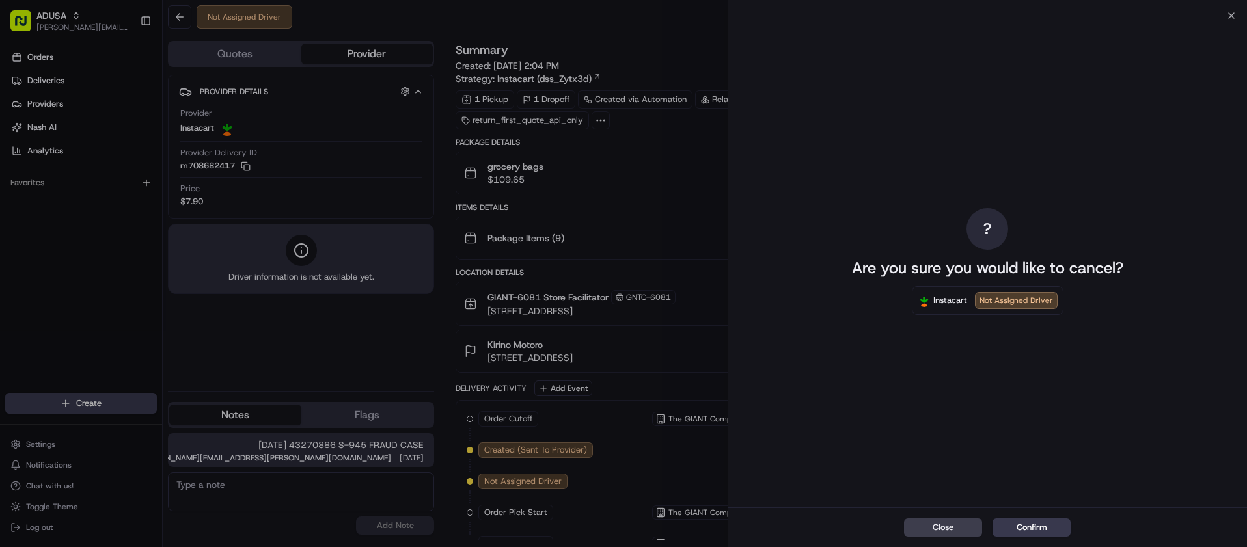
click at [1230, 16] on div "? Are you sure you would like to cancel? Instacart Not Assigned Driver" at bounding box center [987, 262] width 519 height 492
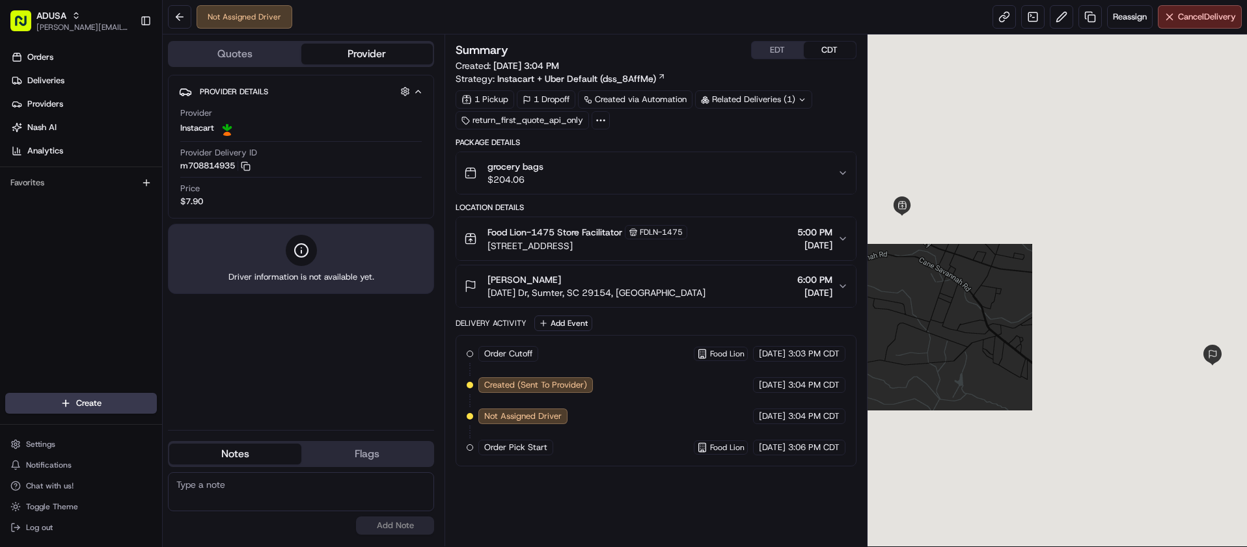
click at [292, 506] on textarea at bounding box center [301, 492] width 266 height 39
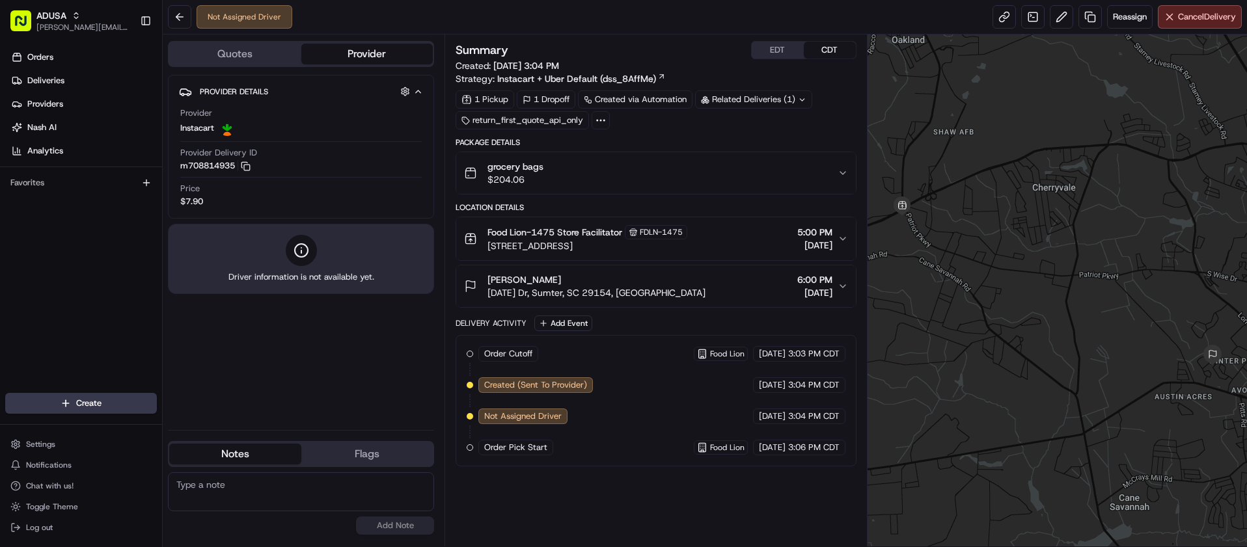
paste textarea "[DATE] 43270699 $ .00 S-945 FRAUD CASE"
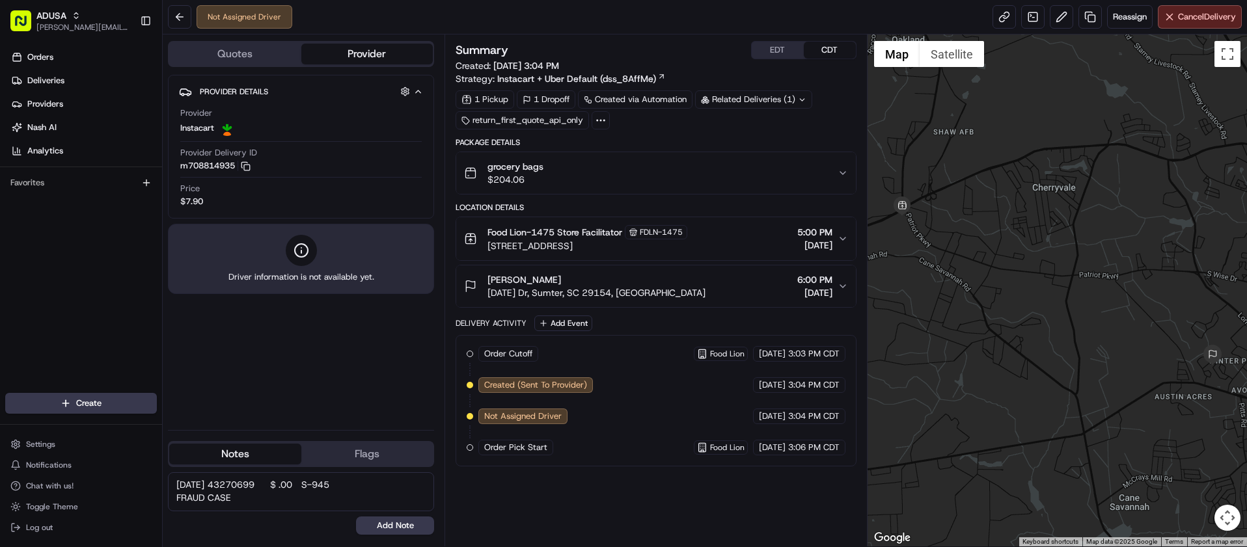
click at [345, 478] on textarea "[DATE] 43270699 $ .00 S-945 FRAUD CASE" at bounding box center [301, 492] width 266 height 39
type textarea "08/19/2025 43270699 S-945 FRAUD CASE"
click at [385, 527] on button "Add Note" at bounding box center [395, 526] width 78 height 18
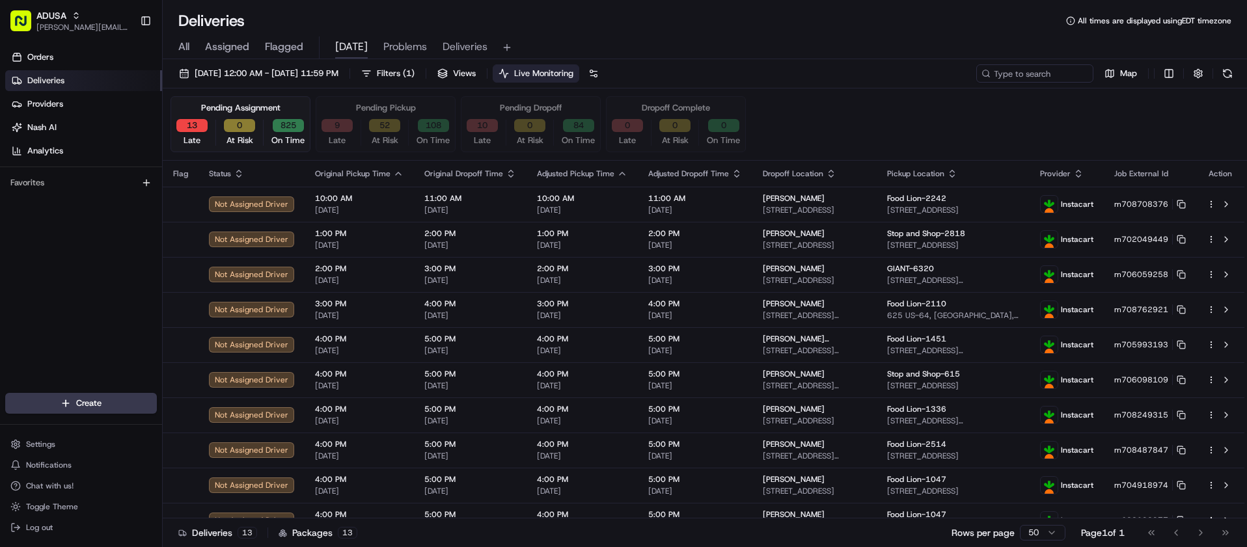
click at [12, 247] on div "Orders Deliveries Providers [PERSON_NAME] Analytics Favorites" at bounding box center [81, 221] width 162 height 359
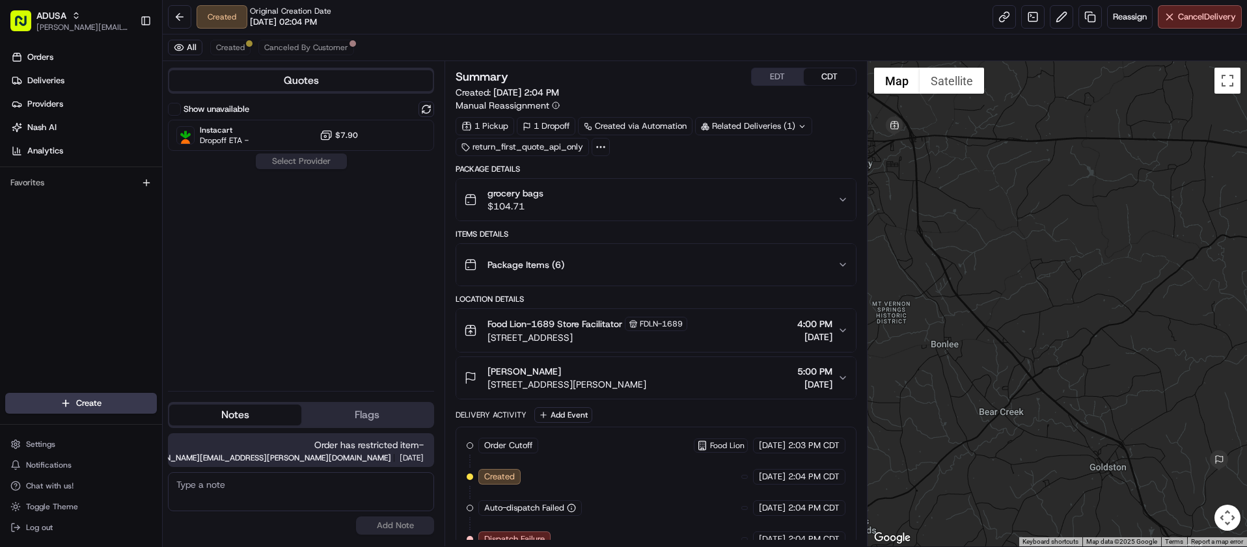
click at [302, 504] on textarea at bounding box center [301, 492] width 266 height 39
type textarea "Cancelled per CC."
click at [407, 529] on button "Add Note" at bounding box center [395, 526] width 78 height 18
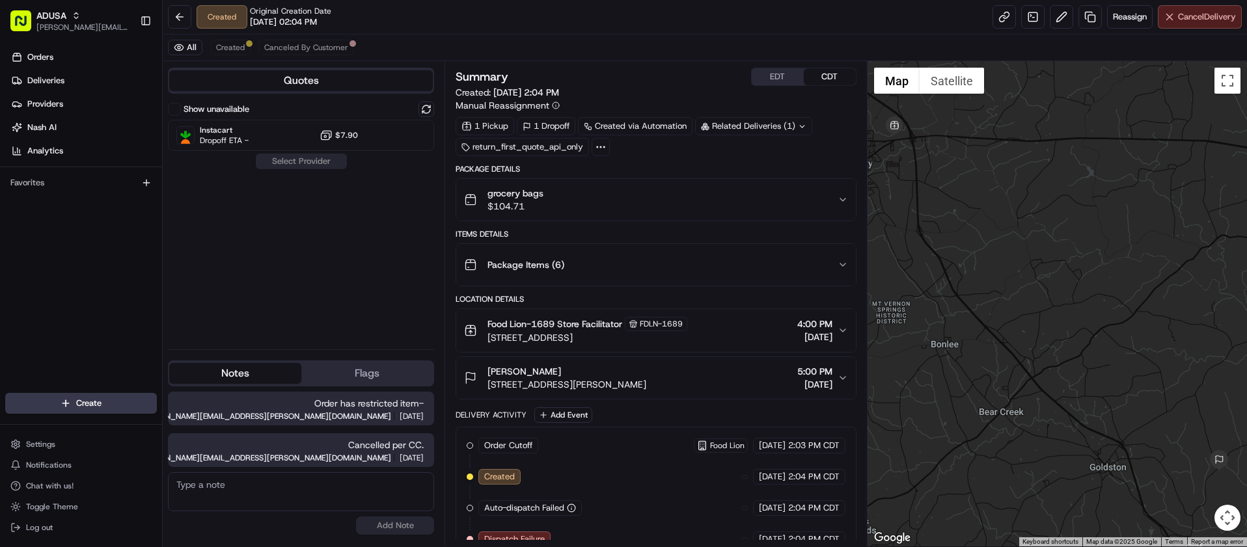
click at [1179, 17] on span "Cancel Delivery" at bounding box center [1207, 17] width 58 height 12
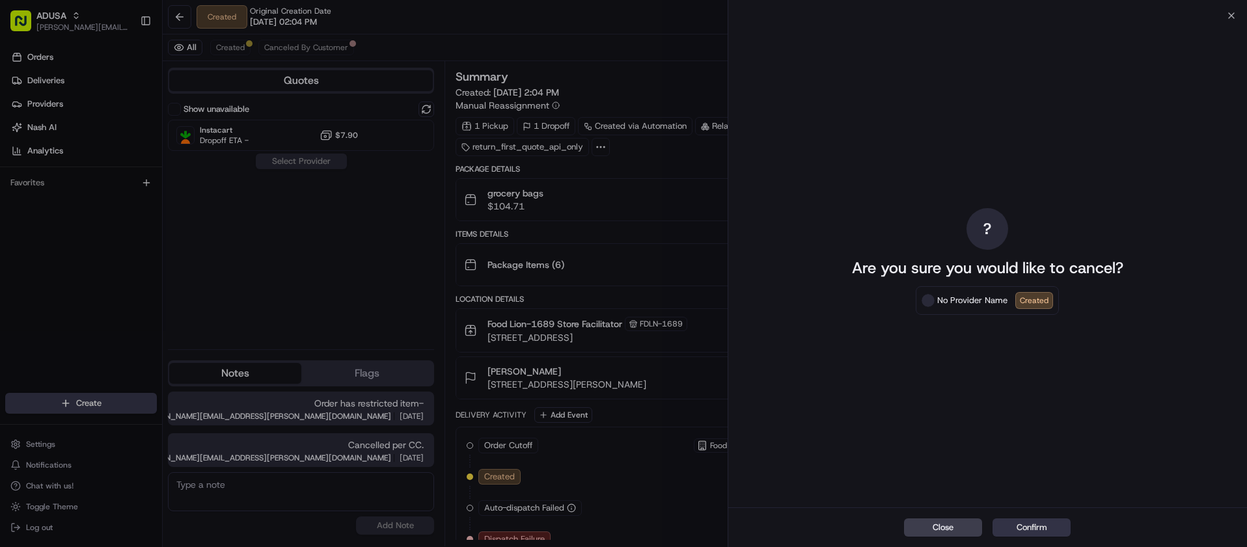
click at [1039, 530] on button "Confirm" at bounding box center [1032, 528] width 78 height 18
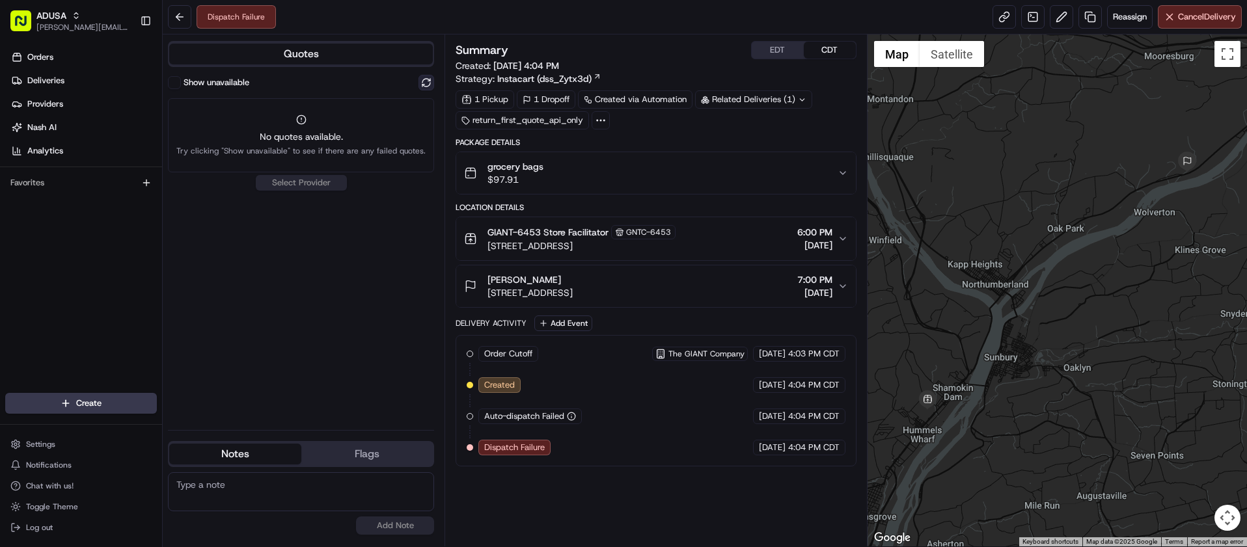
click at [421, 83] on button at bounding box center [427, 83] width 16 height 16
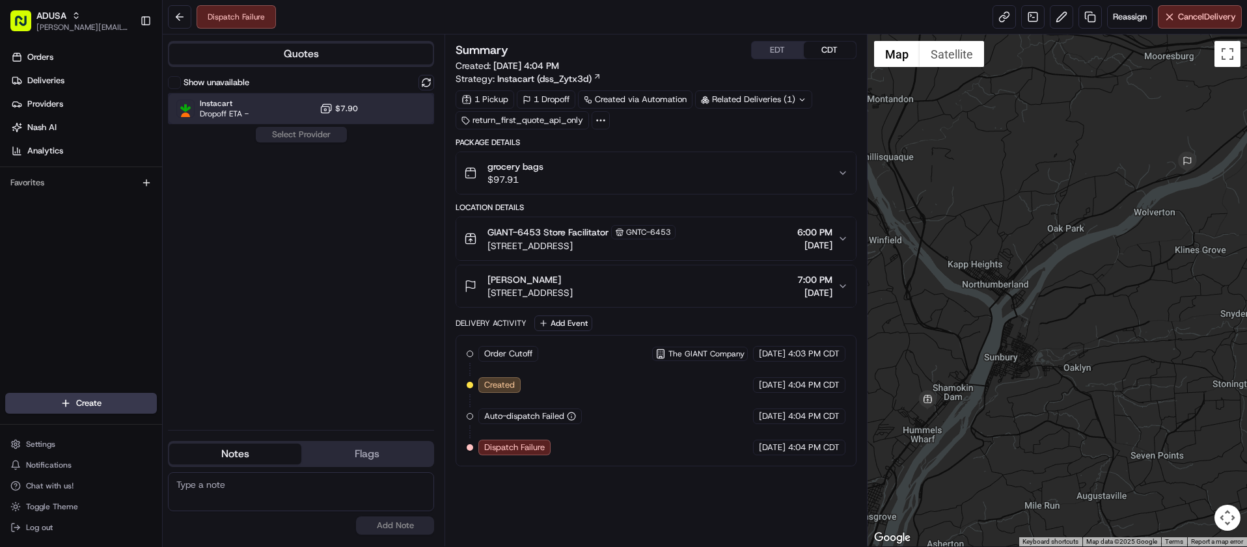
click at [244, 118] on span "Dropoff ETA -" at bounding box center [224, 114] width 49 height 10
click at [320, 158] on div "Show unavailable Instacart Dropoff ETA - $7.90 Assign Provider" at bounding box center [301, 247] width 266 height 345
click at [312, 141] on button "Assign Provider" at bounding box center [301, 135] width 92 height 16
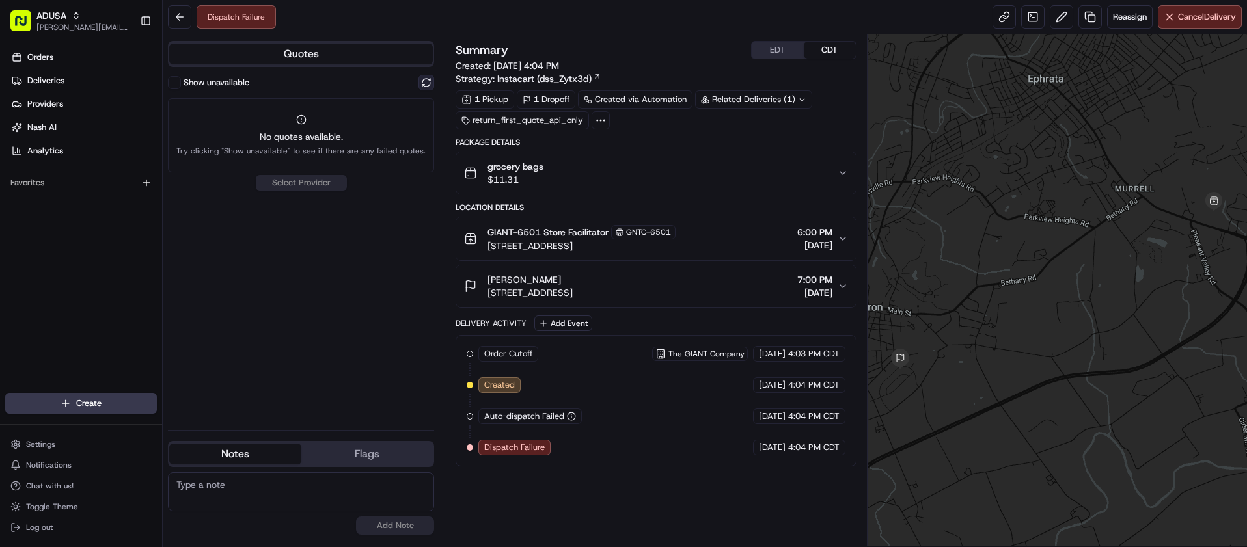
click at [430, 79] on button at bounding box center [427, 83] width 16 height 16
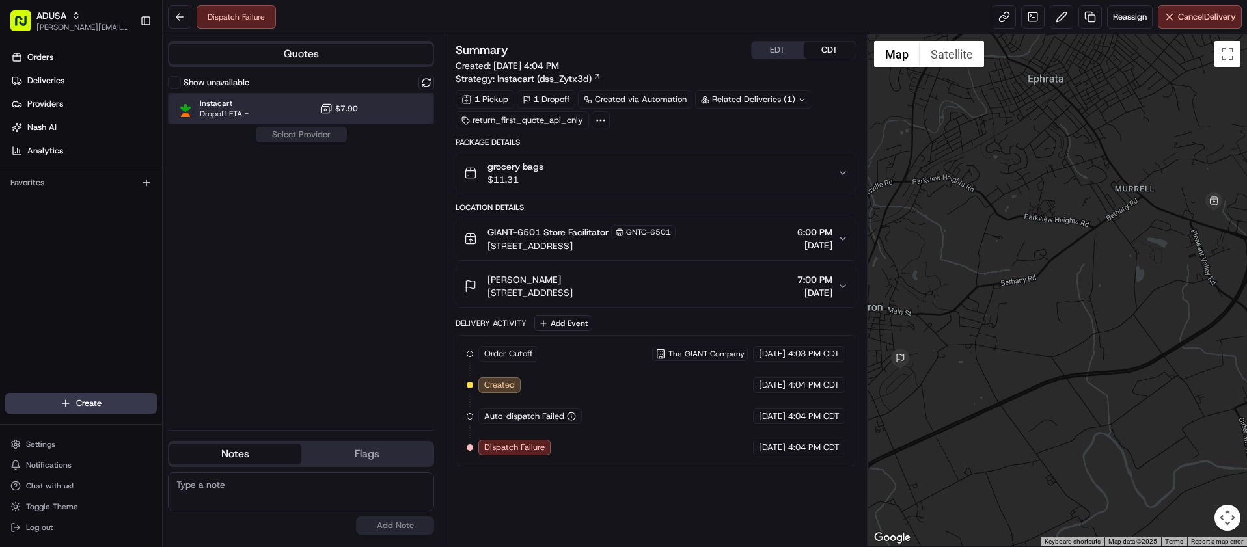
click at [258, 113] on div "Instacart Dropoff ETA - $7.90" at bounding box center [301, 108] width 266 height 31
click at [286, 132] on button "Assign Provider" at bounding box center [301, 135] width 92 height 16
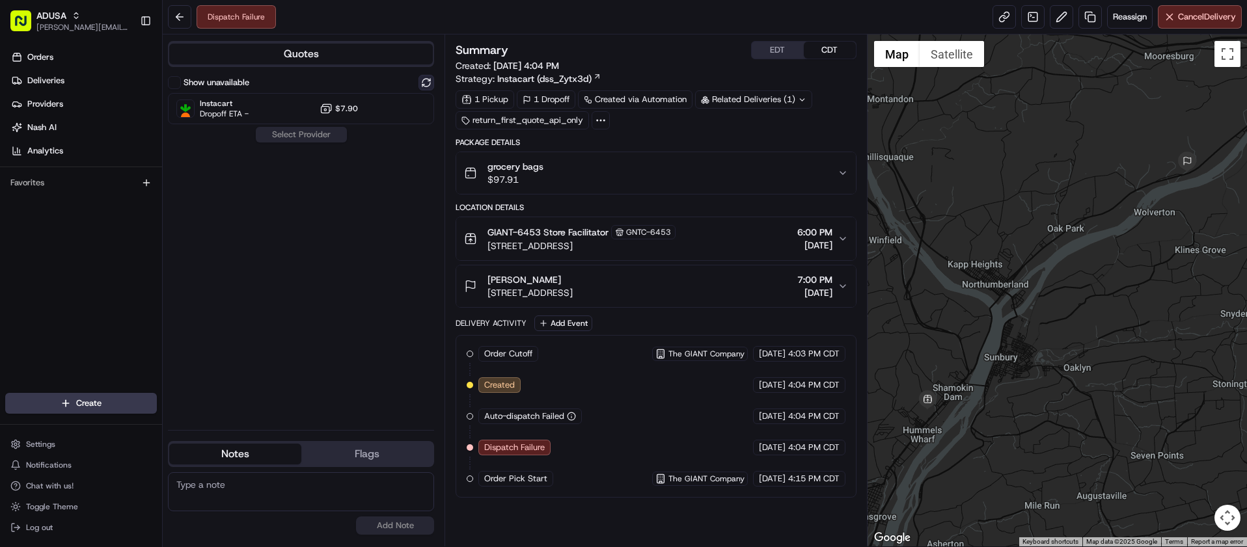
click at [424, 85] on button at bounding box center [427, 83] width 16 height 16
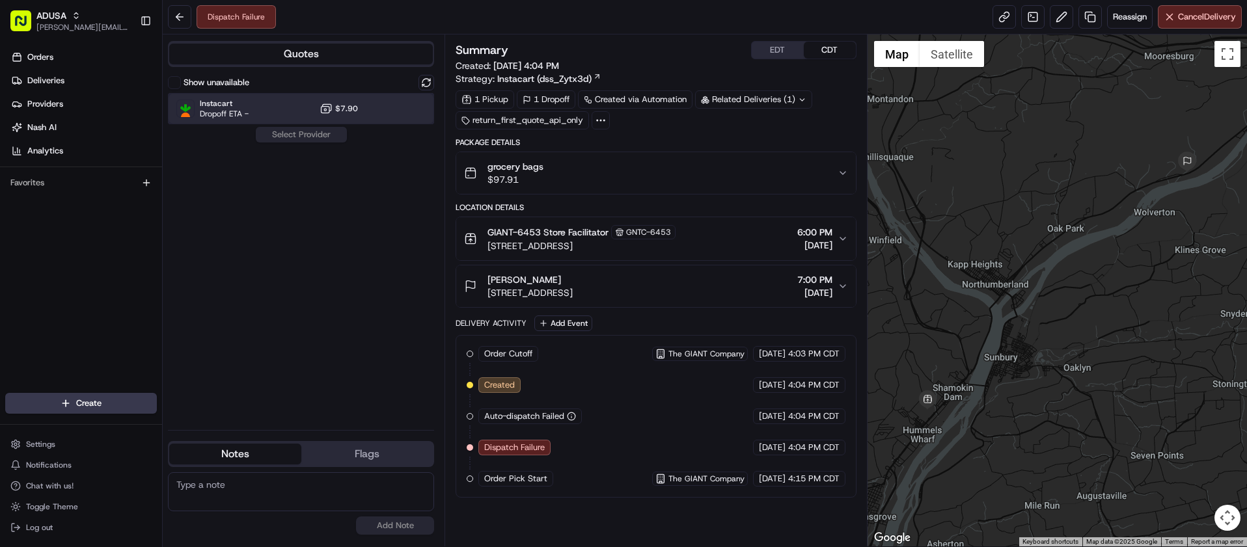
click at [282, 109] on div "Instacart Dropoff ETA - $7.90" at bounding box center [301, 108] width 266 height 31
click at [296, 135] on button "Assign Provider" at bounding box center [301, 135] width 92 height 16
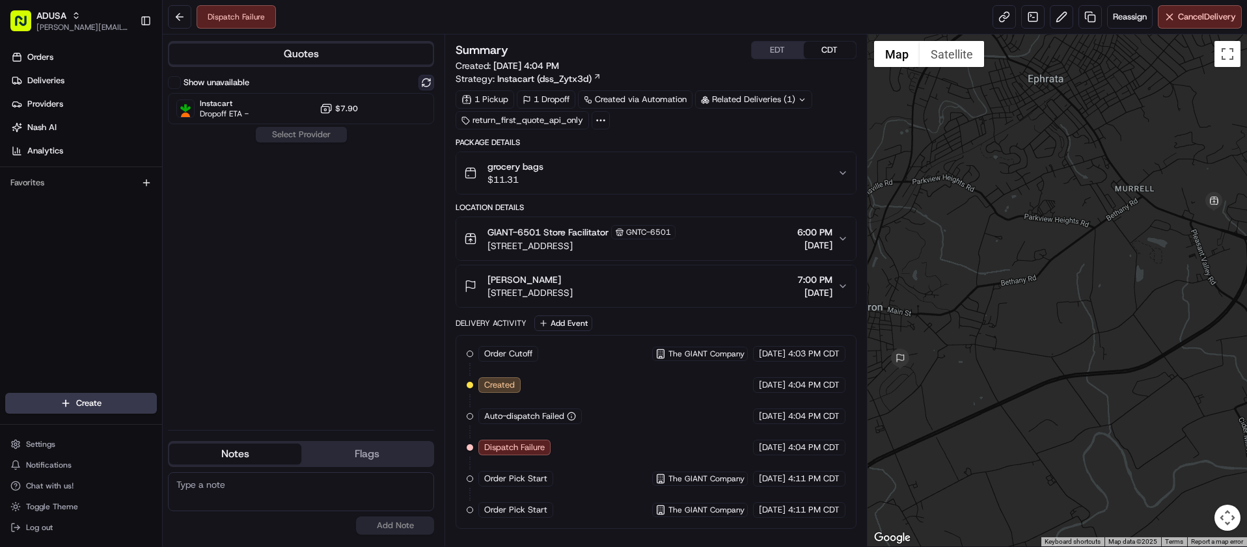
click at [430, 87] on button at bounding box center [427, 83] width 16 height 16
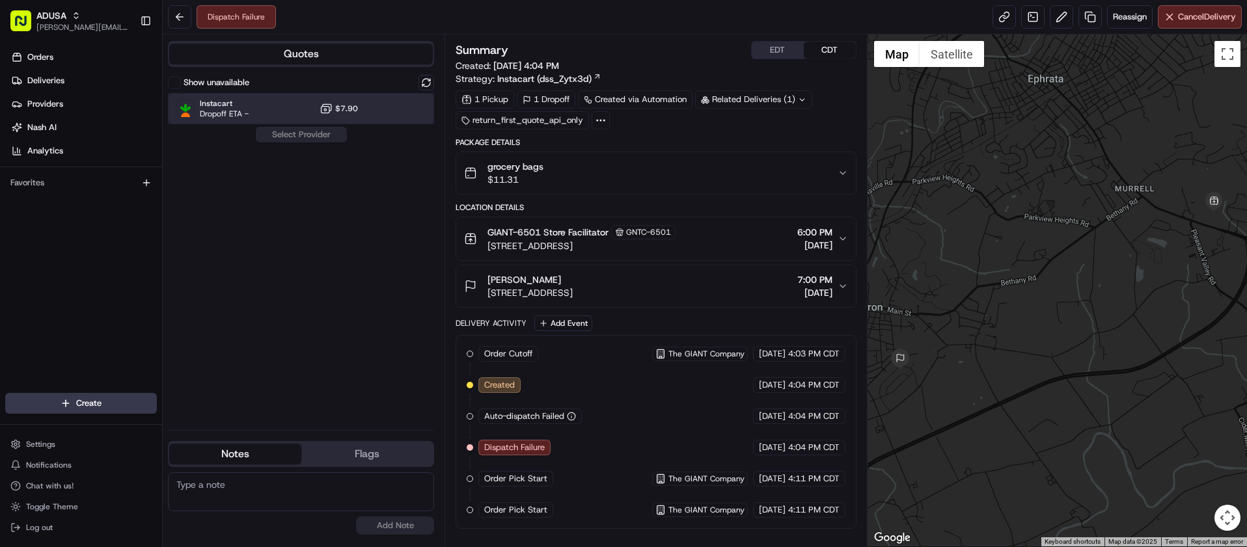
click at [292, 111] on div "Instacart Dropoff ETA - $7.90" at bounding box center [301, 108] width 266 height 31
click at [302, 134] on button "Assign Provider" at bounding box center [301, 135] width 92 height 16
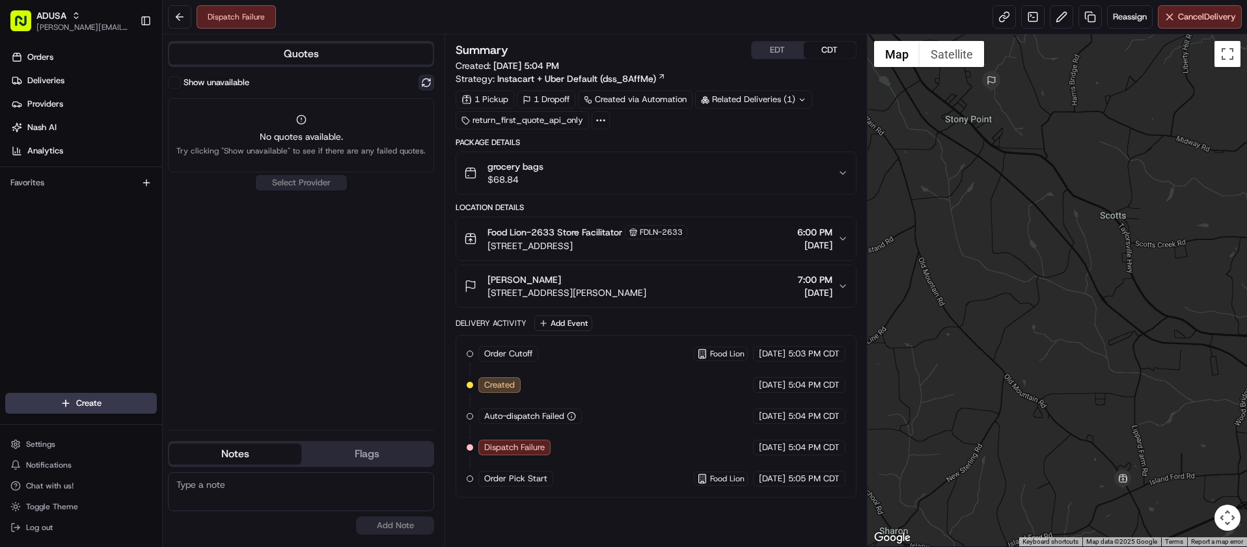
click at [422, 82] on button at bounding box center [427, 83] width 16 height 16
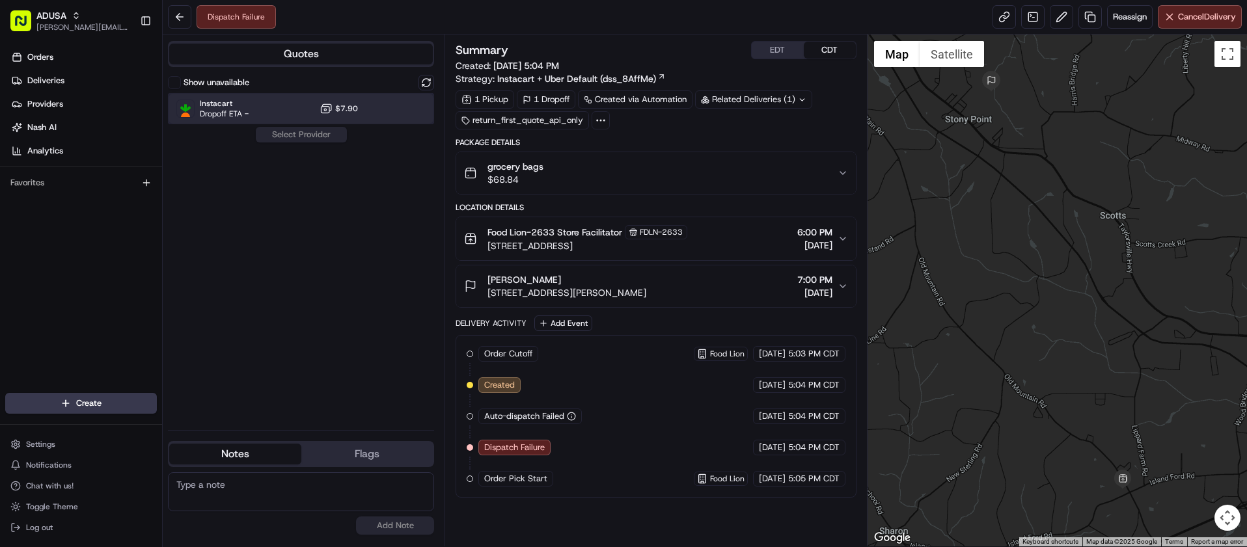
click at [257, 118] on div "Instacart Dropoff ETA - $7.90" at bounding box center [301, 108] width 266 height 31
click at [283, 139] on button "Assign Provider" at bounding box center [301, 135] width 92 height 16
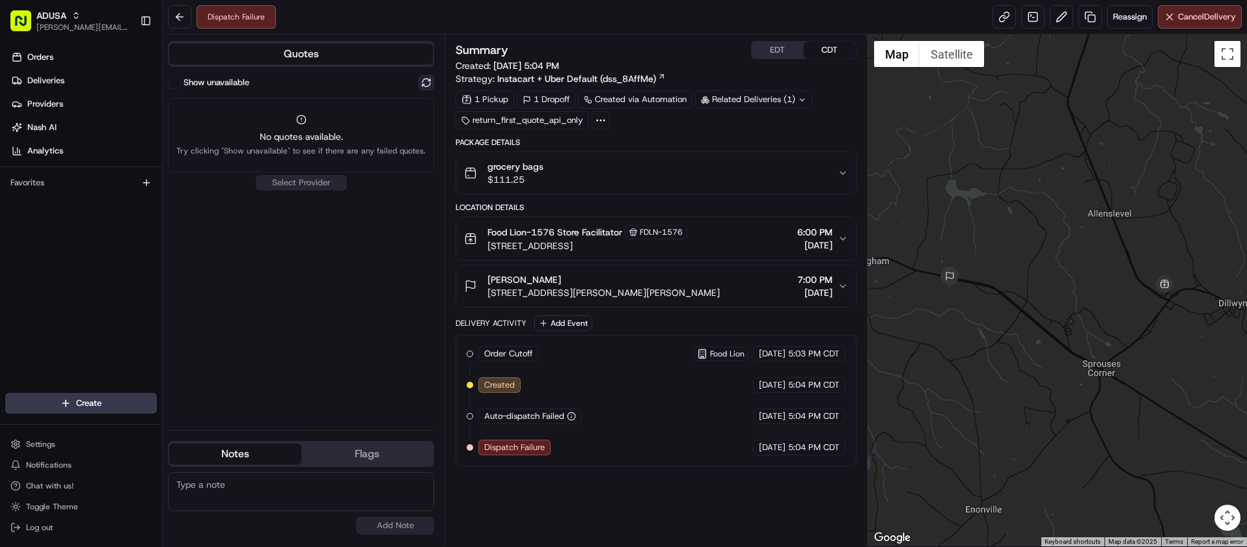
click at [428, 88] on button at bounding box center [427, 83] width 16 height 16
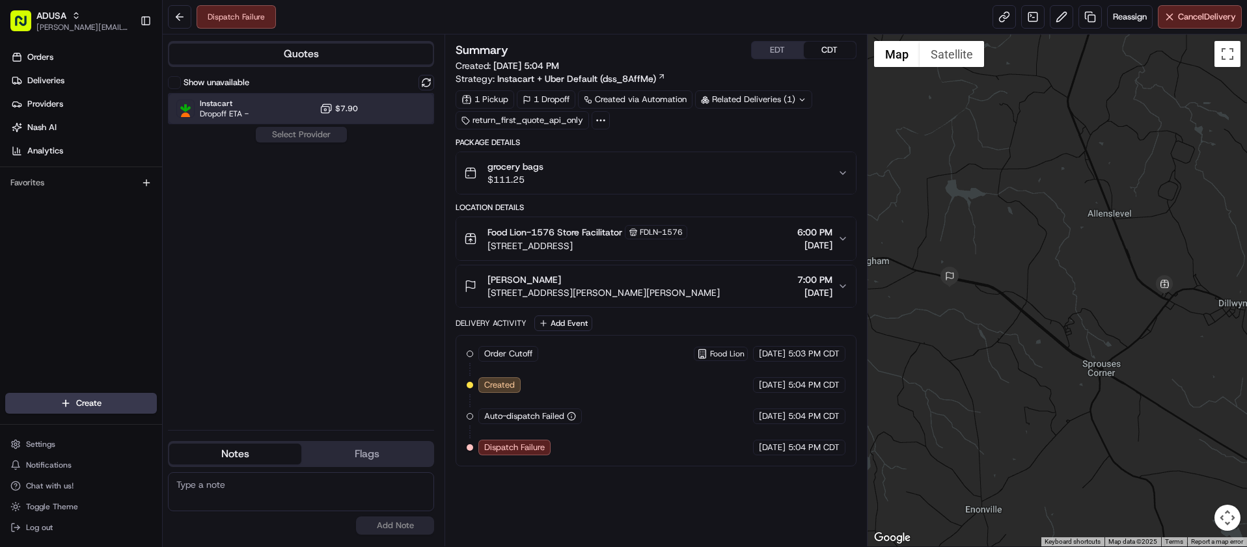
click at [246, 98] on div "Instacart Dropoff ETA - $7.90" at bounding box center [301, 108] width 266 height 31
click at [307, 136] on button "Assign Provider" at bounding box center [301, 135] width 92 height 16
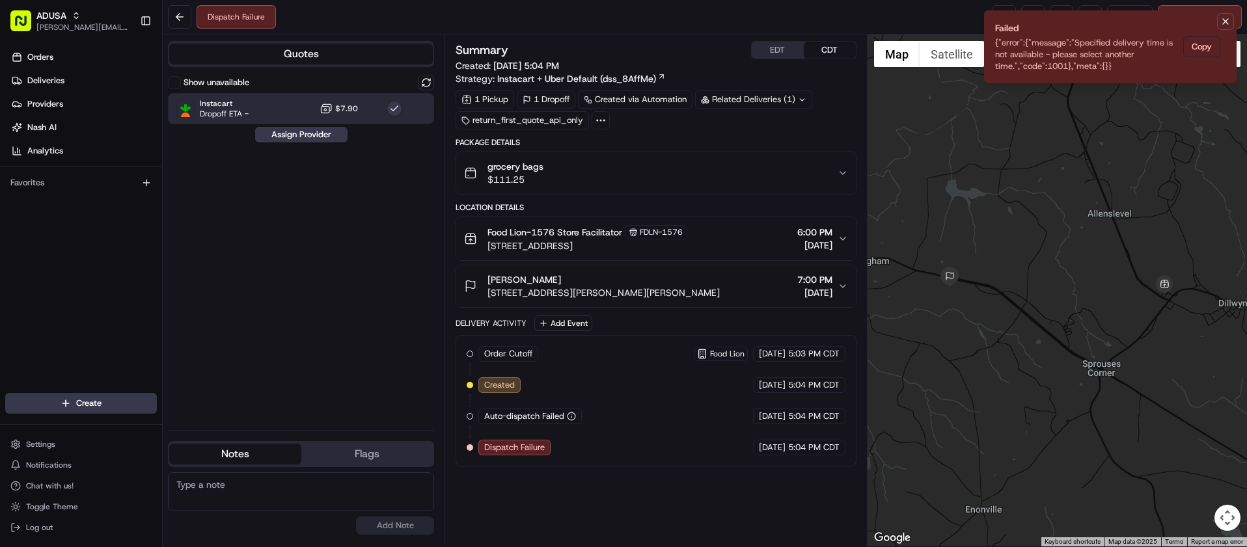
click at [1226, 21] on icon "Notifications (F8)" at bounding box center [1225, 21] width 10 height 10
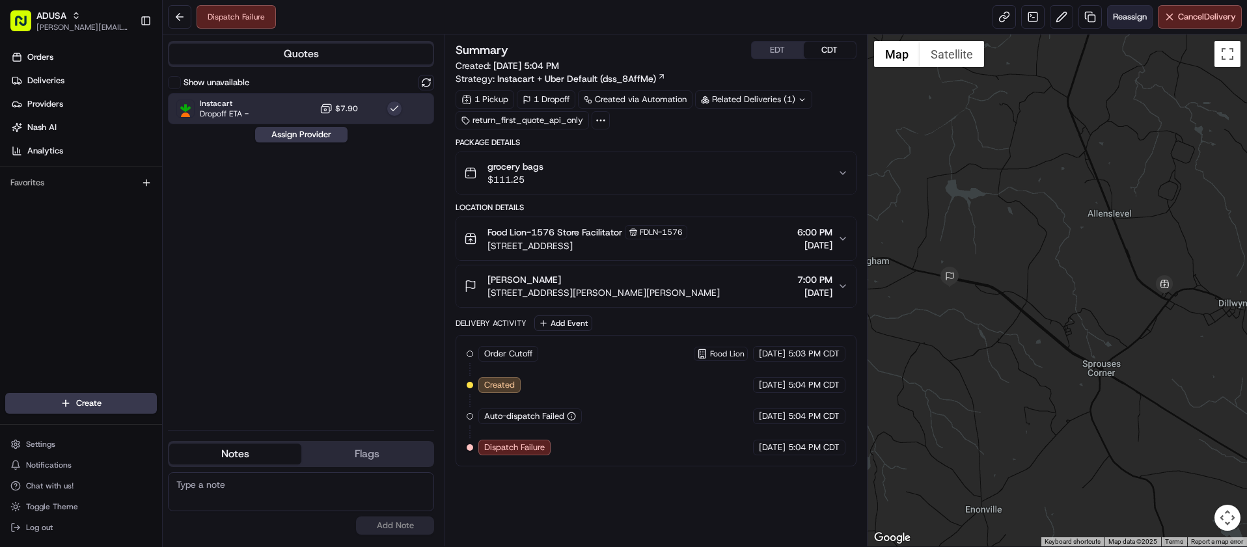
click at [1136, 16] on span "Reassign" at bounding box center [1130, 17] width 34 height 12
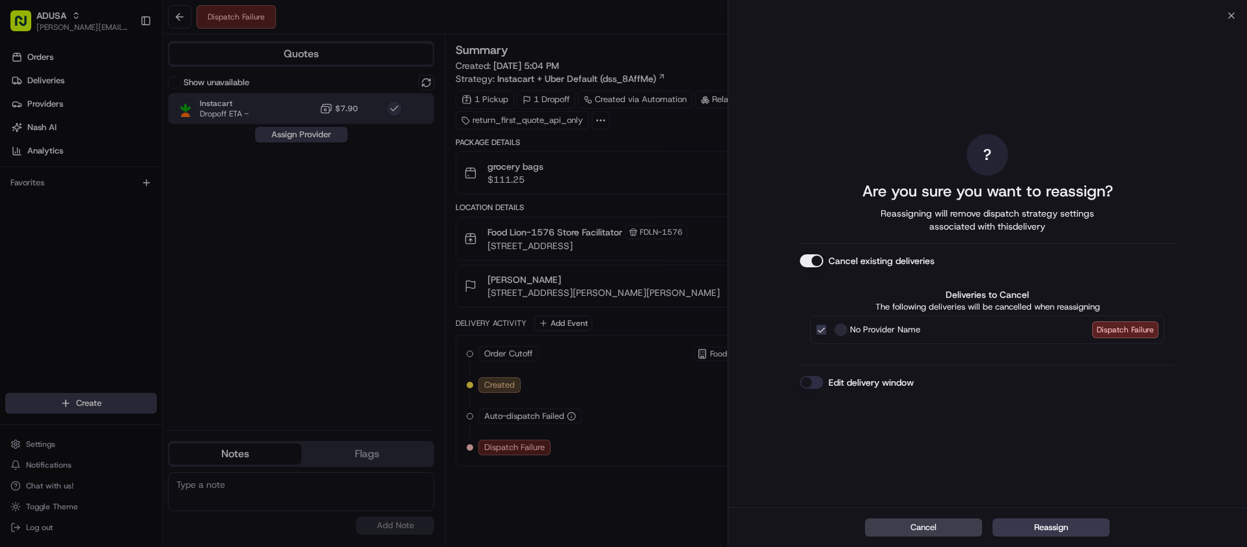
click at [854, 388] on label "Edit delivery window" at bounding box center [871, 382] width 85 height 13
click at [823, 388] on button "Edit delivery window" at bounding box center [811, 382] width 23 height 13
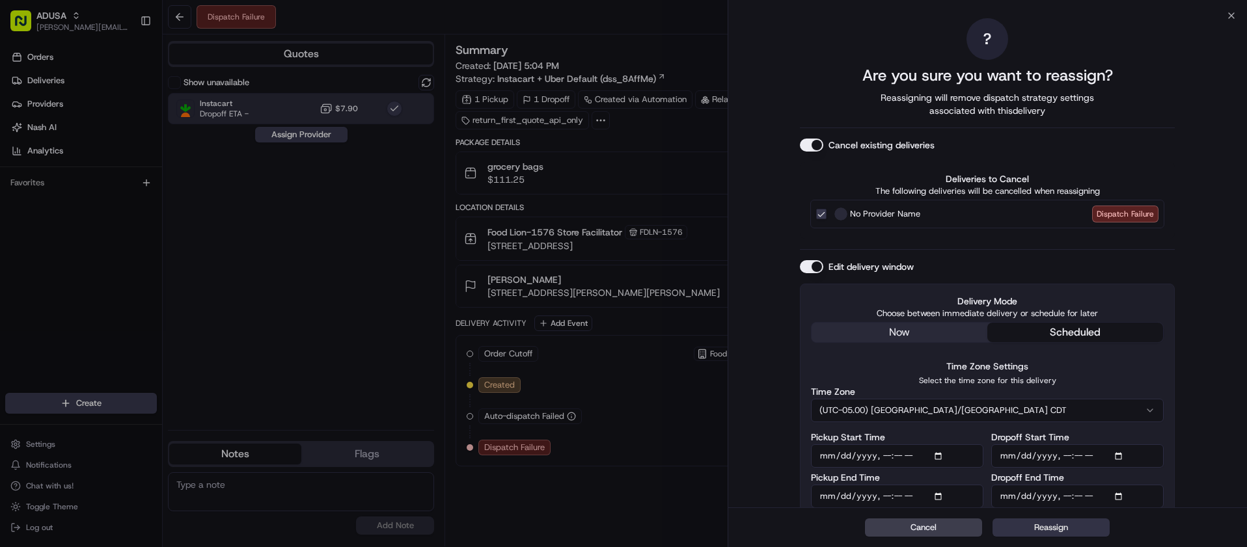
click at [1048, 521] on button "Reassign" at bounding box center [1051, 528] width 117 height 18
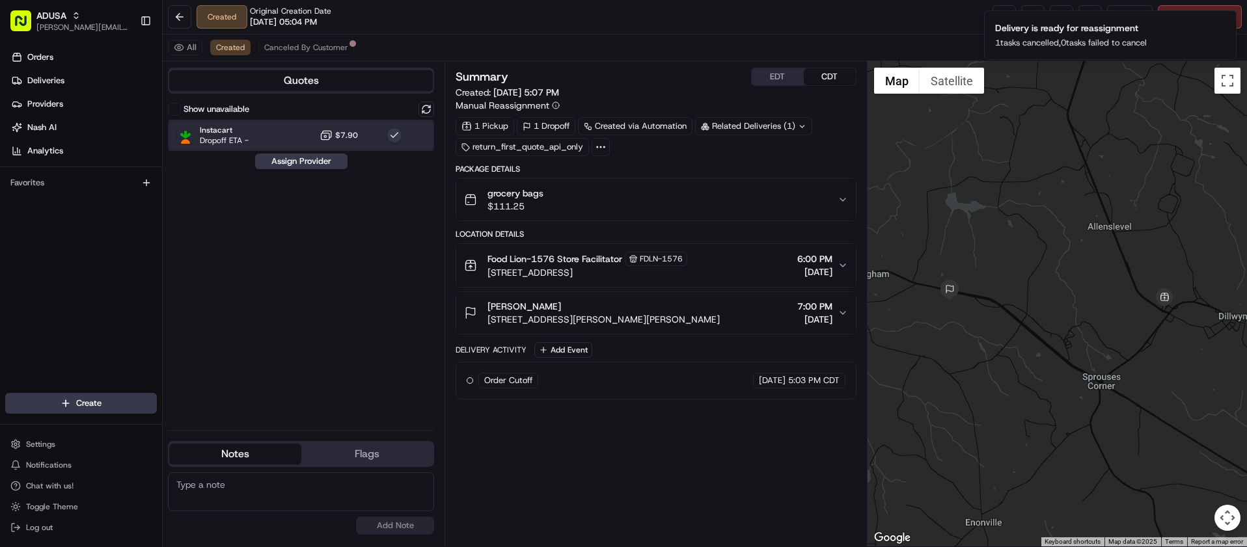
click at [294, 135] on div "Instacart Dropoff ETA - $7.90" at bounding box center [301, 135] width 266 height 31
click at [296, 131] on div "Instacart Dropoff ETA - $7.90" at bounding box center [301, 135] width 266 height 31
click at [303, 164] on button "Assign Provider" at bounding box center [301, 162] width 92 height 16
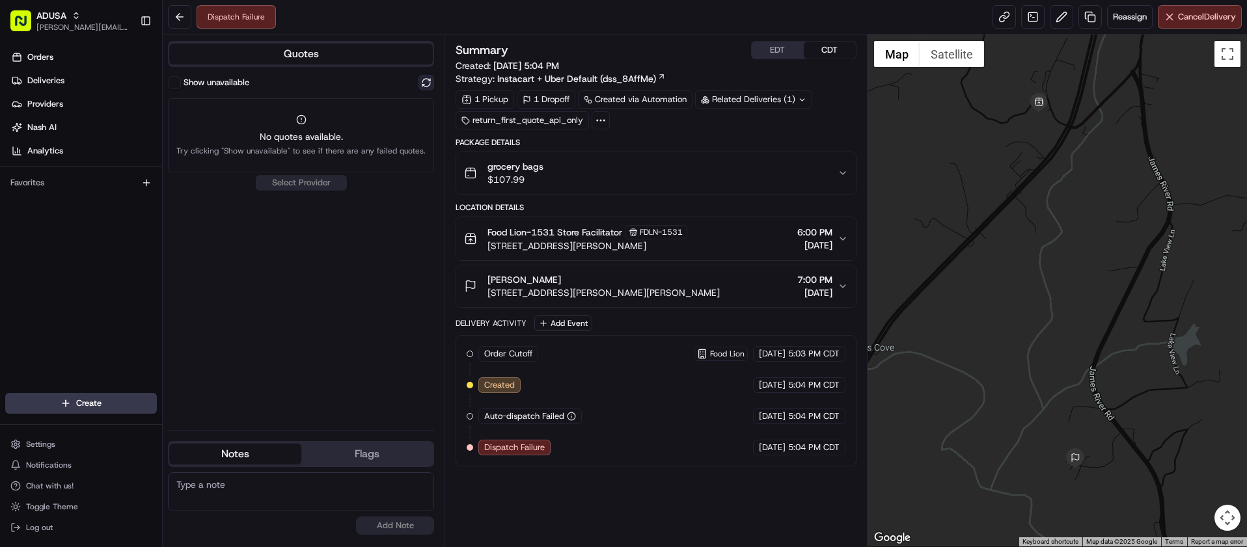
click at [423, 82] on button at bounding box center [427, 83] width 16 height 16
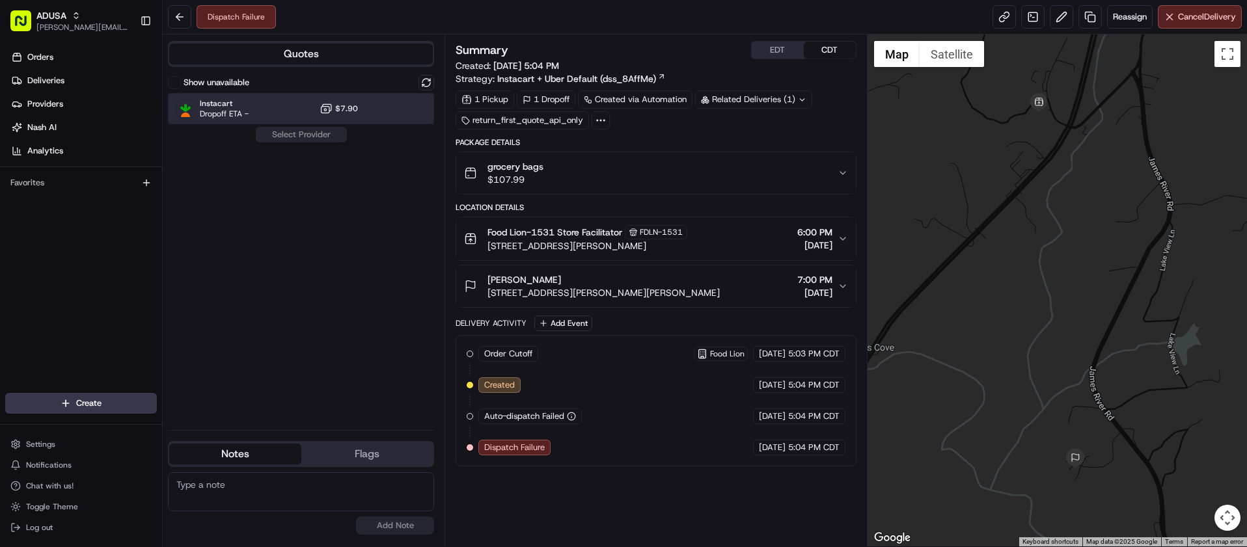
click at [266, 103] on div "Instacart Dropoff ETA - $7.90" at bounding box center [301, 108] width 266 height 31
click at [306, 135] on button "Assign Provider" at bounding box center [301, 135] width 92 height 16
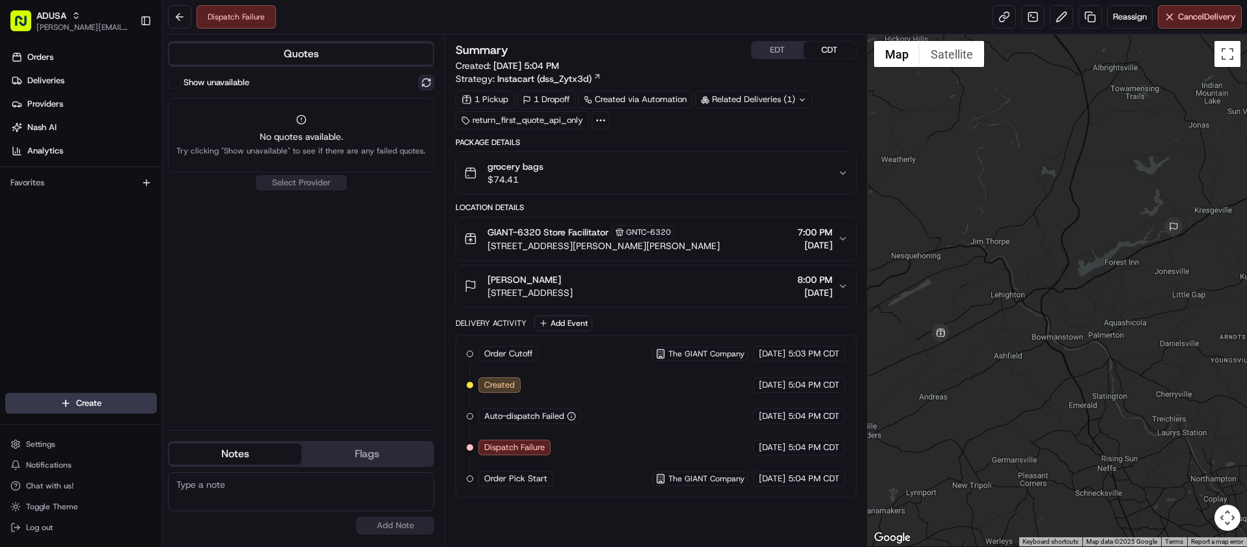
click at [430, 81] on button at bounding box center [427, 83] width 16 height 16
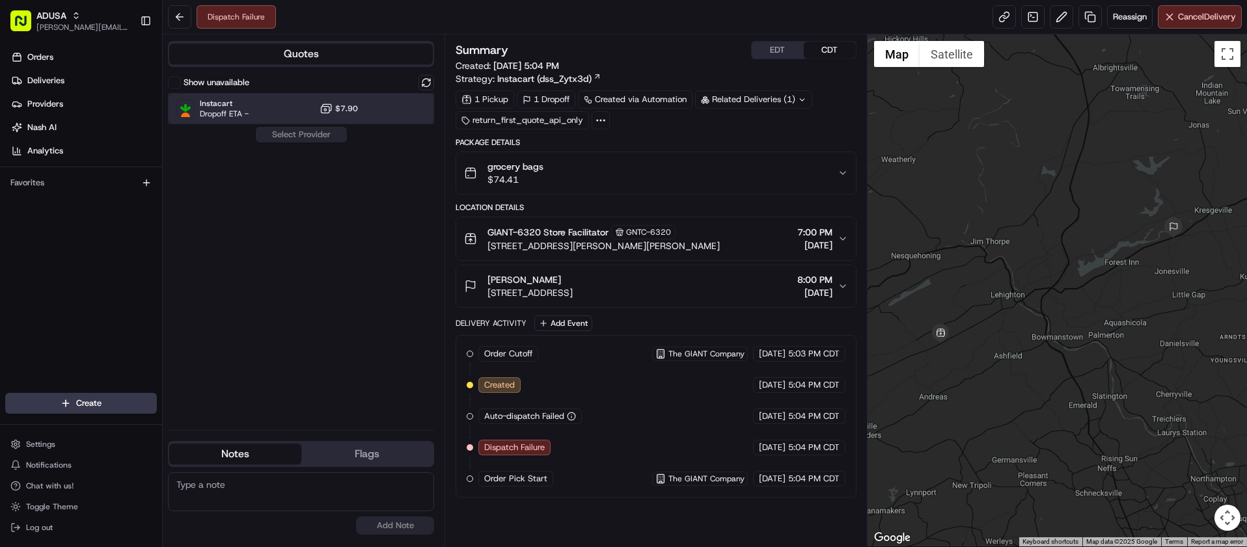
click at [272, 115] on div "Instacart Dropoff ETA - $7.90" at bounding box center [301, 108] width 266 height 31
click at [292, 138] on button "Assign Provider" at bounding box center [301, 135] width 92 height 16
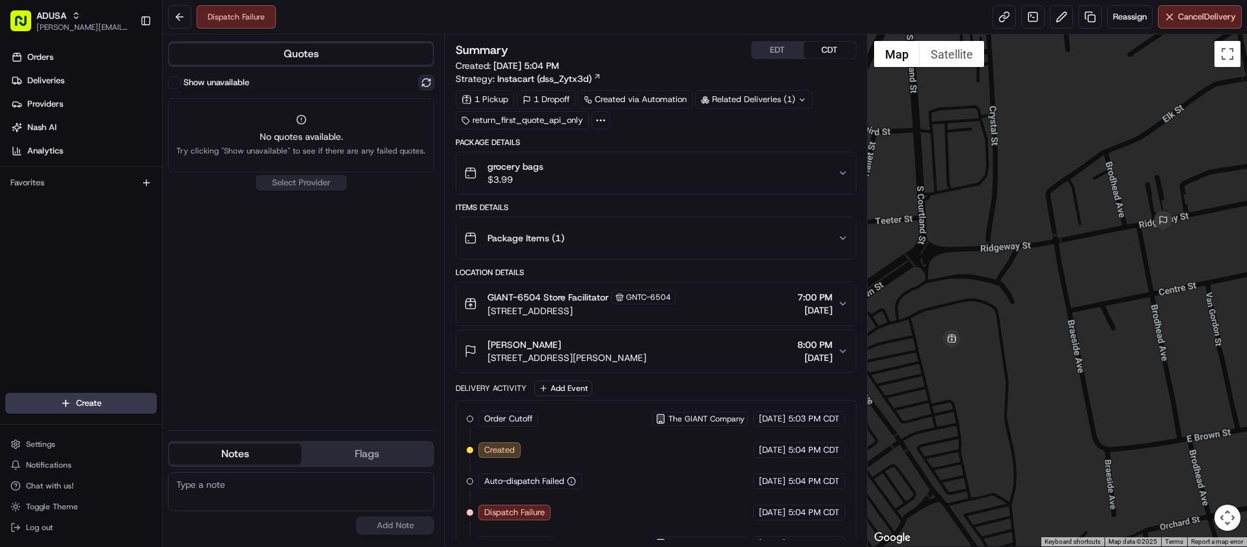
click at [425, 81] on button at bounding box center [427, 83] width 16 height 16
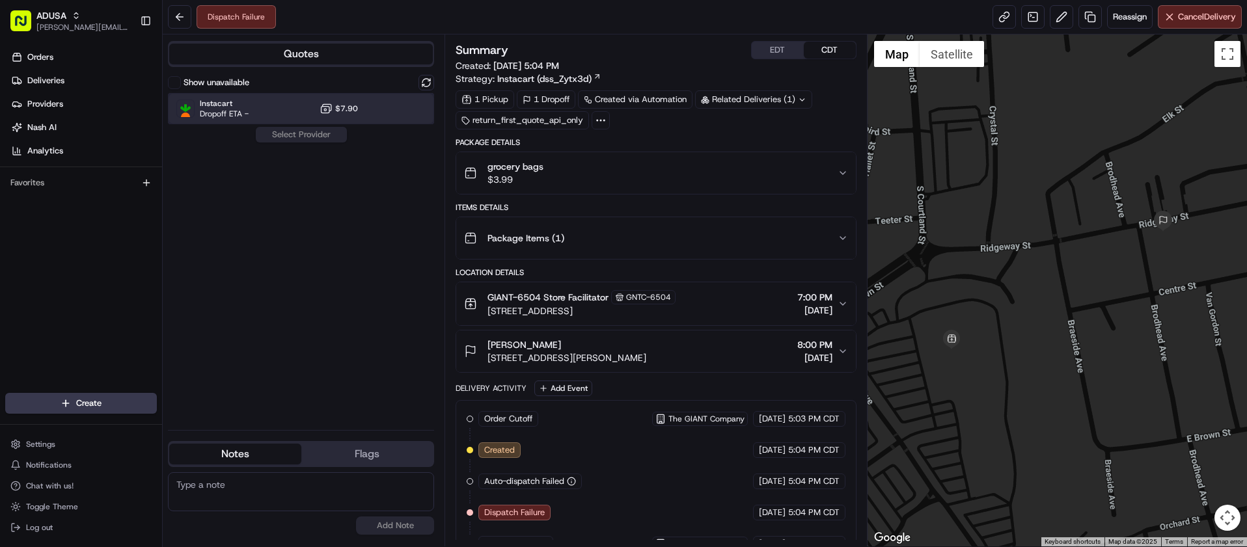
click at [277, 105] on div "Instacart Dropoff ETA - $7.90" at bounding box center [301, 108] width 266 height 31
click at [291, 137] on button "Assign Provider" at bounding box center [301, 135] width 92 height 16
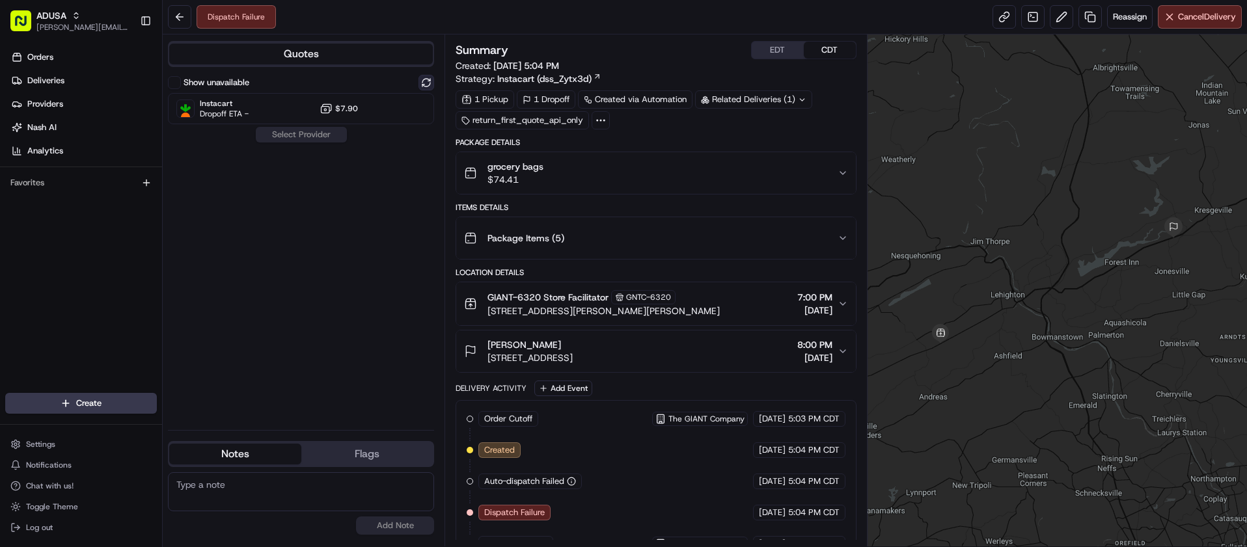
click at [426, 80] on button at bounding box center [427, 83] width 16 height 16
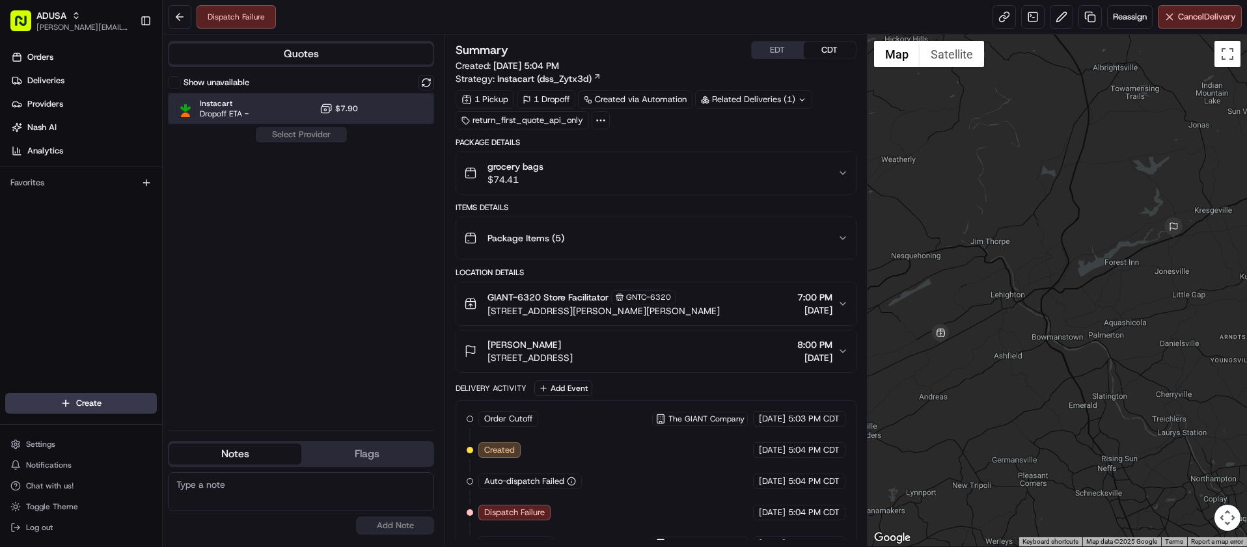
click at [293, 110] on div "Instacart Dropoff ETA - $7.90" at bounding box center [301, 108] width 266 height 31
click at [307, 133] on button "Assign Provider" at bounding box center [301, 135] width 92 height 16
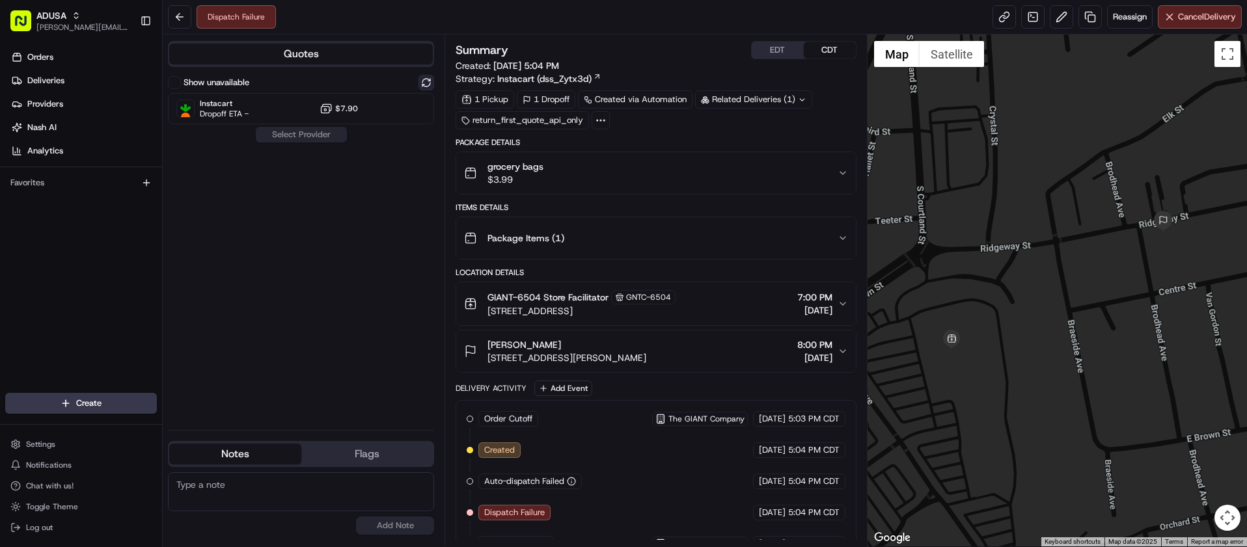
click at [433, 81] on button at bounding box center [427, 83] width 16 height 16
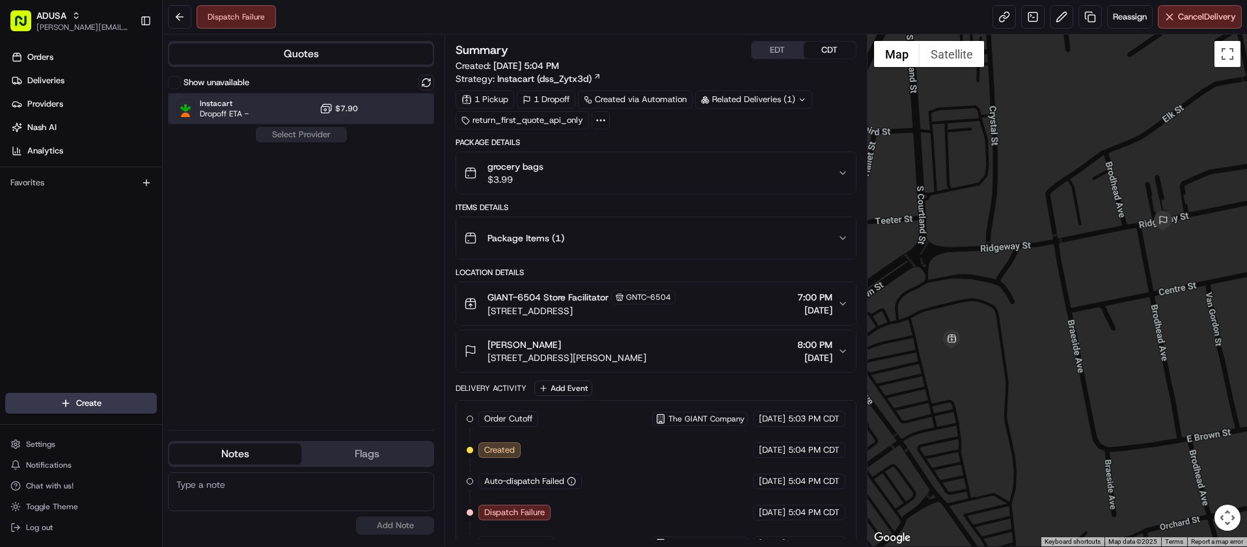
click at [285, 109] on div "Instacart Dropoff ETA - $7.90" at bounding box center [301, 108] width 266 height 31
click at [301, 135] on button "Assign Provider" at bounding box center [301, 135] width 92 height 16
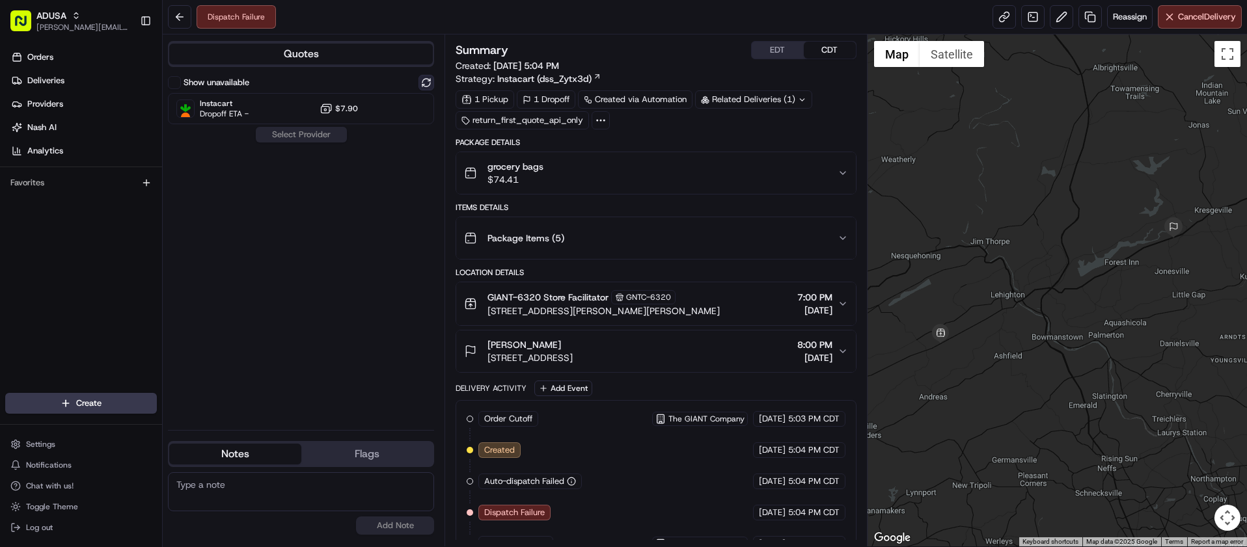
click at [424, 81] on button at bounding box center [427, 83] width 16 height 16
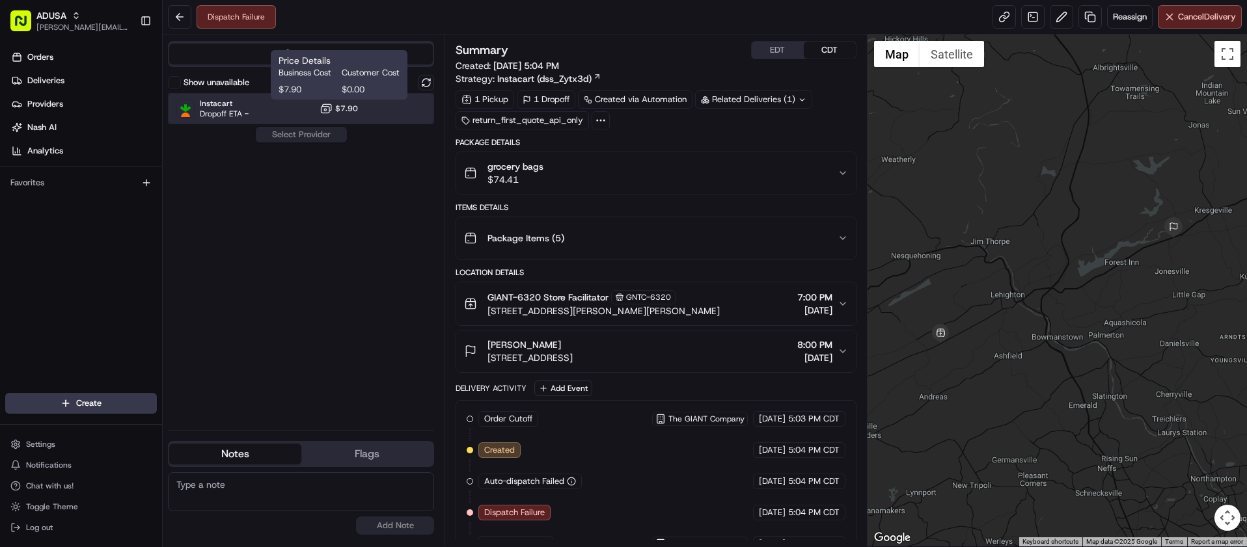
click at [305, 107] on div "Instacart Dropoff ETA - $7.90" at bounding box center [301, 108] width 266 height 31
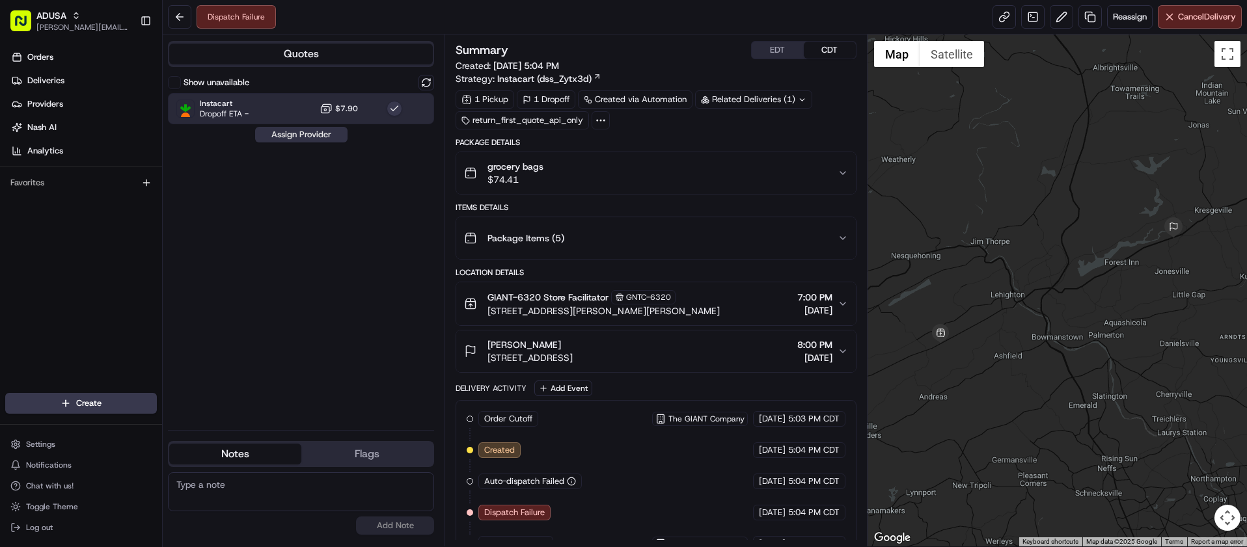
click at [312, 136] on button "Assign Provider" at bounding box center [301, 135] width 92 height 16
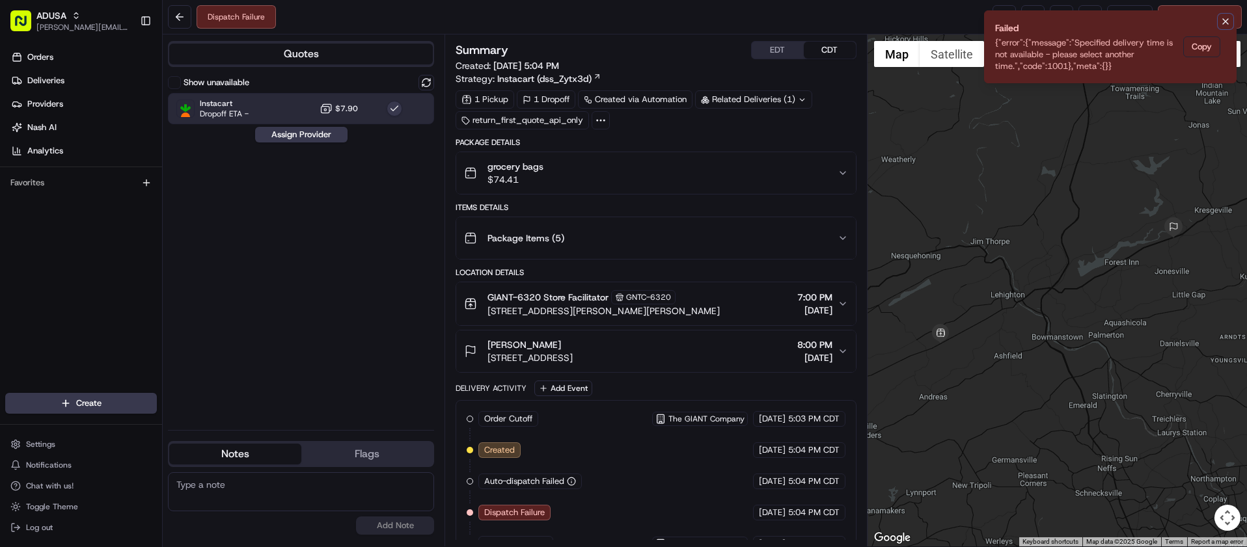
click at [1227, 21] on icon "Notifications (F8)" at bounding box center [1225, 21] width 10 height 10
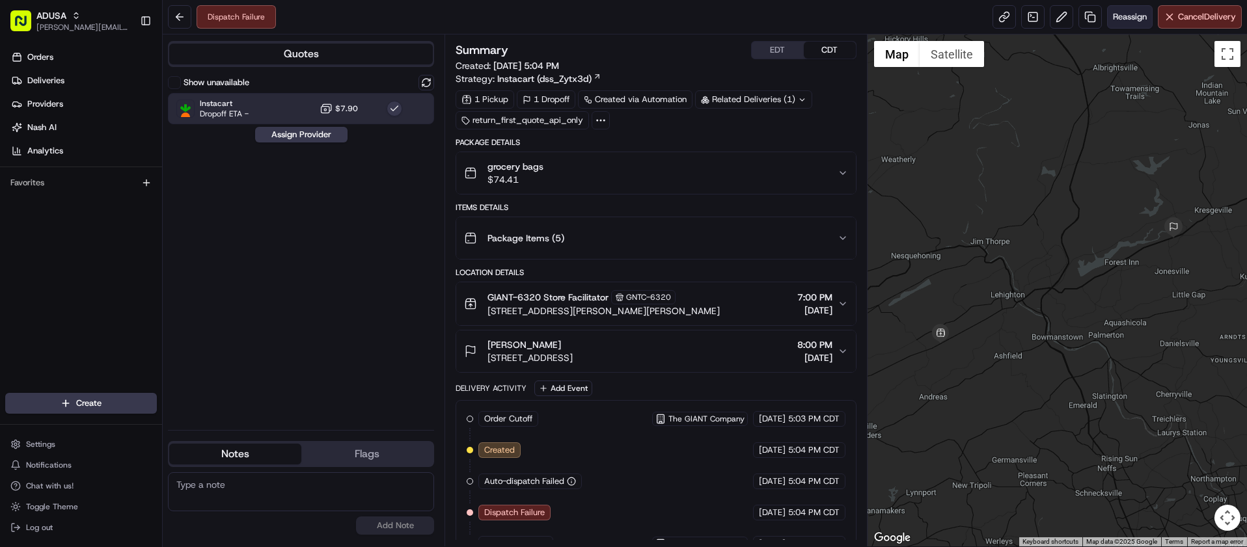
click at [1127, 10] on button "Reassign" at bounding box center [1130, 16] width 46 height 23
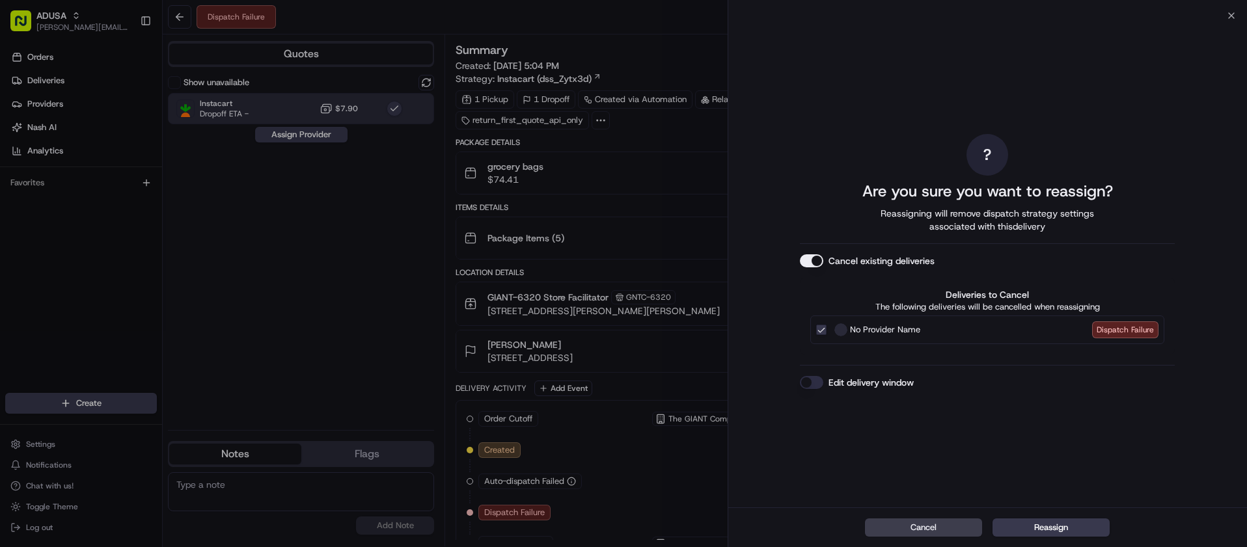
click at [819, 378] on button "Edit delivery window" at bounding box center [811, 382] width 23 height 13
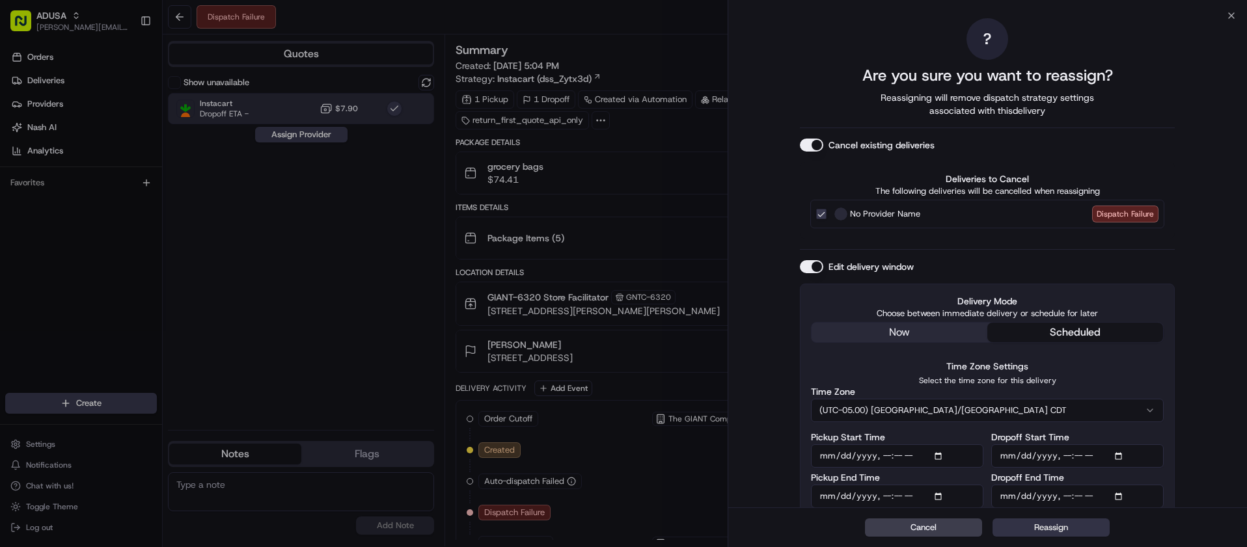
click at [1068, 529] on button "Reassign" at bounding box center [1051, 528] width 117 height 18
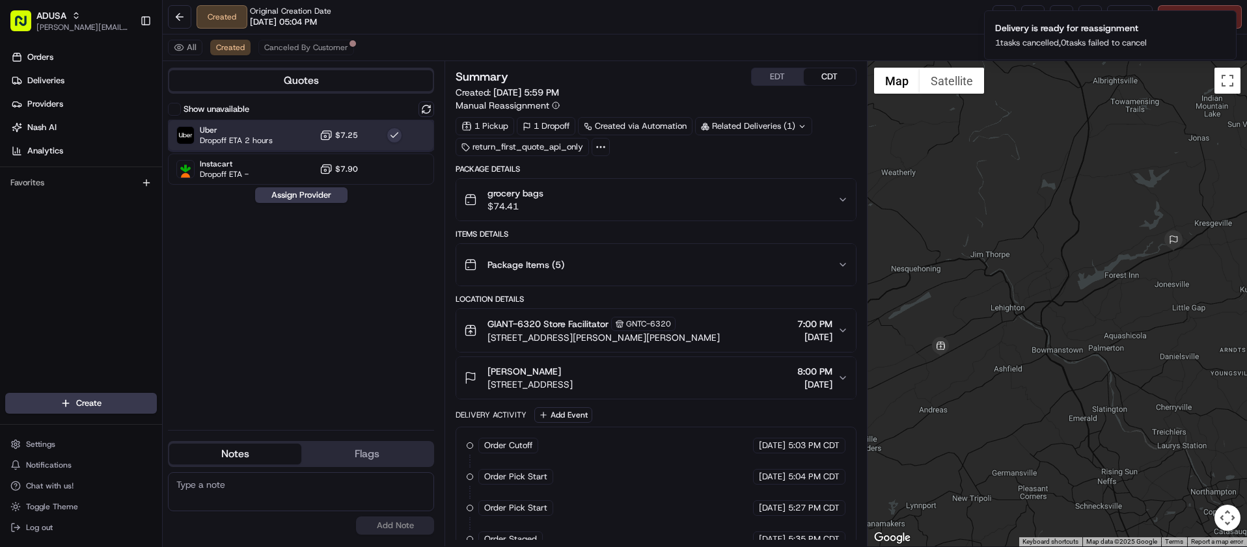
click at [286, 134] on div "Uber Dropoff ETA 2 hours $7.25" at bounding box center [301, 135] width 266 height 31
click at [290, 131] on div "Uber Dropoff ETA 2 hours $7.25" at bounding box center [301, 135] width 266 height 31
click at [318, 202] on button "Assign Provider" at bounding box center [301, 195] width 92 height 16
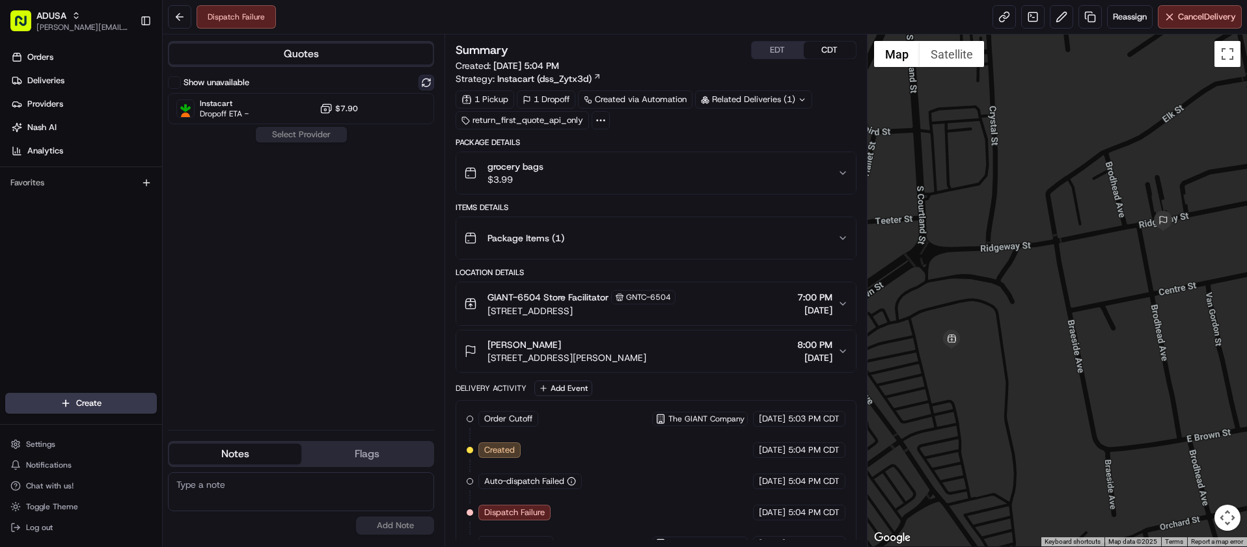
click at [427, 83] on button at bounding box center [427, 83] width 16 height 16
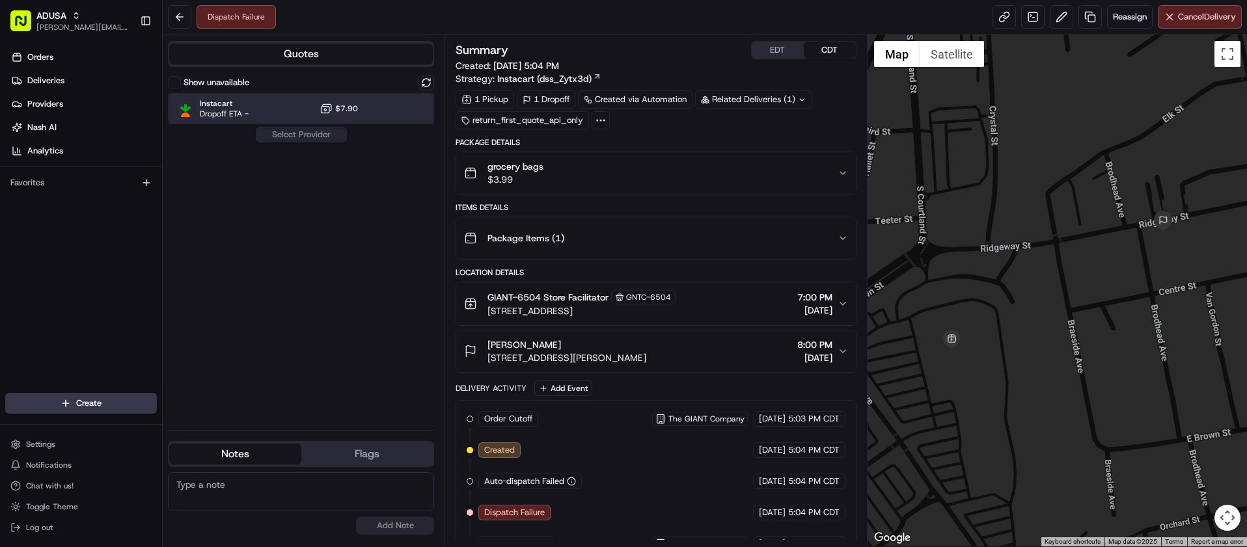
click at [270, 105] on div "Instacart Dropoff ETA - $7.90" at bounding box center [301, 108] width 266 height 31
click at [309, 132] on button "Assign Provider" at bounding box center [301, 135] width 92 height 16
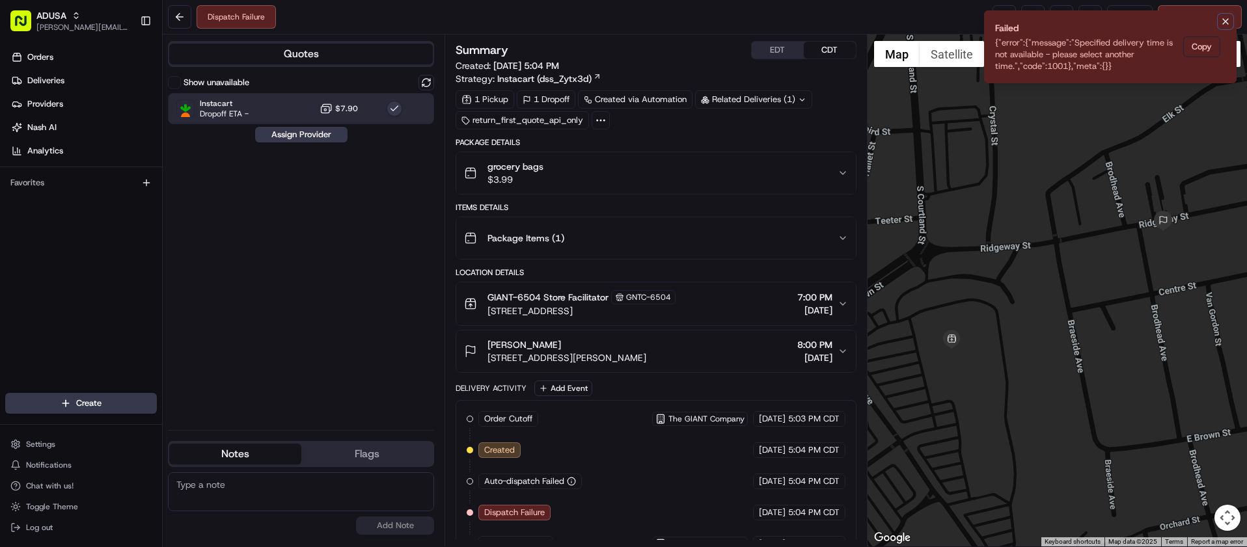
click at [1226, 24] on icon "Notifications (F8)" at bounding box center [1225, 21] width 10 height 10
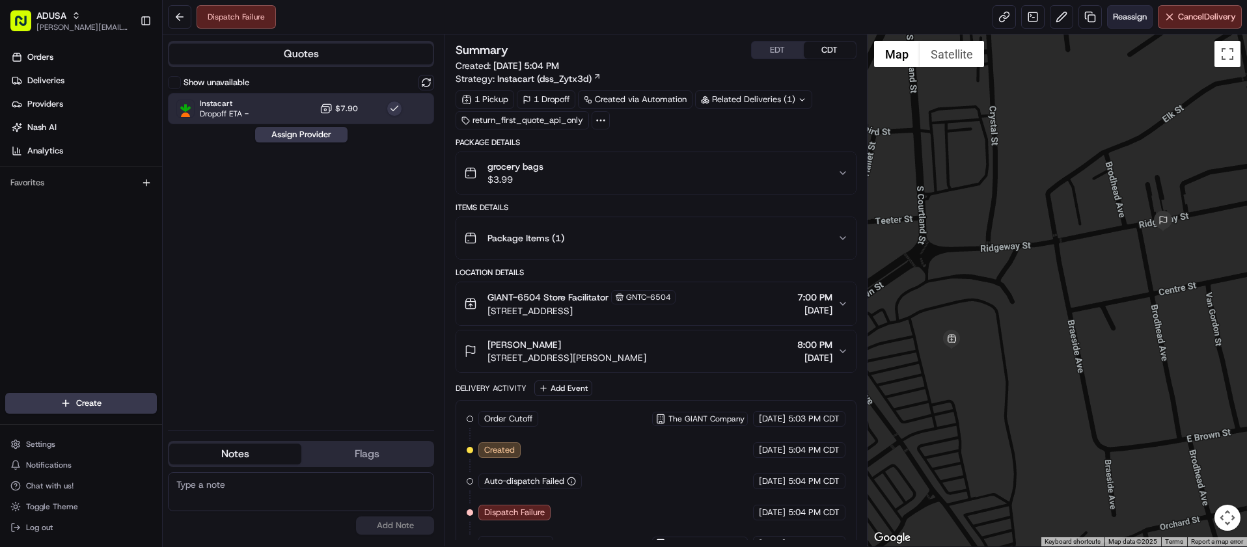
click at [1129, 20] on span "Reassign" at bounding box center [1130, 17] width 34 height 12
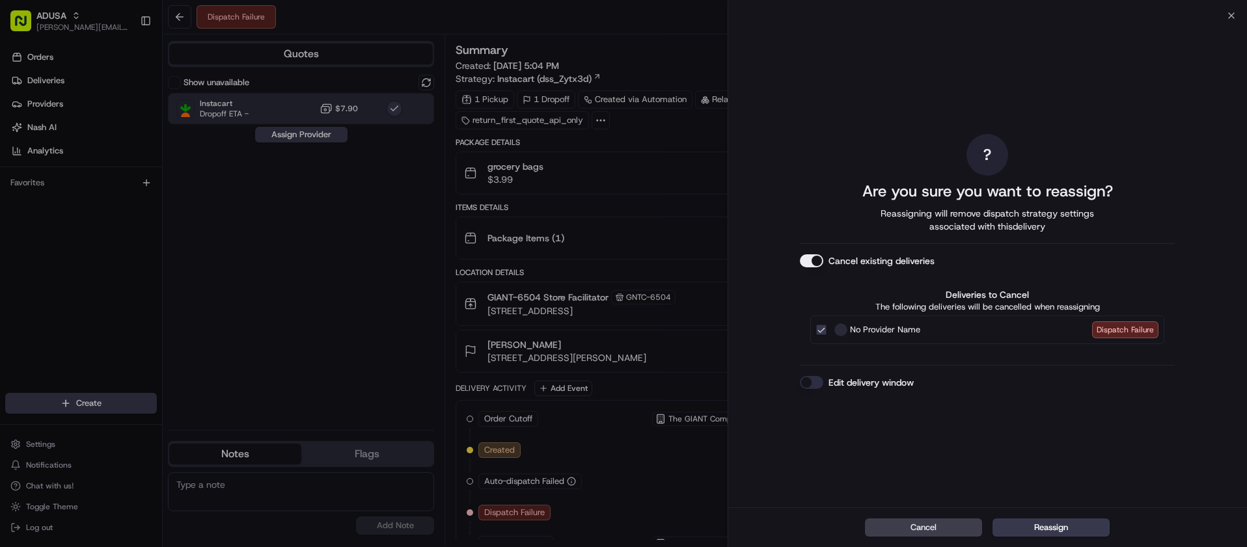
click at [823, 383] on button "Edit delivery window" at bounding box center [811, 382] width 23 height 13
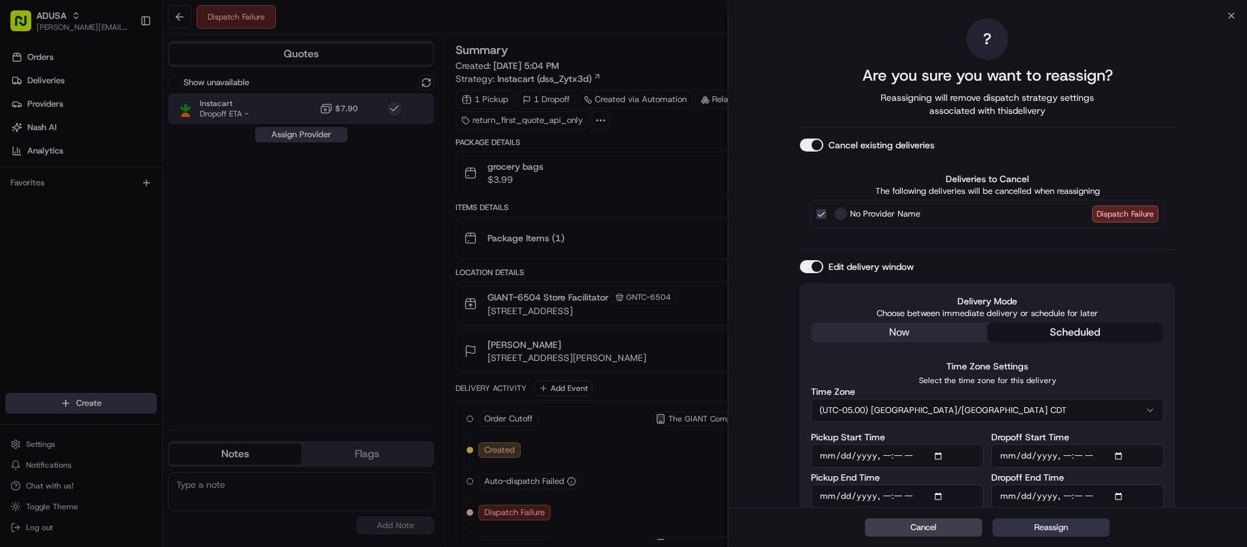
click at [1077, 521] on button "Reassign" at bounding box center [1051, 528] width 117 height 18
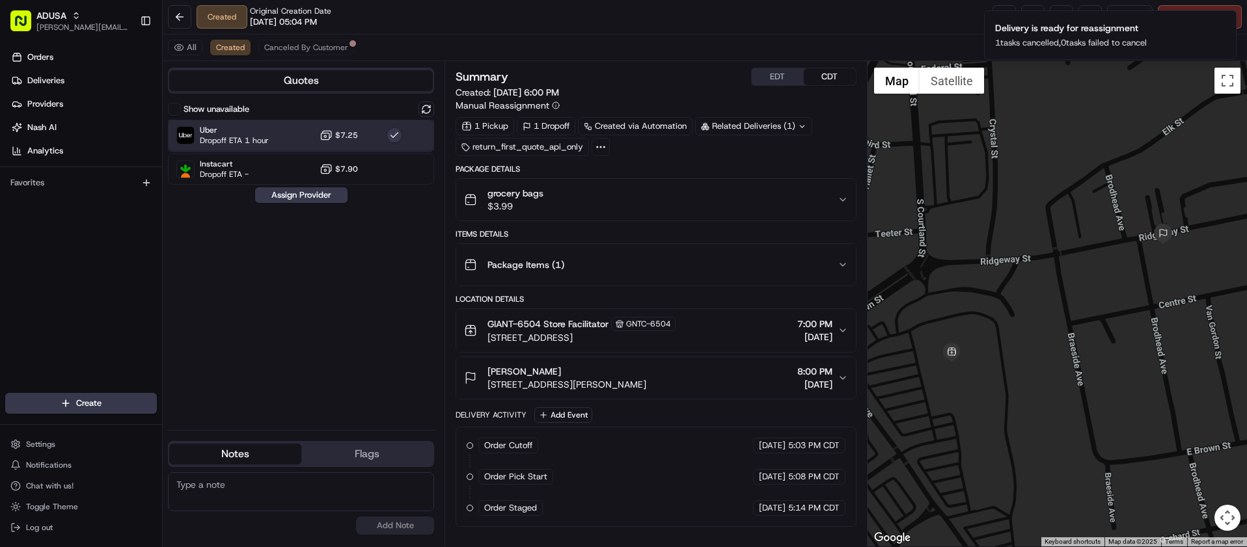
click at [303, 137] on div "Uber Dropoff ETA 1 hour $7.25" at bounding box center [301, 135] width 266 height 31
click at [296, 137] on div "Uber Dropoff ETA 1 hour $7.25" at bounding box center [301, 135] width 266 height 31
click at [310, 197] on button "Assign Provider" at bounding box center [301, 195] width 92 height 16
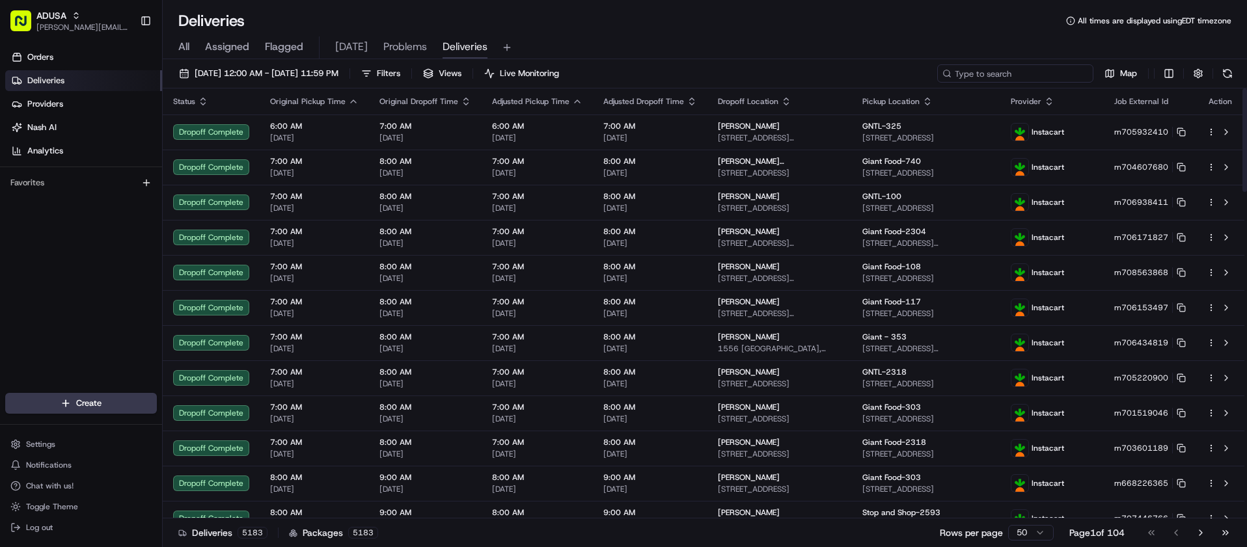
click at [1019, 71] on input at bounding box center [1015, 73] width 156 height 18
paste input "m705107675"
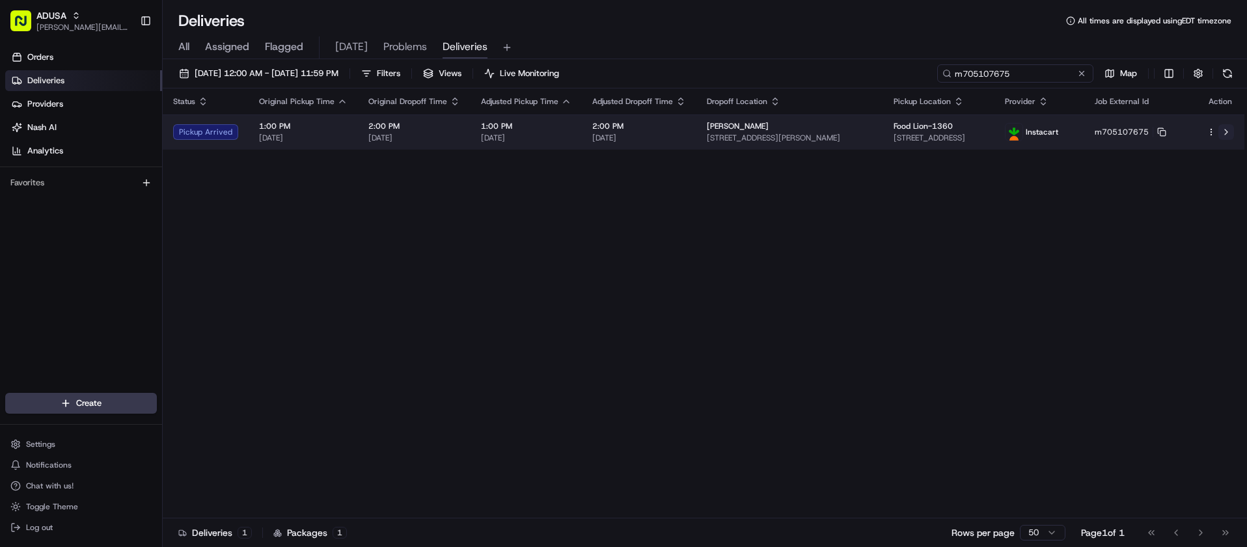
type input "m705107675"
click at [1224, 130] on button at bounding box center [1227, 132] width 16 height 16
click at [1209, 132] on html "ADUSA [PERSON_NAME][EMAIL_ADDRESS][PERSON_NAME][DOMAIN_NAME] Toggle Sidebar Ord…" at bounding box center [623, 273] width 1247 height 547
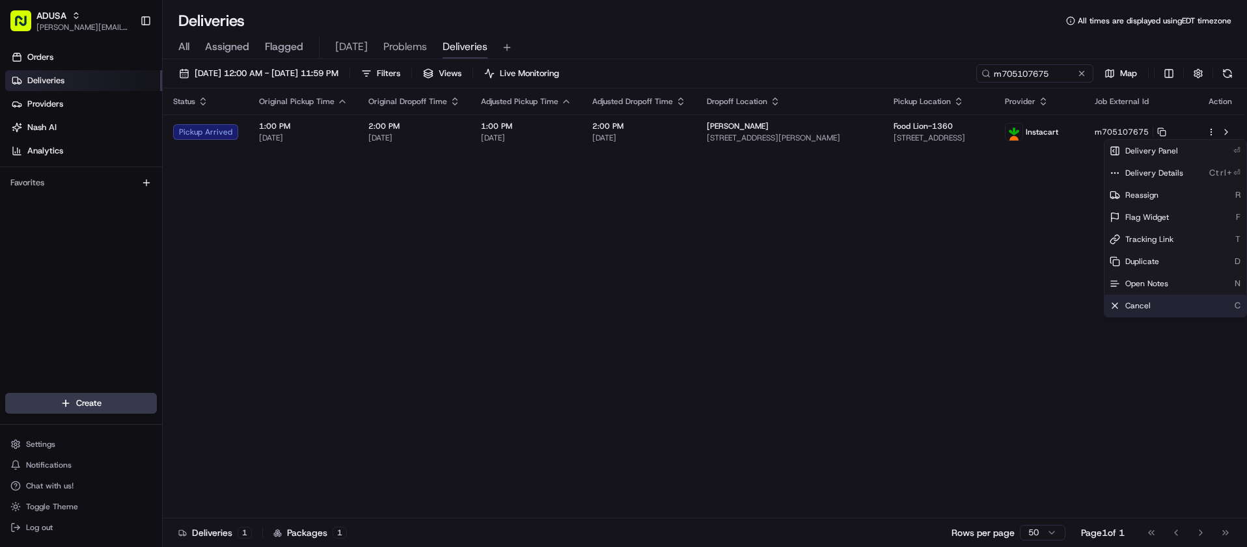
click at [1155, 308] on div "Cancel C" at bounding box center [1176, 306] width 142 height 22
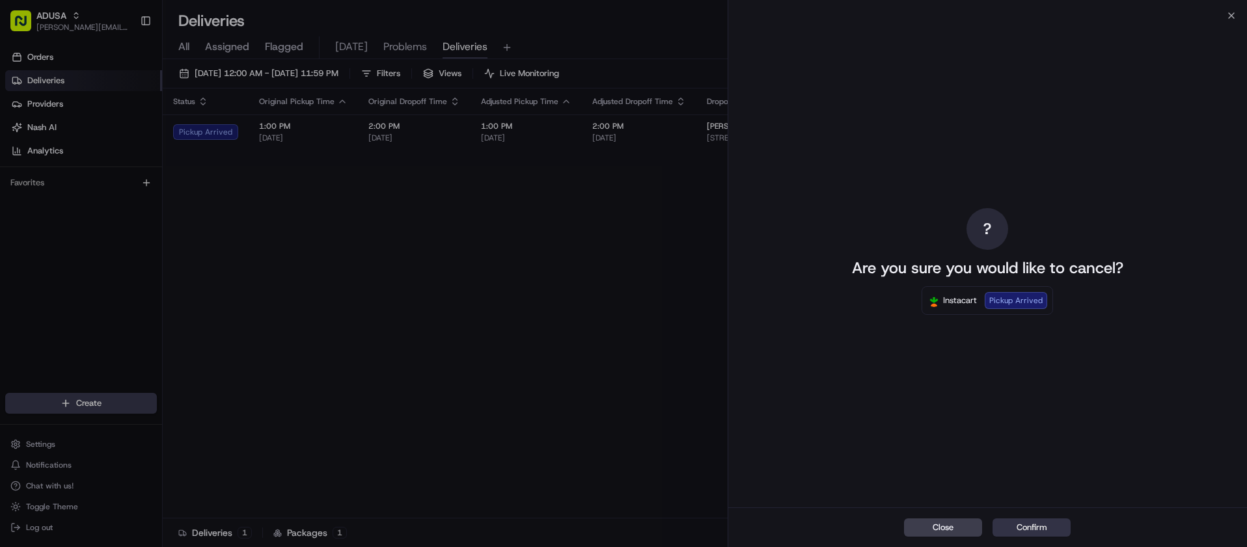
click at [1041, 532] on button "Confirm" at bounding box center [1032, 528] width 78 height 18
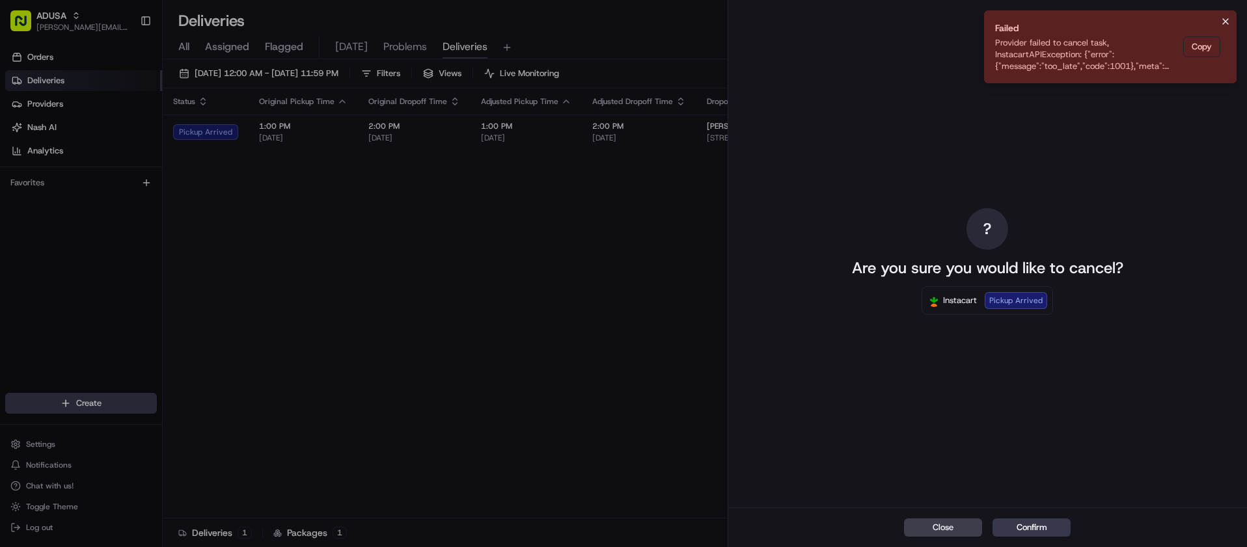
click at [1222, 20] on icon "Notifications (F8)" at bounding box center [1225, 21] width 10 height 10
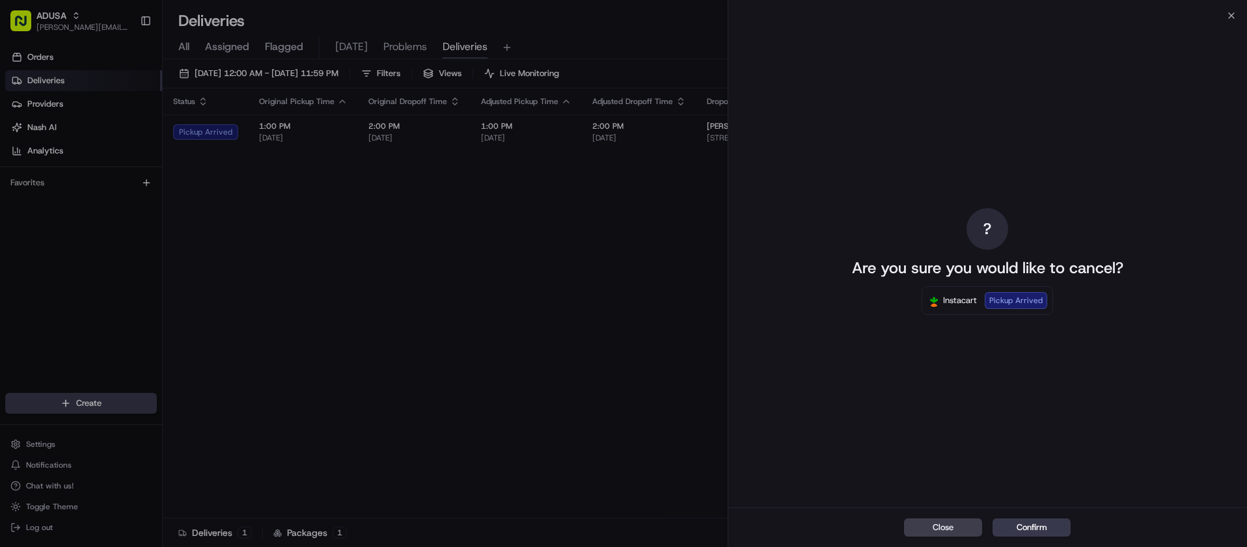
click at [1228, 16] on div "? Are you sure you would like to cancel? Instacart Pickup Arrived" at bounding box center [987, 262] width 519 height 492
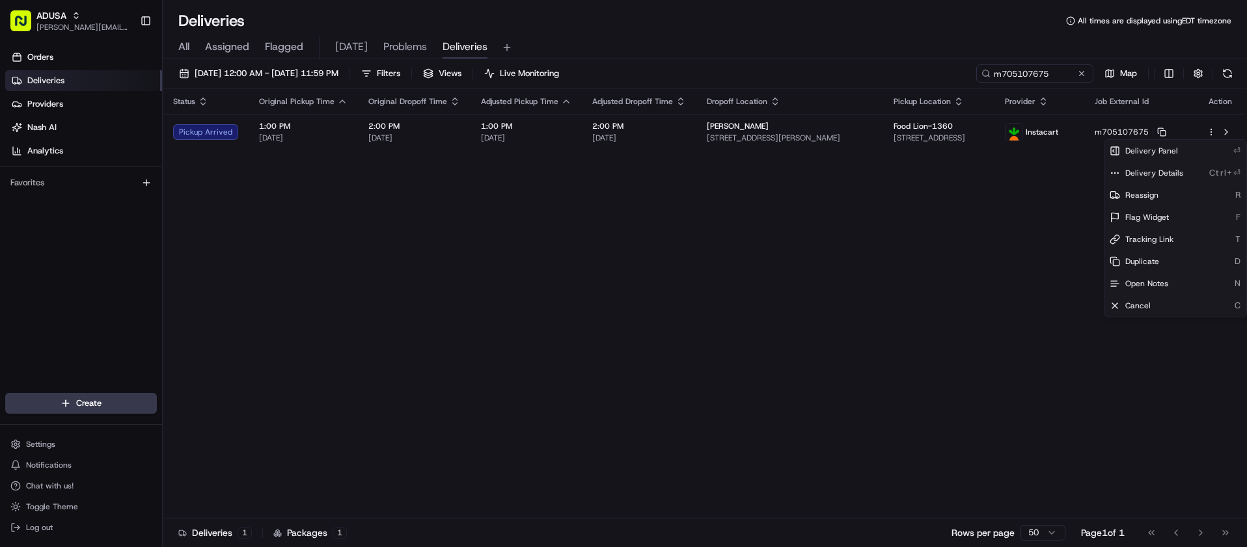
click at [756, 32] on div "All Assigned Flagged [DATE] Problems Deliveries" at bounding box center [705, 45] width 1084 height 28
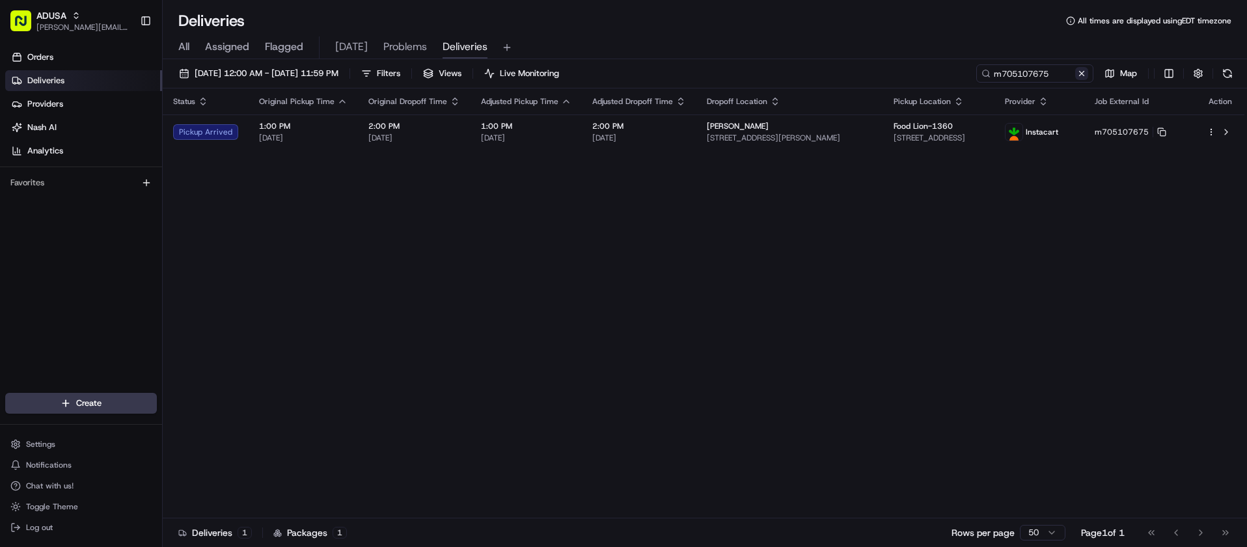
click at [1082, 74] on button at bounding box center [1081, 73] width 13 height 13
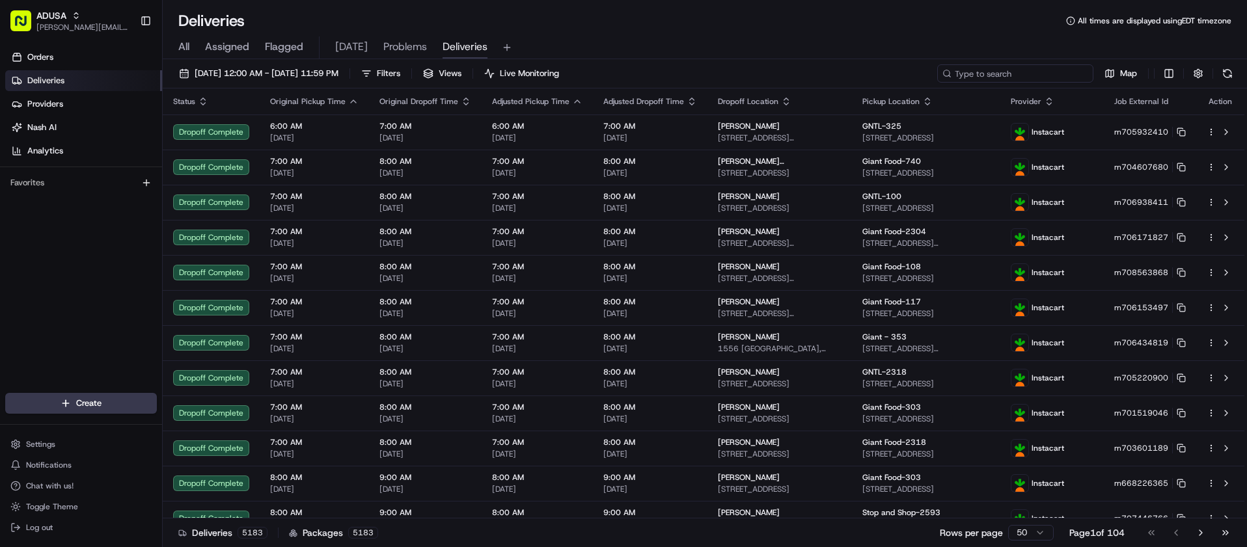
click at [1054, 74] on input at bounding box center [1015, 73] width 156 height 18
click at [997, 73] on input at bounding box center [1015, 73] width 156 height 18
paste input "m707927726"
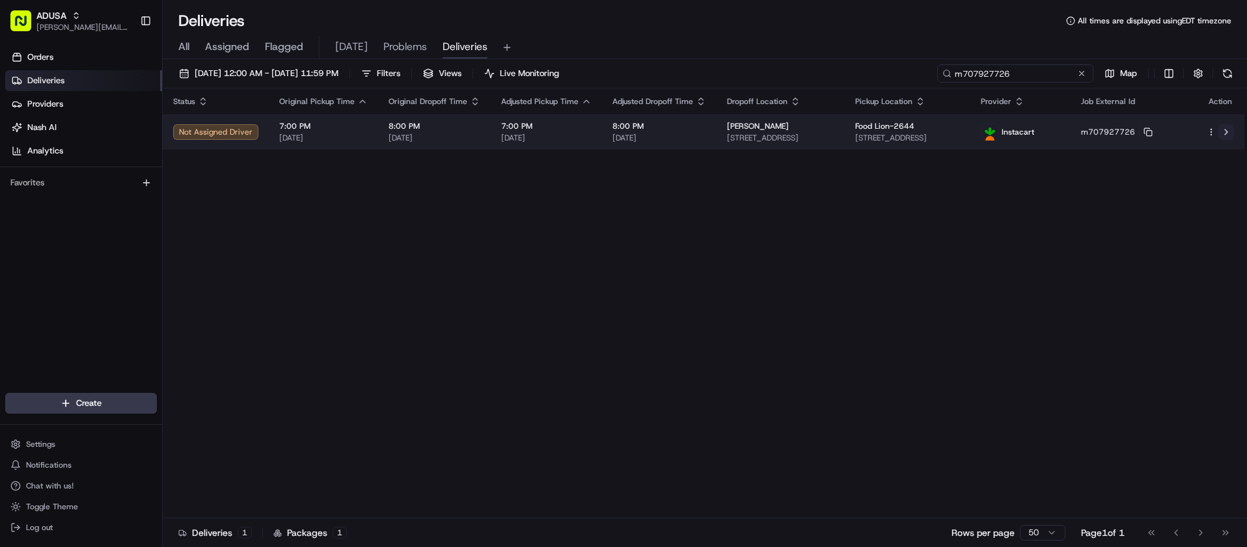
type input "m707927726"
click at [1226, 133] on button at bounding box center [1227, 132] width 16 height 16
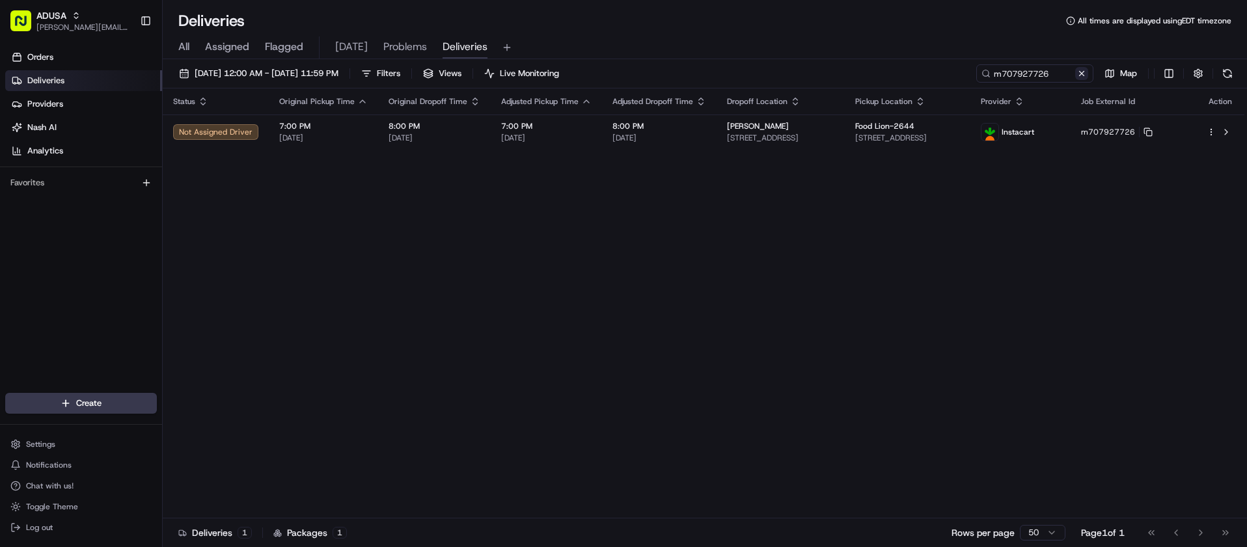
click at [1080, 73] on button at bounding box center [1081, 73] width 13 height 13
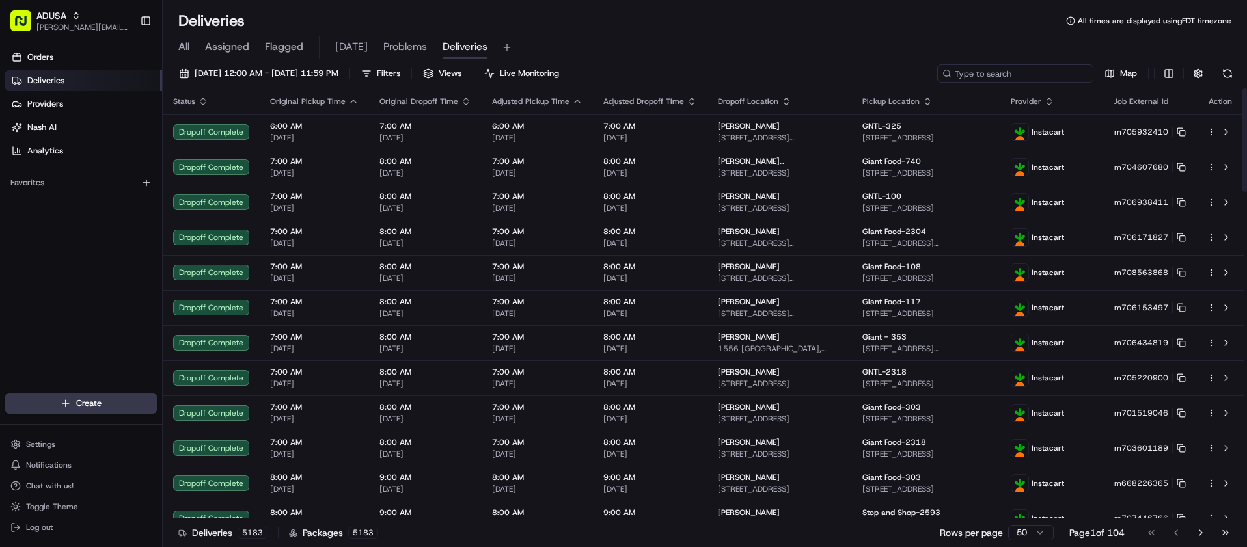
click at [1036, 74] on input at bounding box center [1015, 73] width 156 height 18
paste input "m700614336"
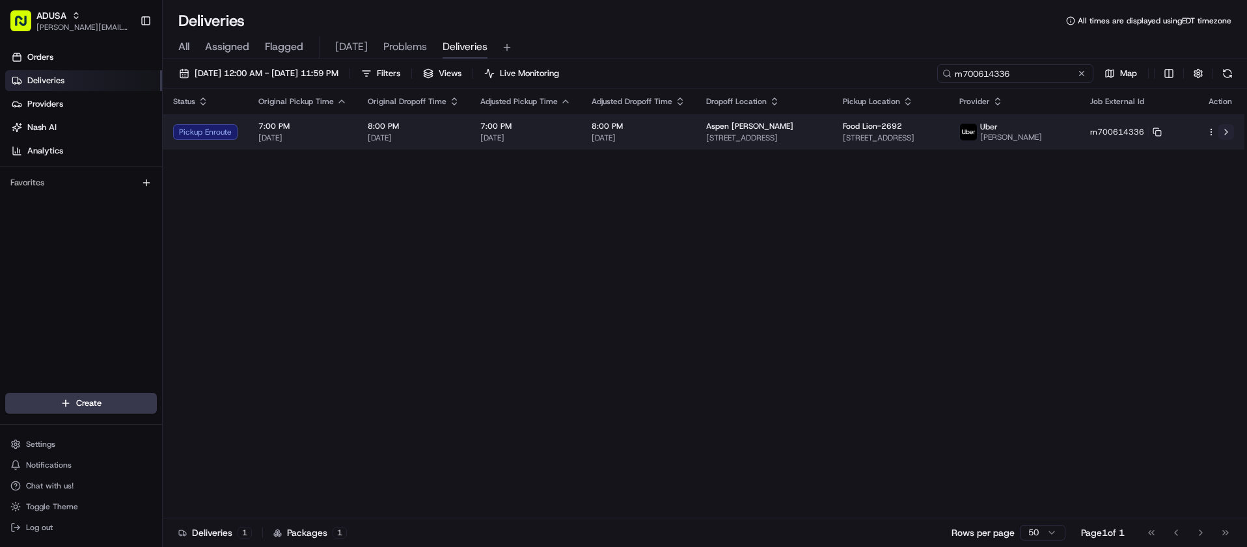
type input "m700614336"
click at [1227, 135] on button at bounding box center [1227, 132] width 16 height 16
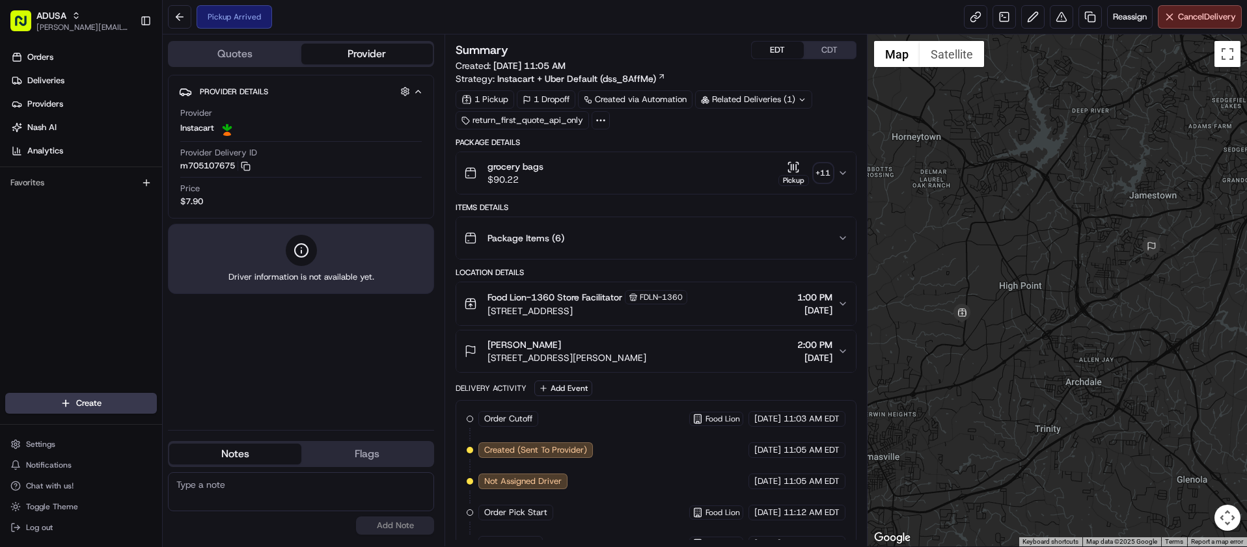
click at [772, 42] on button "EDT" at bounding box center [778, 50] width 52 height 17
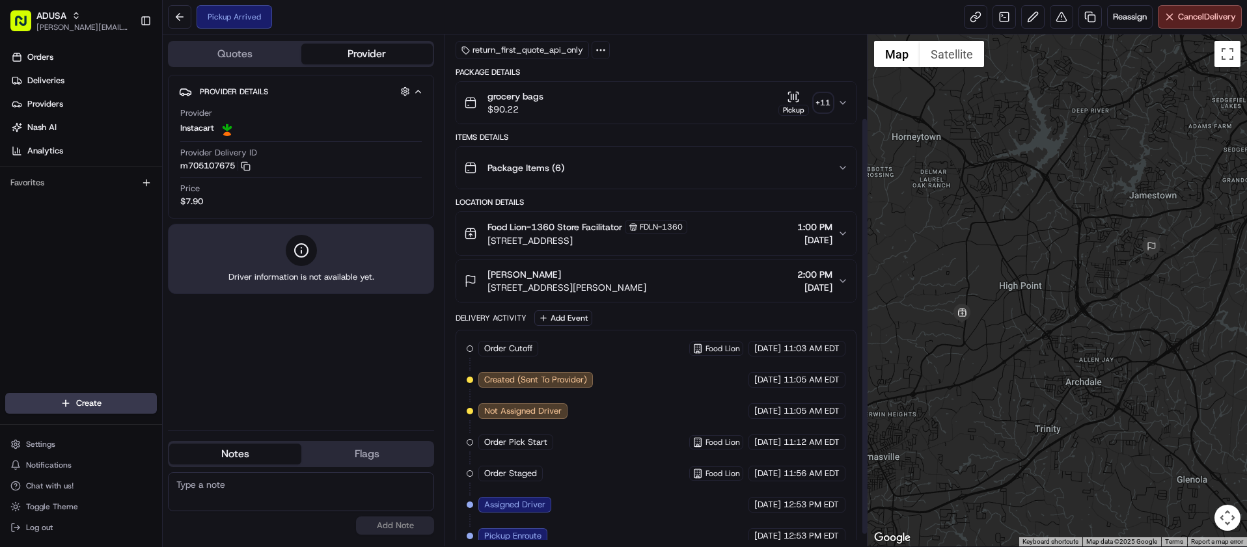
scroll to position [117, 0]
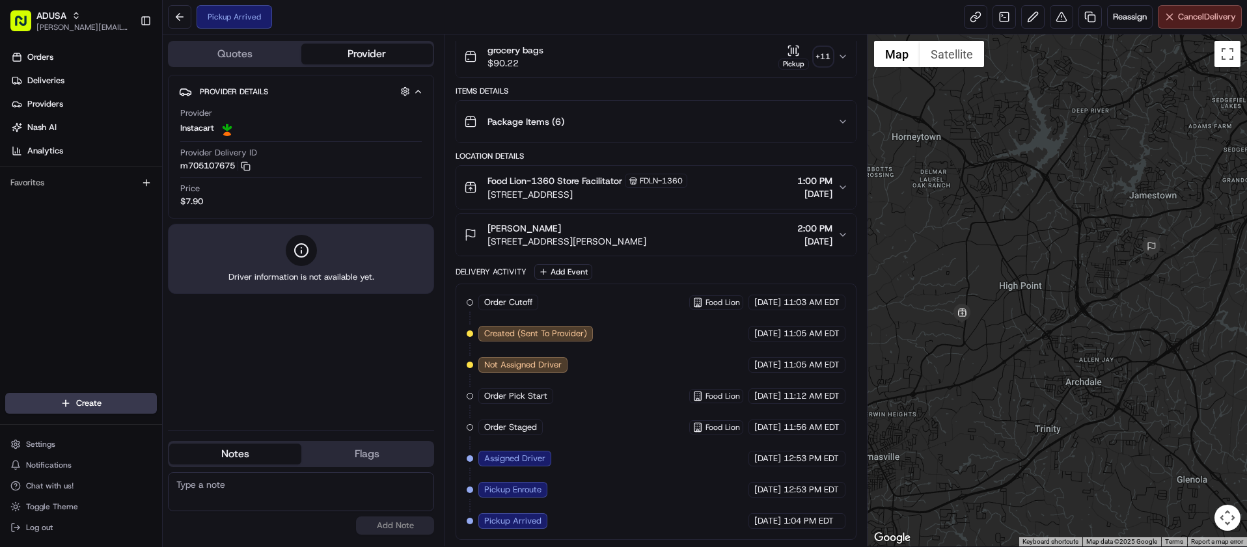
click at [1183, 23] on button "Cancel Delivery" at bounding box center [1200, 16] width 84 height 23
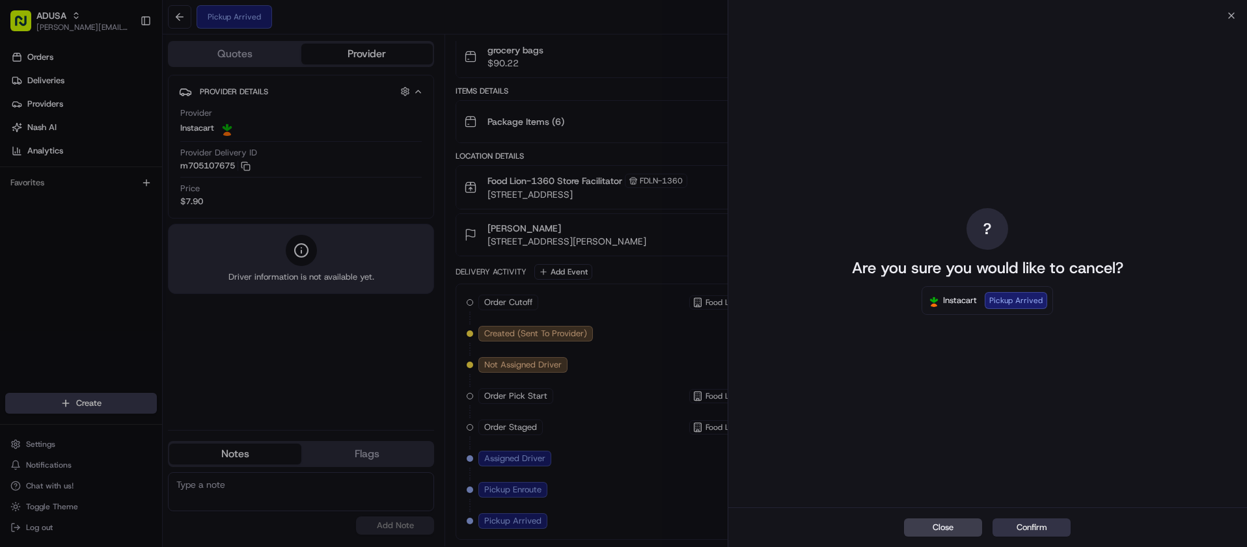
click at [1056, 521] on button "Confirm" at bounding box center [1032, 528] width 78 height 18
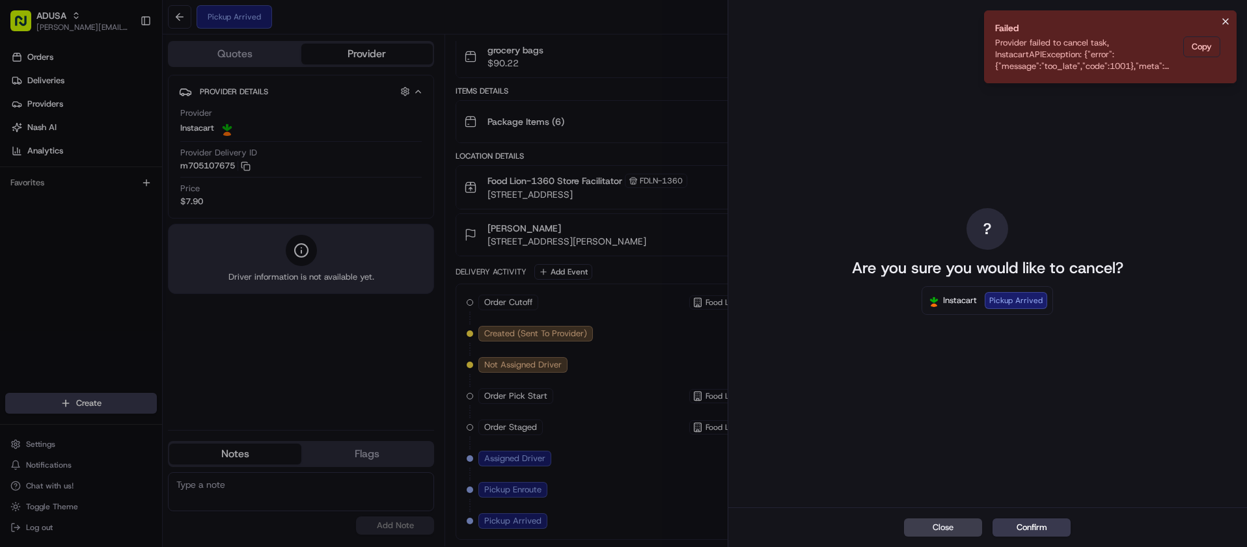
click at [1229, 22] on icon "Notifications (F8)" at bounding box center [1225, 21] width 10 height 10
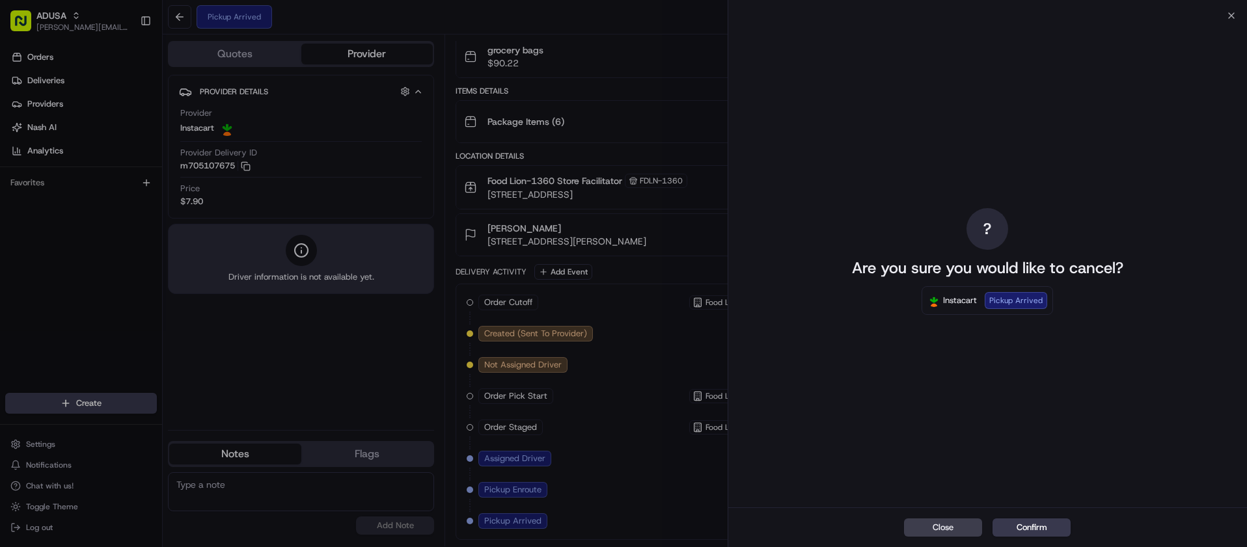
click at [1236, 16] on div "? Are you sure you would like to cancel? Instacart Pickup Arrived" at bounding box center [987, 262] width 519 height 492
click at [1231, 13] on icon "button" at bounding box center [1231, 15] width 10 height 10
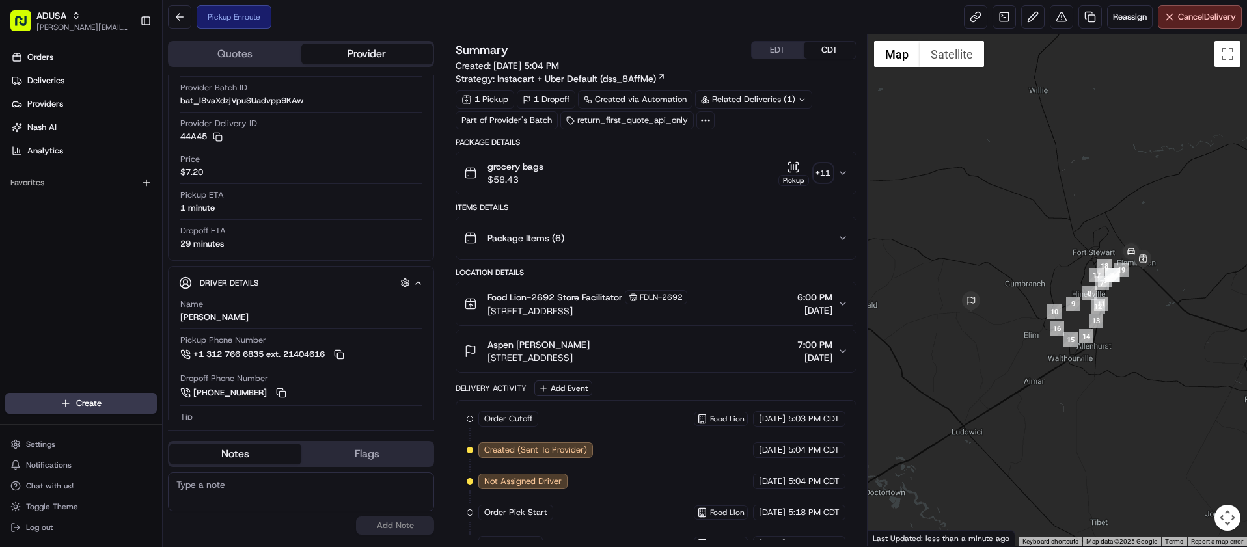
click at [771, 53] on button "EDT" at bounding box center [778, 50] width 52 height 17
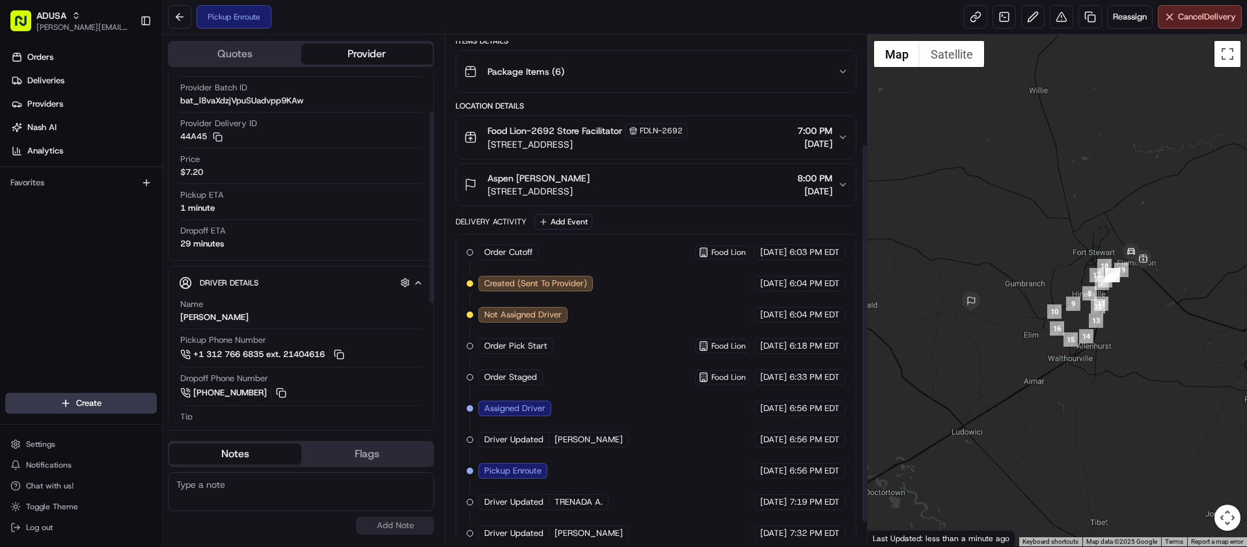
scroll to position [179, 0]
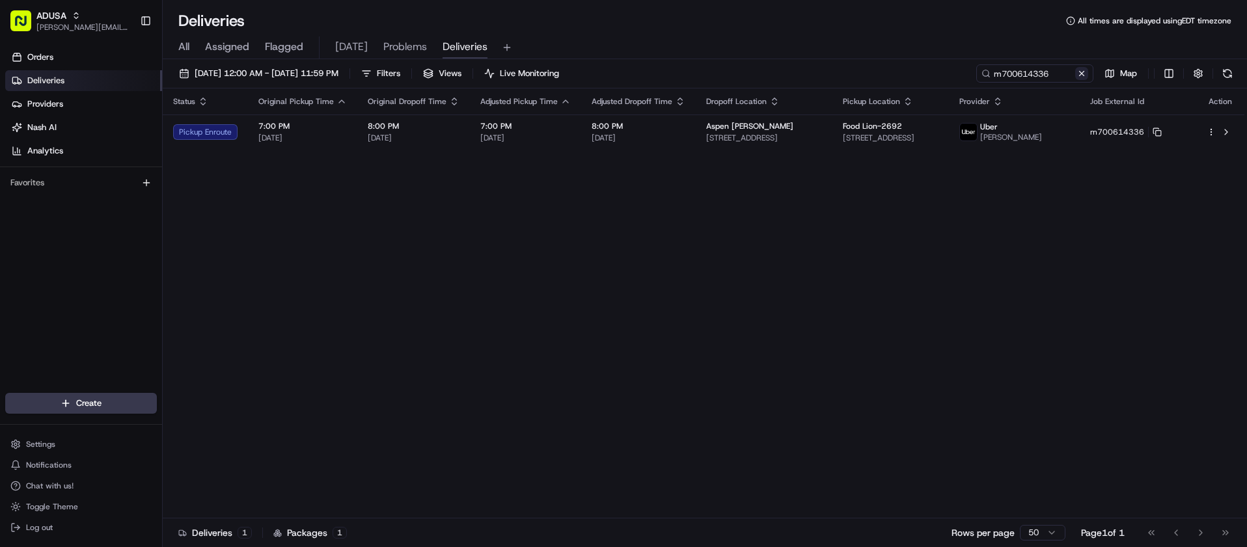
click at [1079, 72] on button at bounding box center [1081, 73] width 13 height 13
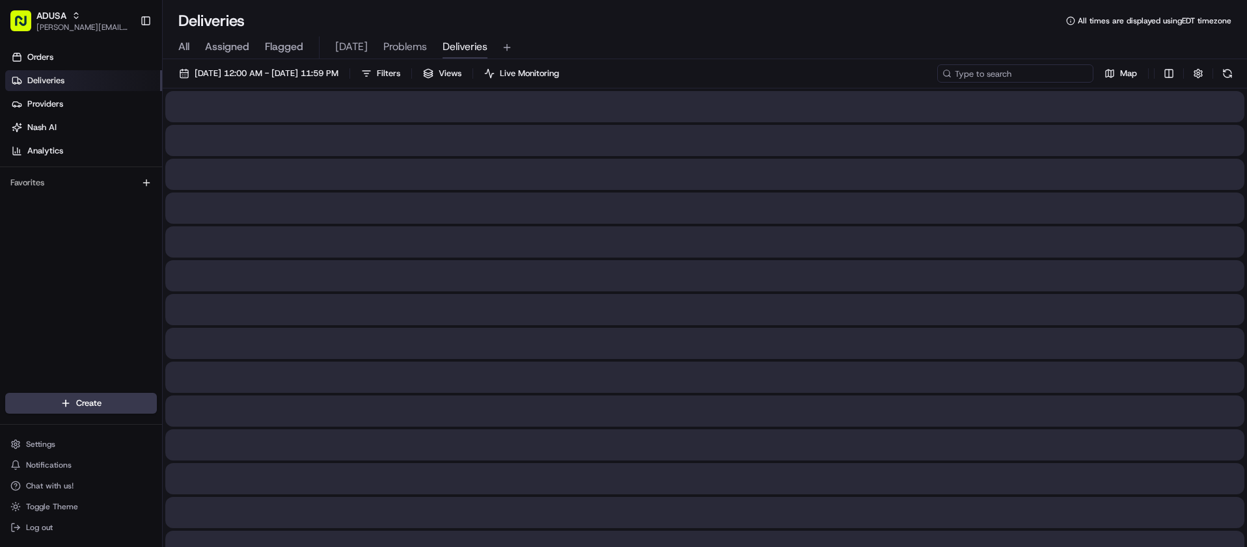
click at [1023, 72] on input at bounding box center [1015, 73] width 156 height 18
click at [1013, 73] on input at bounding box center [1015, 73] width 156 height 18
paste input "m694476450"
click at [1038, 80] on input "m694476450" at bounding box center [1015, 73] width 156 height 18
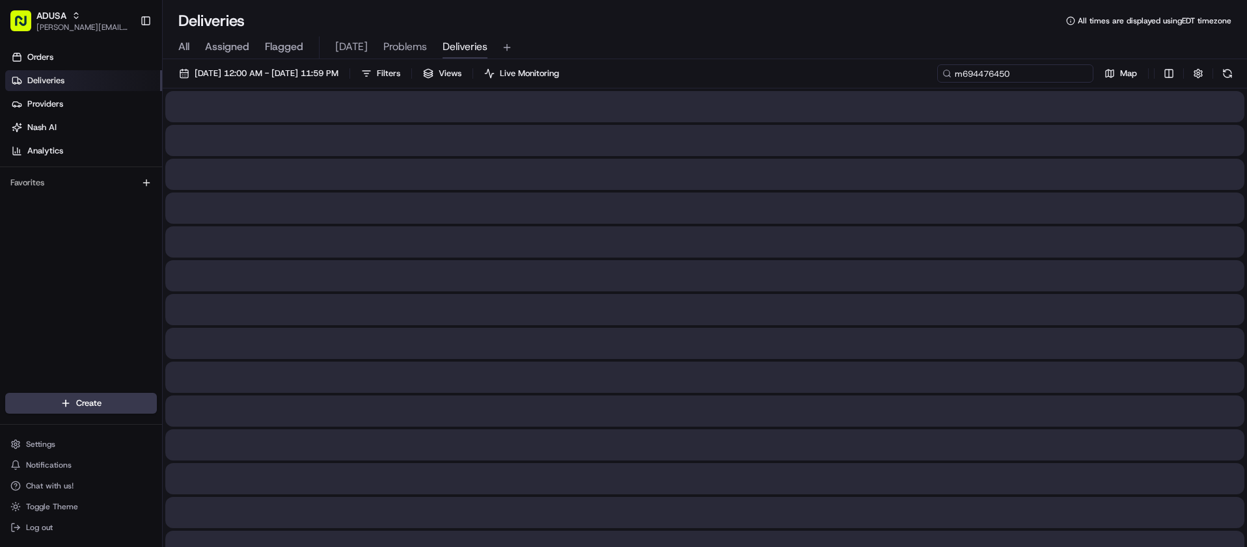
paste input "m694476450"
click at [1008, 75] on input "m694476450m694476450" at bounding box center [1015, 73] width 156 height 18
paste input "m694476450"
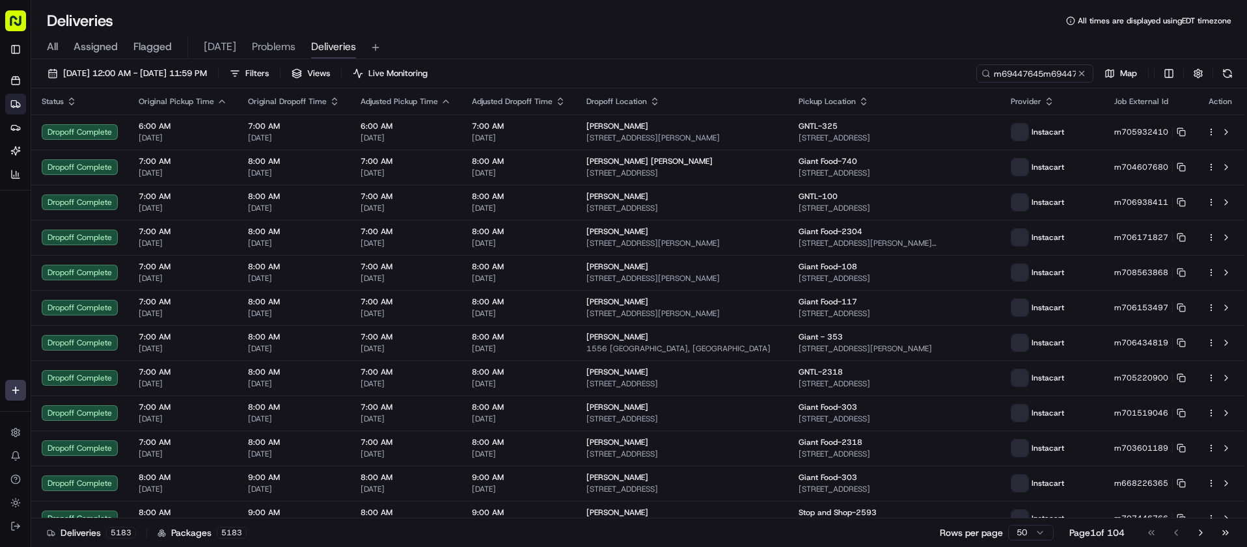
click at [933, 46] on div "All Assigned Flagged TODAY Problems Deliveries" at bounding box center [639, 47] width 1216 height 23
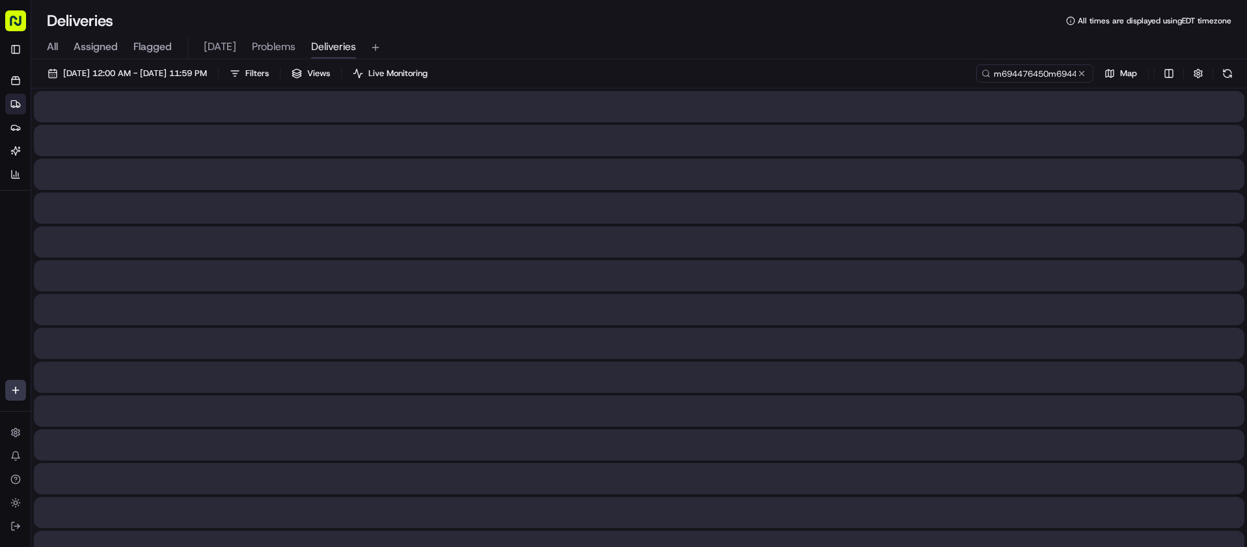
type input "m69447645m6944764500m694476450"
drag, startPoint x: 1069, startPoint y: 72, endPoint x: 1086, endPoint y: 70, distance: 17.0
click at [1071, 72] on input "m69447645m6944764500m694476450" at bounding box center [1015, 73] width 156 height 18
click at [1086, 69] on button at bounding box center [1081, 73] width 13 height 13
click at [1083, 70] on input at bounding box center [1015, 73] width 156 height 18
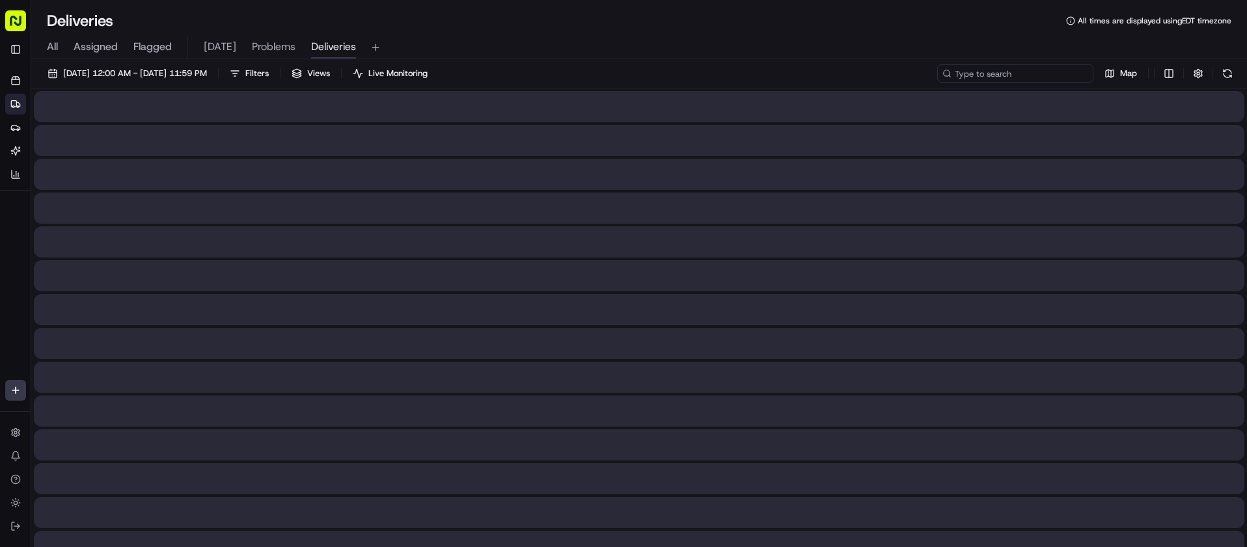
click at [1082, 69] on input at bounding box center [1015, 73] width 156 height 18
click at [998, 34] on div "All Assigned Flagged TODAY Problems Deliveries" at bounding box center [639, 45] width 1216 height 28
drag, startPoint x: 1019, startPoint y: 74, endPoint x: 1015, endPoint y: 63, distance: 12.0
click at [1020, 74] on input at bounding box center [1015, 73] width 156 height 18
paste input "m694476450"
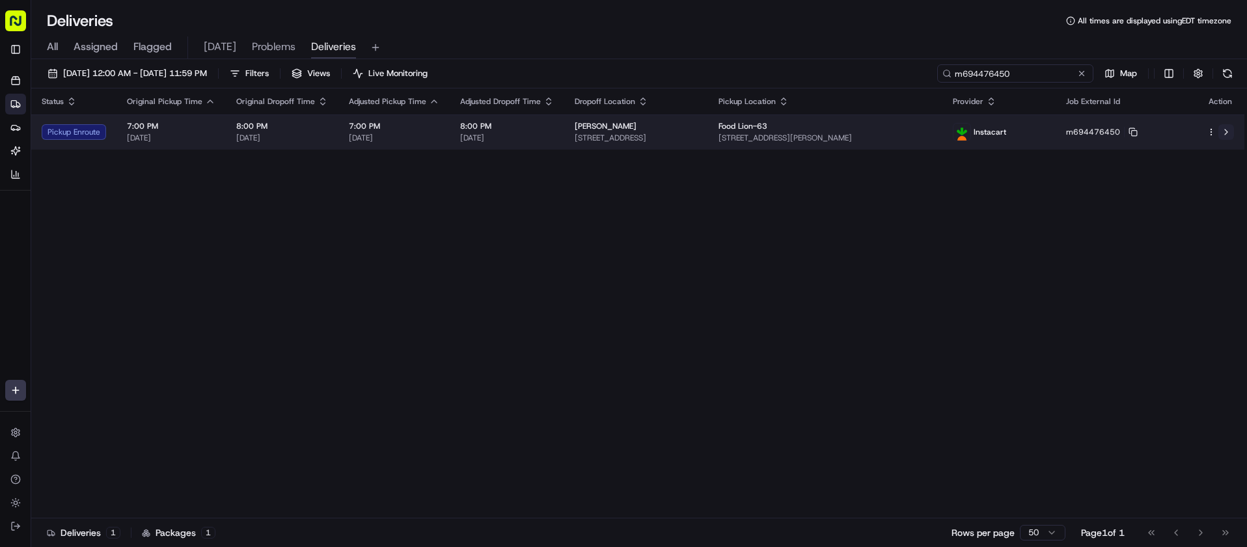
type input "m694476450"
click at [1225, 131] on button at bounding box center [1227, 132] width 16 height 16
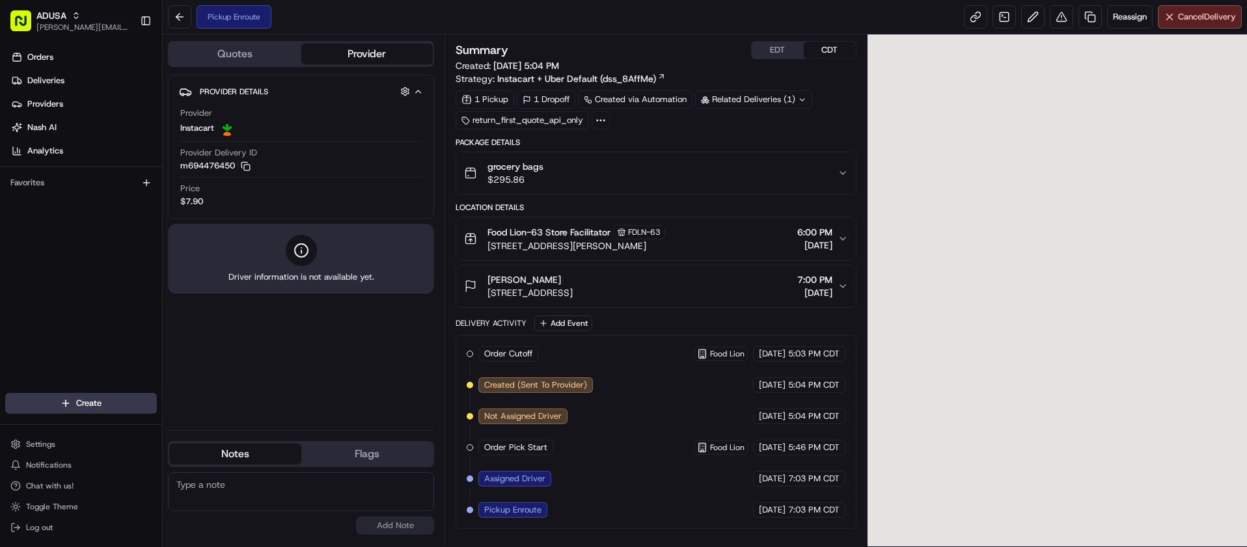
click at [761, 45] on button "EDT" at bounding box center [778, 50] width 52 height 17
